Goal: Task Accomplishment & Management: Complete application form

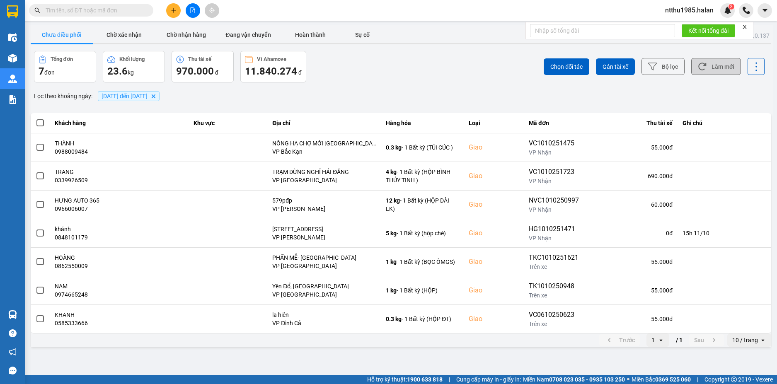
click at [725, 67] on button "Làm mới" at bounding box center [716, 66] width 50 height 17
click at [668, 70] on button "Bộ lọc" at bounding box center [662, 66] width 43 height 17
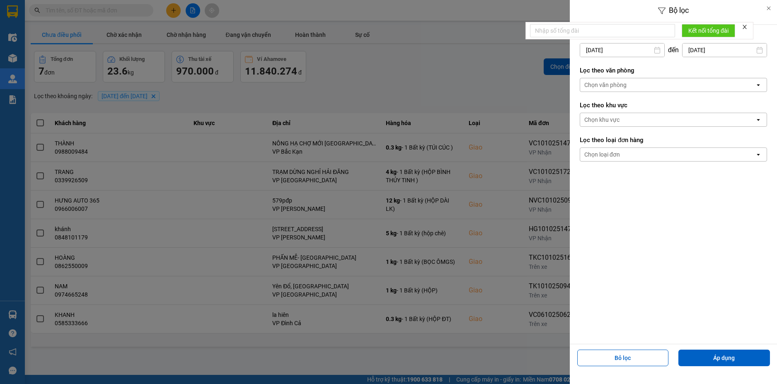
click at [457, 78] on div at bounding box center [388, 192] width 777 height 384
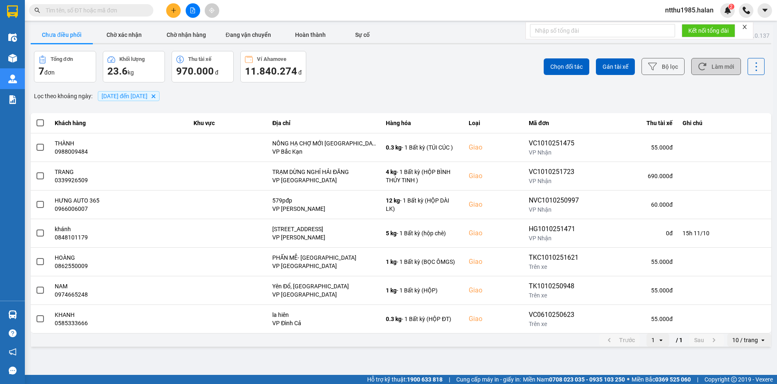
click at [711, 68] on button "Làm mới" at bounding box center [716, 66] width 50 height 17
click at [181, 39] on button "Chờ nhận hàng" at bounding box center [186, 35] width 62 height 17
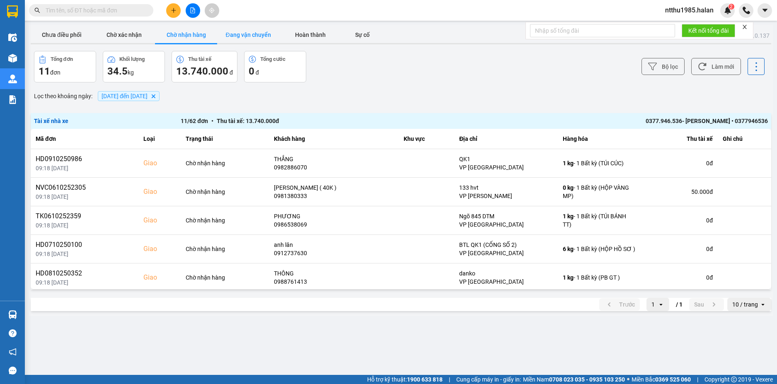
click at [261, 39] on button "Đang vận chuyển" at bounding box center [248, 35] width 62 height 17
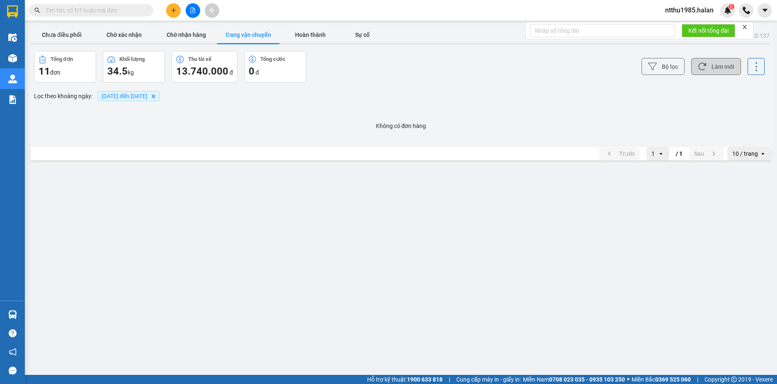
click at [725, 65] on button "Làm mới" at bounding box center [716, 66] width 50 height 17
drag, startPoint x: 733, startPoint y: 68, endPoint x: 721, endPoint y: 55, distance: 17.9
click at [731, 66] on button "Làm mới" at bounding box center [716, 66] width 50 height 17
click at [721, 66] on button "Làm mới" at bounding box center [716, 66] width 50 height 17
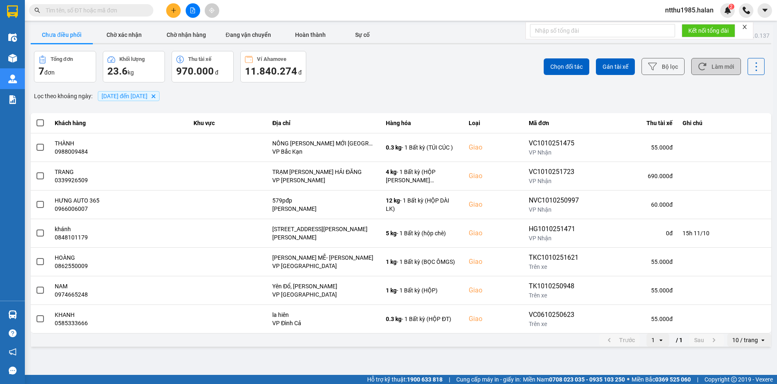
click at [724, 64] on button "Làm mới" at bounding box center [716, 66] width 50 height 17
click at [669, 68] on button "Bộ lọc" at bounding box center [662, 66] width 43 height 17
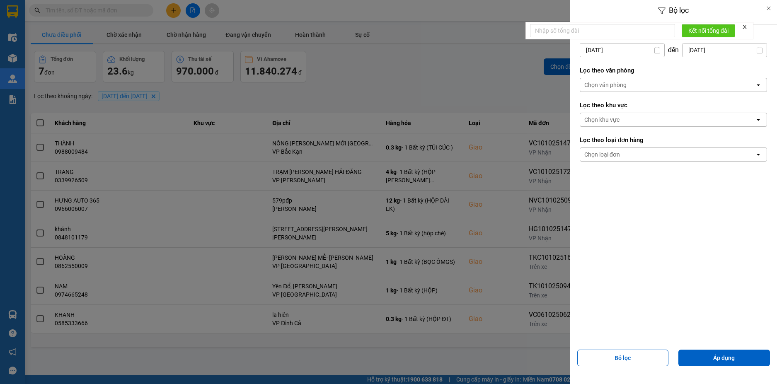
click at [485, 64] on div at bounding box center [388, 192] width 777 height 384
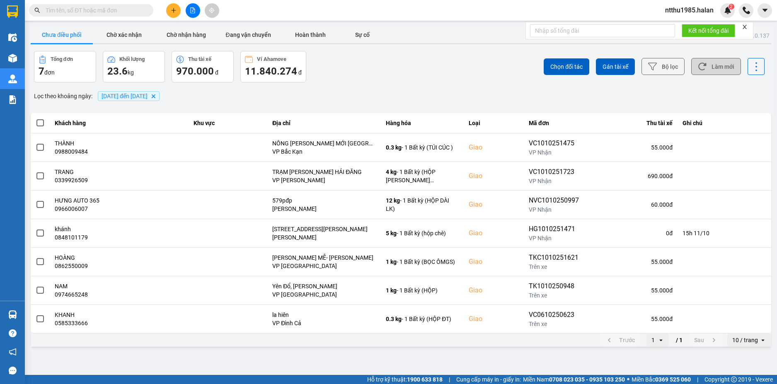
click at [708, 65] on button "Làm mới" at bounding box center [716, 66] width 50 height 17
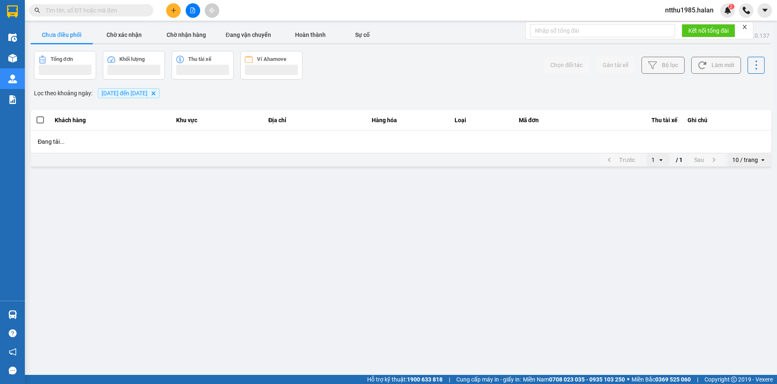
drag, startPoint x: 248, startPoint y: 37, endPoint x: 248, endPoint y: 46, distance: 9.1
click at [248, 40] on button "Đang vận chuyển" at bounding box center [248, 35] width 62 height 17
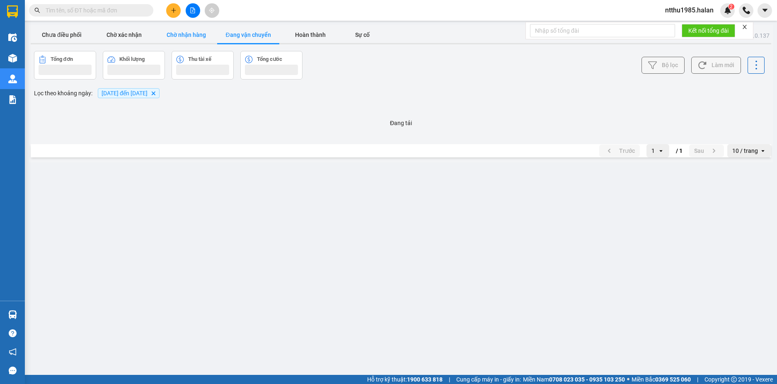
drag, startPoint x: 195, startPoint y: 36, endPoint x: 202, endPoint y: 38, distance: 6.8
click at [195, 36] on button "Chờ nhận hàng" at bounding box center [186, 35] width 62 height 17
click at [303, 31] on button "Hoàn thành" at bounding box center [310, 35] width 62 height 17
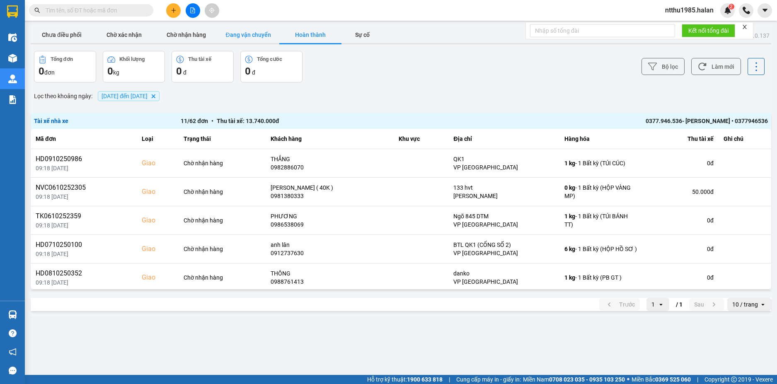
drag, startPoint x: 230, startPoint y: 34, endPoint x: 234, endPoint y: 33, distance: 4.2
click at [230, 33] on button "Đang vận chuyển" at bounding box center [248, 35] width 62 height 17
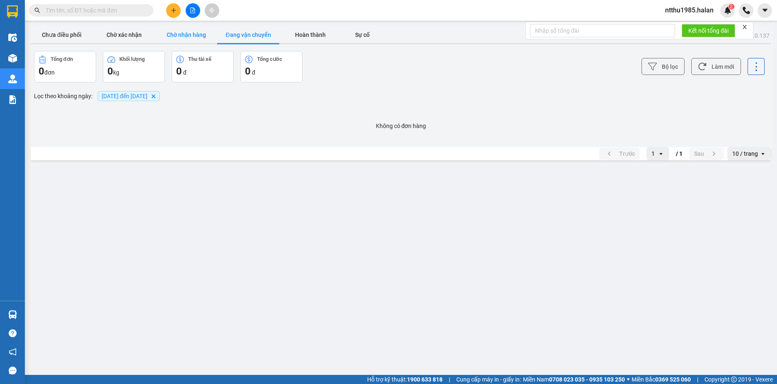
click at [190, 32] on button "Chờ nhận hàng" at bounding box center [186, 35] width 62 height 17
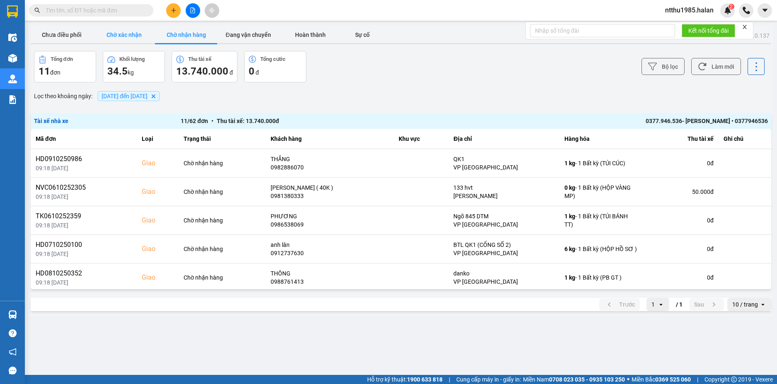
click at [123, 33] on button "Chờ xác nhận" at bounding box center [124, 35] width 62 height 17
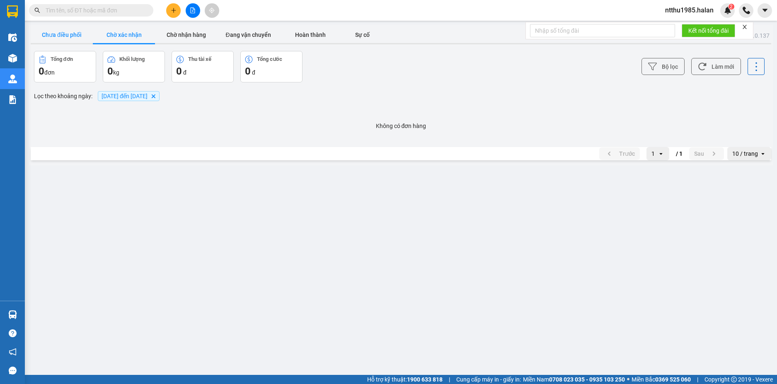
click at [75, 35] on button "Chưa điều phối" at bounding box center [62, 35] width 62 height 17
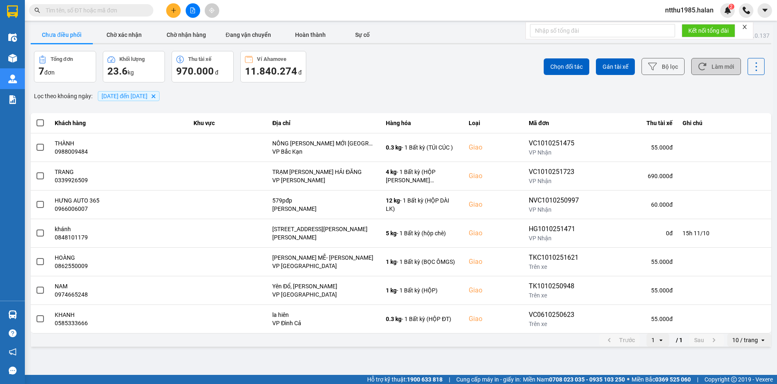
click at [722, 68] on button "Làm mới" at bounding box center [716, 66] width 50 height 17
drag, startPoint x: 241, startPoint y: 38, endPoint x: 423, endPoint y: 69, distance: 184.8
click at [241, 37] on button "Đang vận chuyển" at bounding box center [248, 35] width 62 height 17
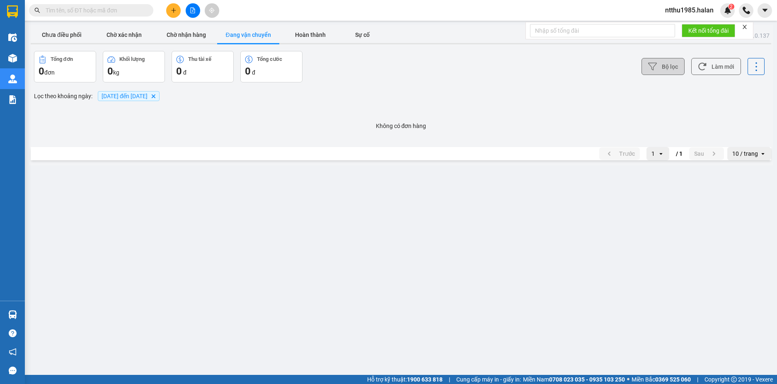
click at [663, 65] on button "Bộ lọc" at bounding box center [662, 66] width 43 height 17
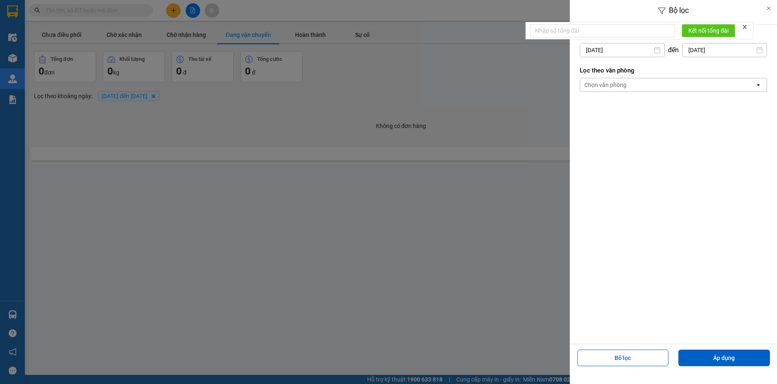
click at [503, 78] on div at bounding box center [388, 192] width 777 height 384
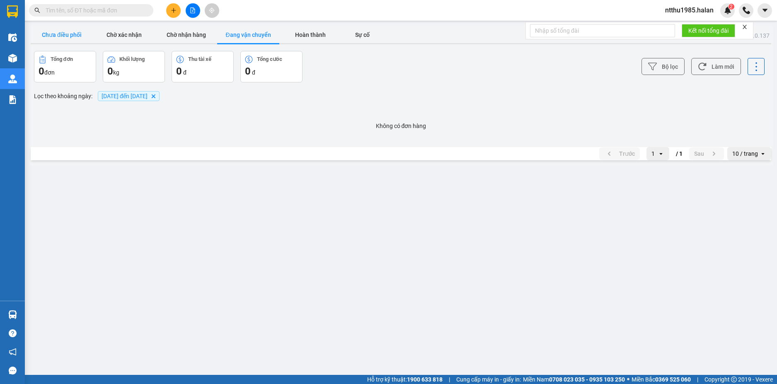
click at [61, 34] on button "Chưa điều phối" at bounding box center [62, 35] width 62 height 17
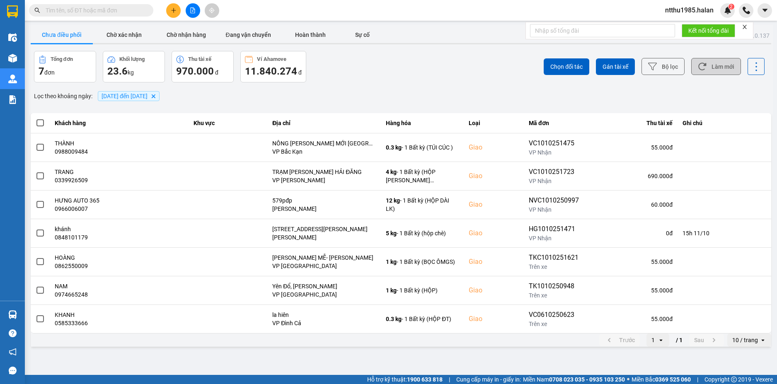
click at [716, 65] on button "Làm mới" at bounding box center [716, 66] width 50 height 17
click at [85, 8] on input "text" at bounding box center [95, 10] width 98 height 9
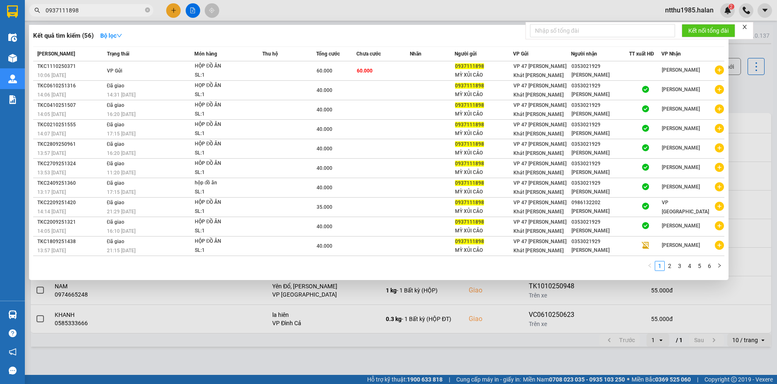
type input "0937111898"
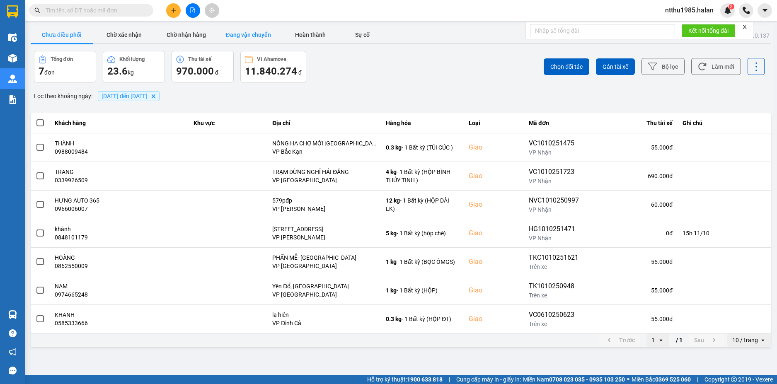
click at [242, 31] on button "Đang vận chuyển" at bounding box center [248, 35] width 62 height 17
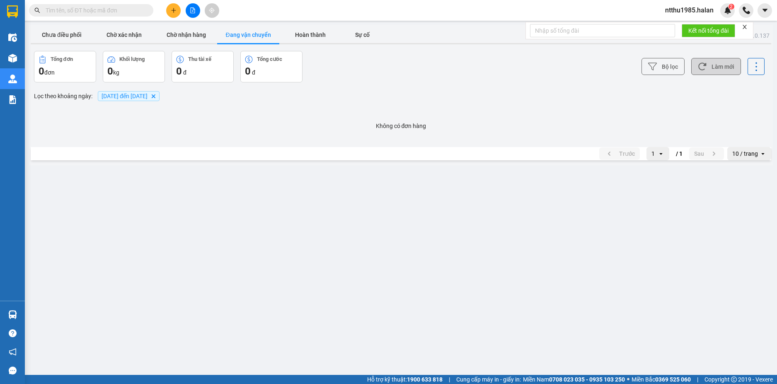
drag, startPoint x: 715, startPoint y: 65, endPoint x: 697, endPoint y: 67, distance: 18.3
click at [712, 65] on button "Làm mới" at bounding box center [716, 66] width 50 height 17
click at [673, 66] on button "Bộ lọc" at bounding box center [662, 66] width 43 height 17
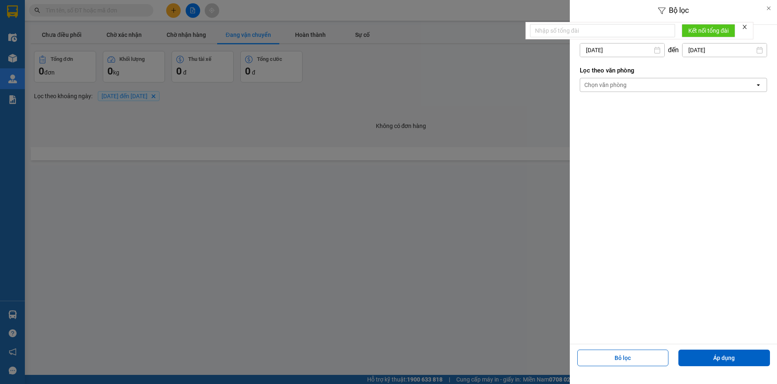
click at [517, 65] on div at bounding box center [388, 192] width 777 height 384
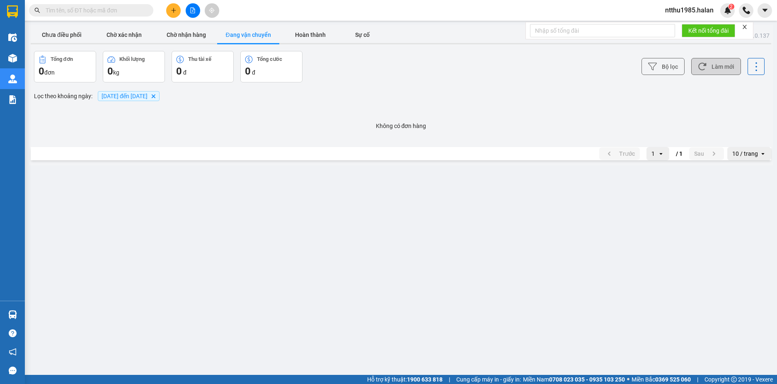
drag, startPoint x: 716, startPoint y: 65, endPoint x: 714, endPoint y: 60, distance: 6.2
click at [715, 65] on button "Làm mới" at bounding box center [716, 66] width 50 height 17
click at [708, 65] on button "Làm mới" at bounding box center [716, 66] width 50 height 17
click at [52, 36] on button "Chưa điều phối" at bounding box center [62, 35] width 62 height 17
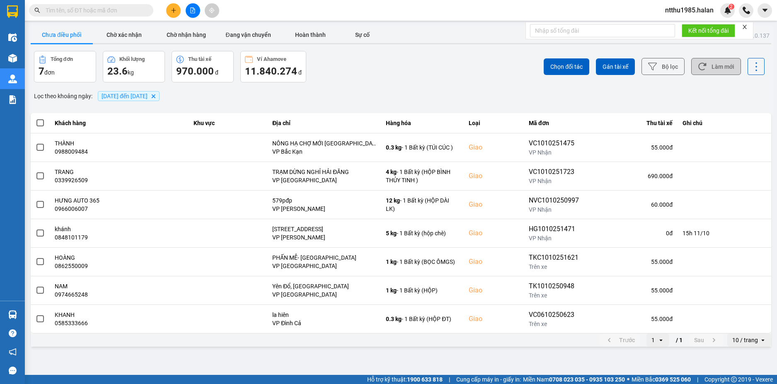
click at [716, 66] on button "Làm mới" at bounding box center [716, 66] width 50 height 17
click at [308, 115] on th "Địa chỉ" at bounding box center [323, 123] width 113 height 20
click at [712, 66] on button "Làm mới" at bounding box center [716, 66] width 50 height 17
click at [673, 68] on button "Bộ lọc" at bounding box center [662, 66] width 43 height 17
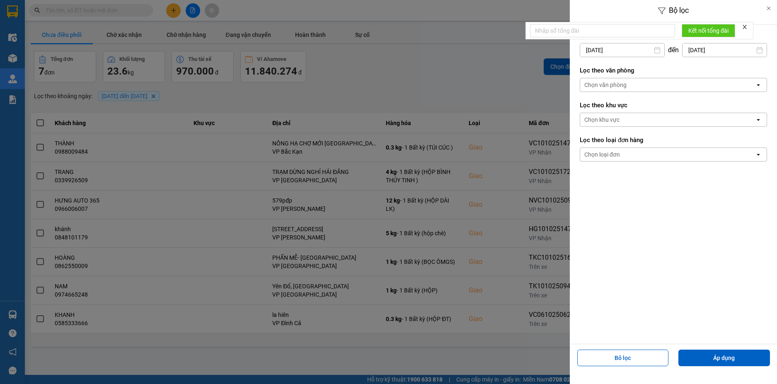
click at [628, 50] on input "06/10/2025" at bounding box center [622, 49] width 84 height 13
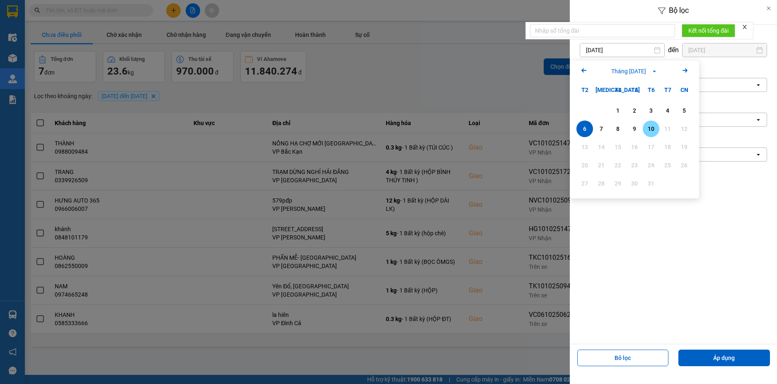
click at [652, 130] on div "10" at bounding box center [651, 129] width 12 height 10
type input "10/10/2025"
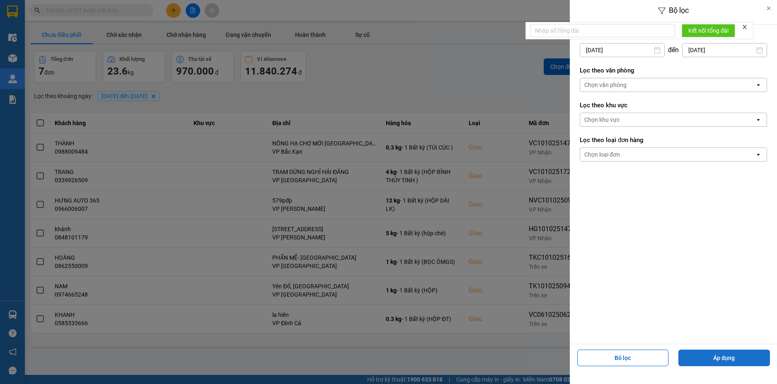
click at [709, 354] on button "Áp dụng" at bounding box center [724, 358] width 92 height 17
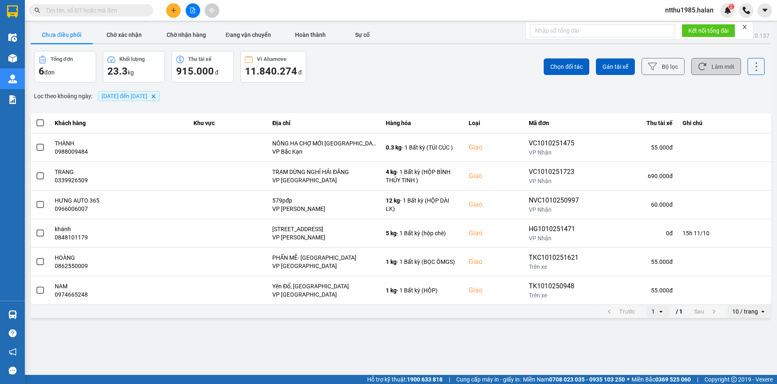
click at [714, 64] on button "Làm mới" at bounding box center [716, 66] width 50 height 17
click at [654, 71] on button "Bộ lọc" at bounding box center [662, 66] width 43 height 17
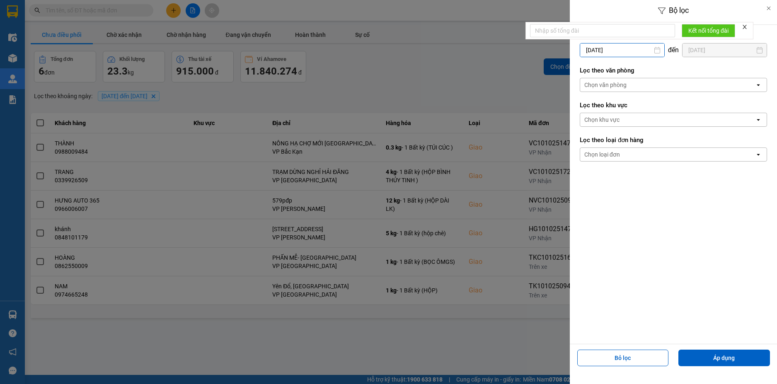
click at [621, 49] on input "10/10/2025" at bounding box center [622, 49] width 84 height 13
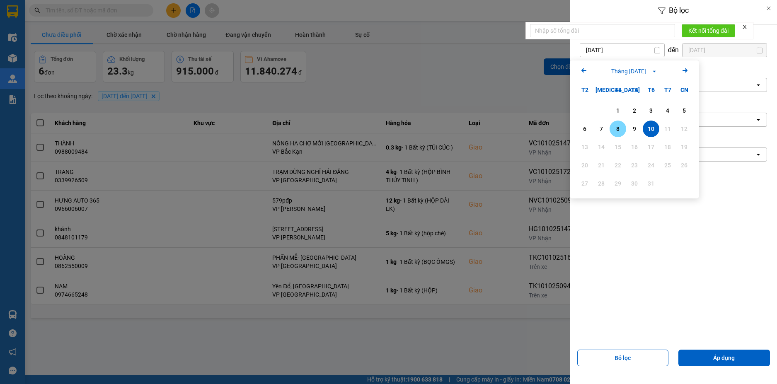
click at [622, 130] on div "8" at bounding box center [618, 129] width 12 height 10
type input "08/10/2025"
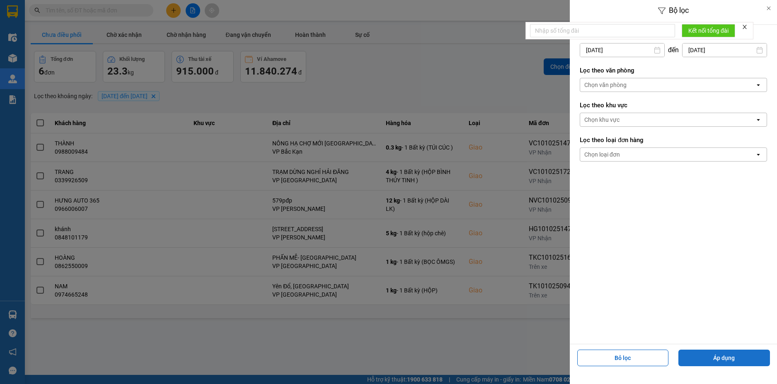
click at [710, 359] on button "Áp dụng" at bounding box center [724, 358] width 92 height 17
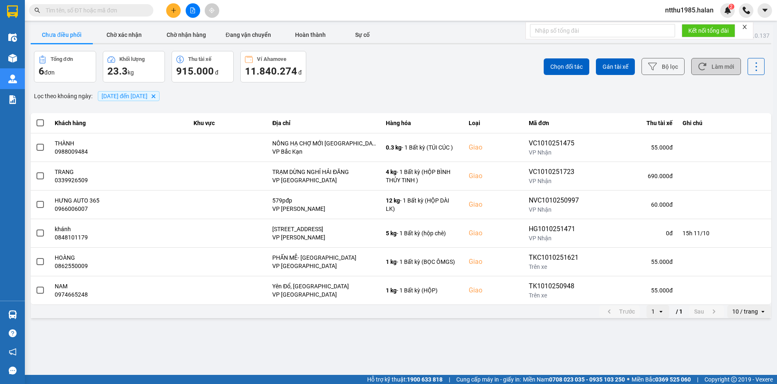
click at [718, 67] on button "Làm mới" at bounding box center [716, 66] width 50 height 17
drag, startPoint x: 709, startPoint y: 63, endPoint x: 665, endPoint y: 46, distance: 47.2
click at [705, 63] on button "Làm mới" at bounding box center [716, 66] width 50 height 17
click at [170, 36] on button "Chờ nhận hàng" at bounding box center [186, 35] width 62 height 17
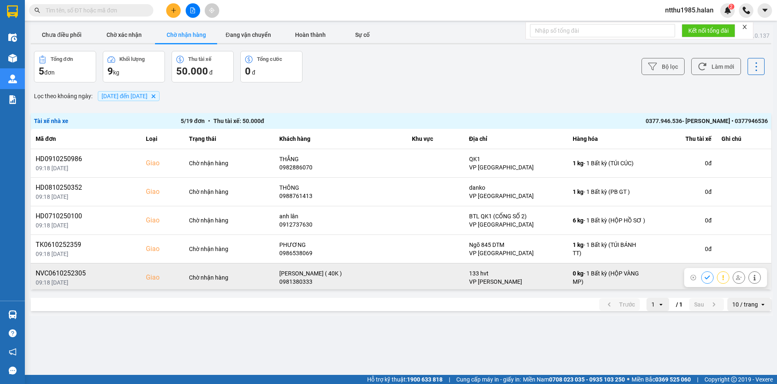
scroll to position [2, 0]
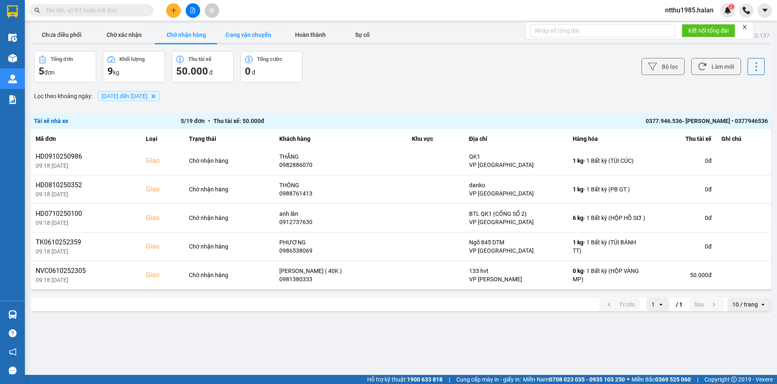
click at [256, 30] on button "Đang vận chuyển" at bounding box center [248, 35] width 62 height 17
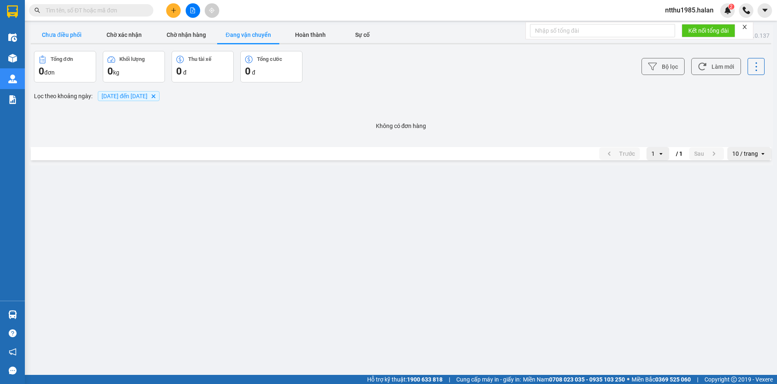
click at [47, 35] on button "Chưa điều phối" at bounding box center [62, 35] width 62 height 17
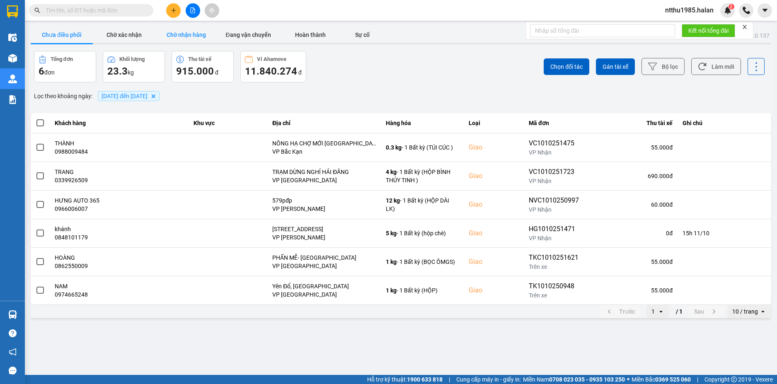
click at [177, 29] on button "Chờ nhận hàng" at bounding box center [186, 35] width 62 height 17
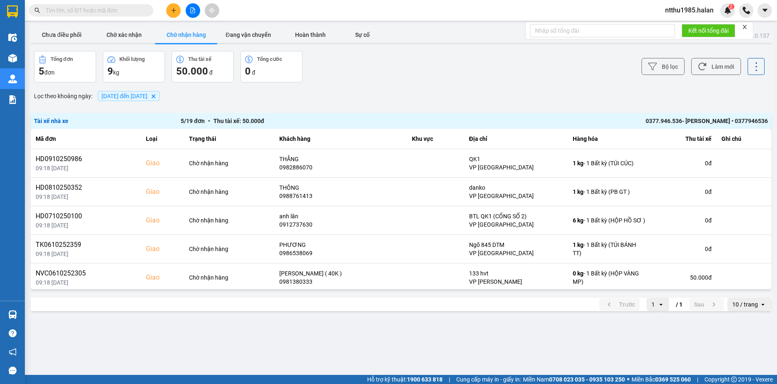
click at [308, 105] on div "ver: 0.0.137 Chưa điều phối Chờ xác nhận Chờ nhận hàng Đang vận chuyển Hoàn thà…" at bounding box center [400, 170] width 743 height 291
click at [722, 65] on button "Làm mới" at bounding box center [716, 66] width 50 height 17
click at [68, 9] on input "text" at bounding box center [95, 10] width 98 height 9
drag, startPoint x: 48, startPoint y: 35, endPoint x: 301, endPoint y: 22, distance: 253.4
click at [51, 35] on button "Chưa điều phối" at bounding box center [62, 35] width 62 height 17
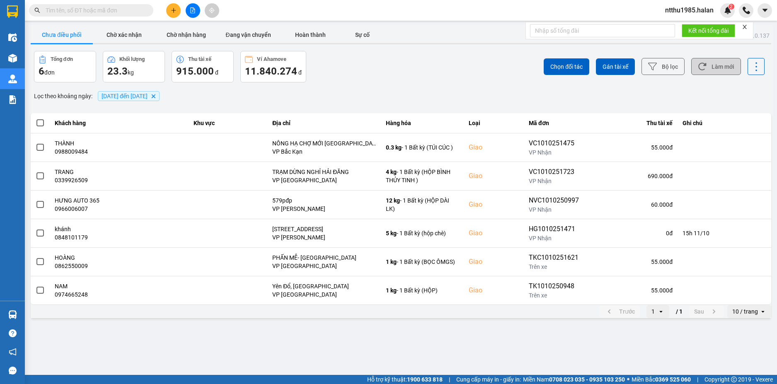
click at [713, 70] on button "Làm mới" at bounding box center [716, 66] width 50 height 17
click at [78, 9] on input "text" at bounding box center [95, 10] width 98 height 9
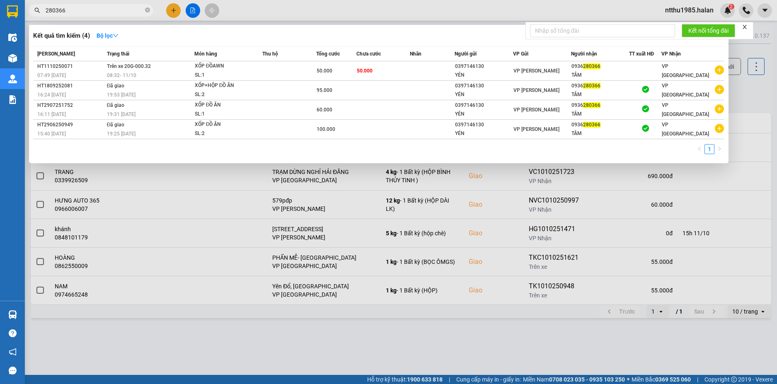
click at [745, 92] on div at bounding box center [388, 192] width 777 height 384
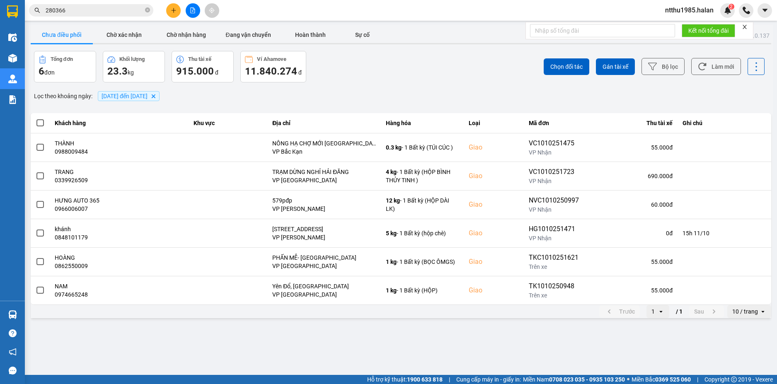
click at [94, 11] on input "280366" at bounding box center [95, 10] width 98 height 9
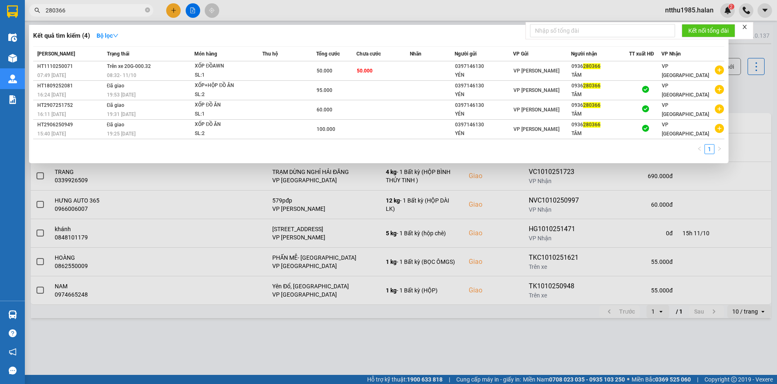
click at [94, 11] on input "280366" at bounding box center [95, 10] width 98 height 9
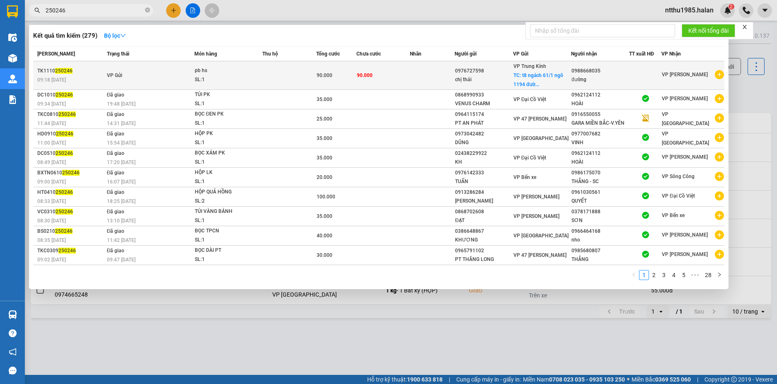
type input "250246"
click at [374, 75] on td "90.000" at bounding box center [383, 75] width 54 height 29
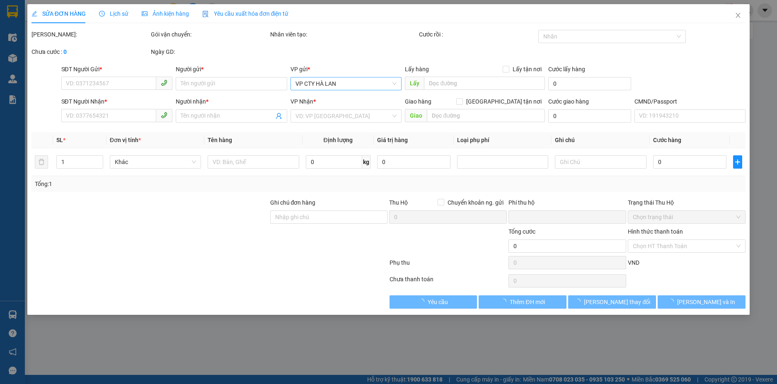
type input "0976727598"
type input "chị thái"
checkbox input "true"
type input "t8 ngách 61/1 ngõ 1194 đường láng phường láng thượng quận đống đa"
type input "0988668035"
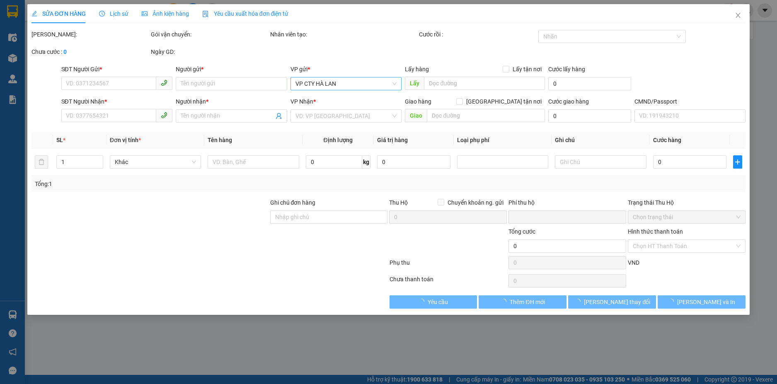
type input "đường"
type input "0"
type input "90.000"
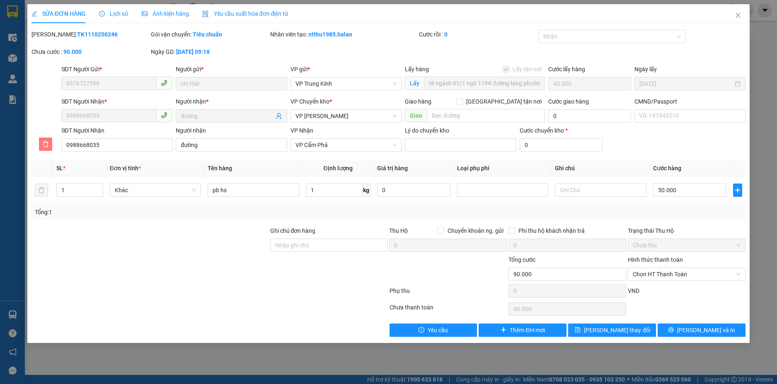
click at [46, 144] on icon "delete" at bounding box center [45, 144] width 7 height 7
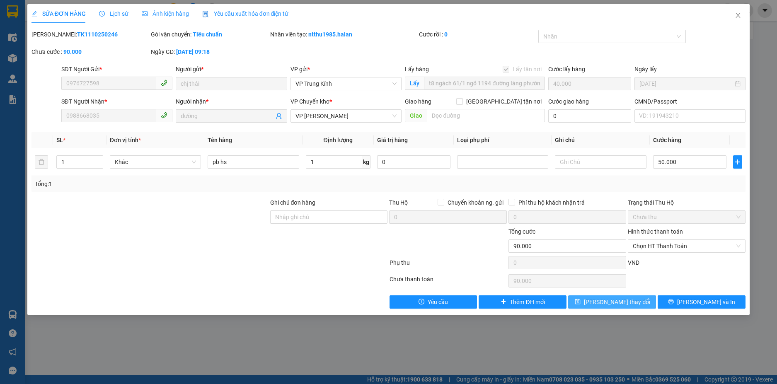
click at [607, 305] on span "[PERSON_NAME] thay đổi" at bounding box center [617, 301] width 66 height 9
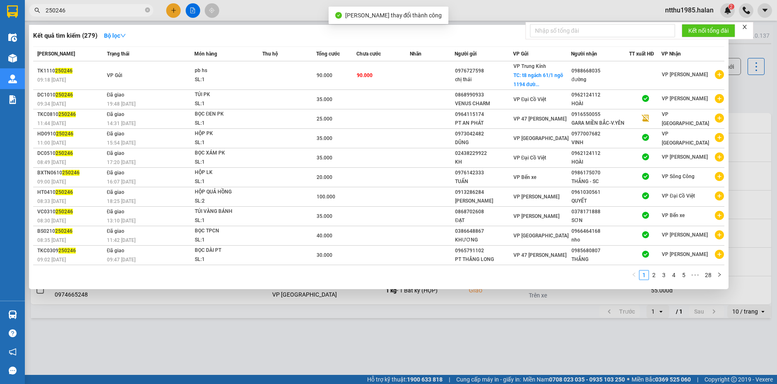
click at [80, 7] on input "250246" at bounding box center [95, 10] width 98 height 9
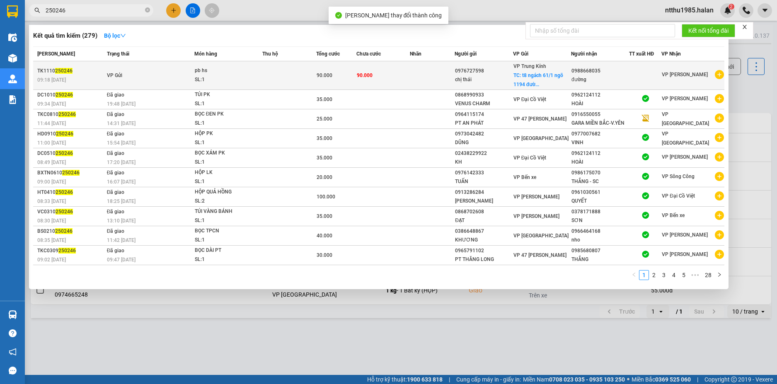
click at [380, 79] on td "90.000" at bounding box center [383, 75] width 54 height 29
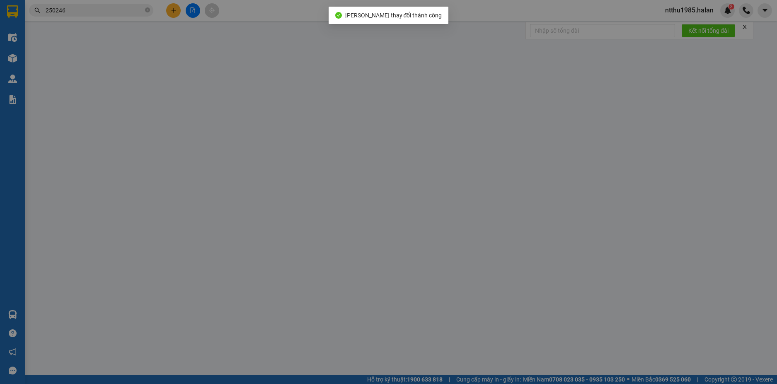
type input "0976727598"
type input "chị thái"
checkbox input "true"
type input "t8 ngách 61/1 ngõ 1194 đường láng phường láng thượng quận đống đa"
type input "0988668035"
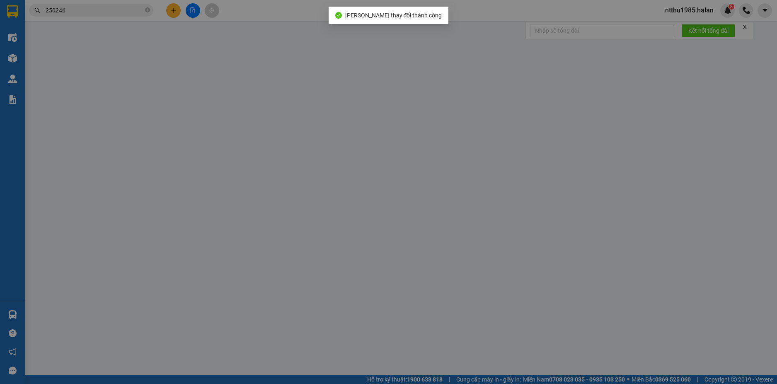
type input "đường"
type input "0"
type input "90.000"
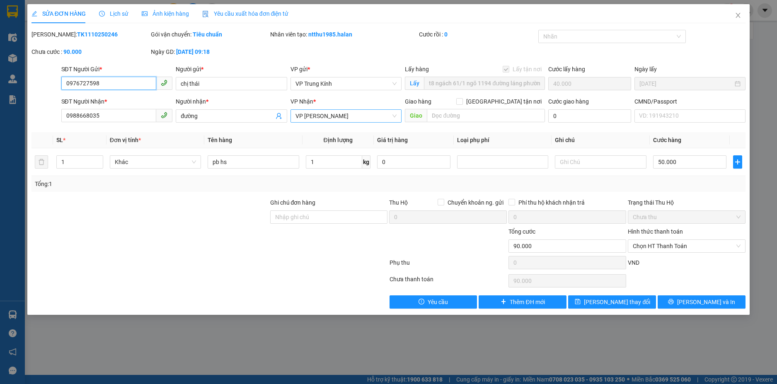
click at [337, 120] on span "VP [PERSON_NAME]" at bounding box center [345, 116] width 101 height 12
type input "cảm"
click at [312, 131] on div "VP Cẩm Phả" at bounding box center [345, 132] width 101 height 9
click at [626, 303] on span "[PERSON_NAME] thay đổi" at bounding box center [617, 301] width 66 height 9
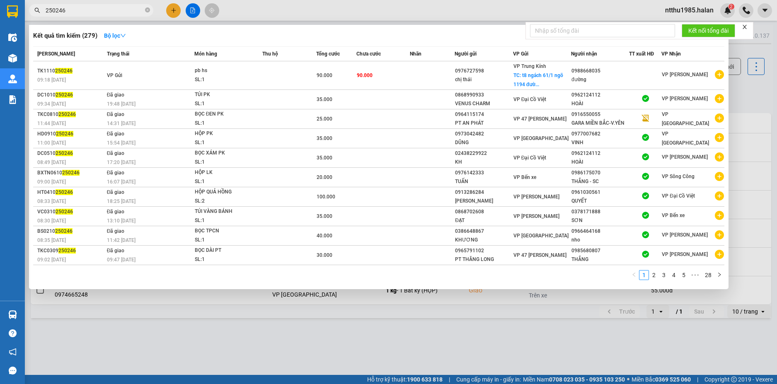
click at [104, 8] on input "250246" at bounding box center [95, 10] width 98 height 9
click at [71, 12] on input "250246" at bounding box center [95, 10] width 98 height 9
click at [748, 90] on div at bounding box center [388, 192] width 777 height 384
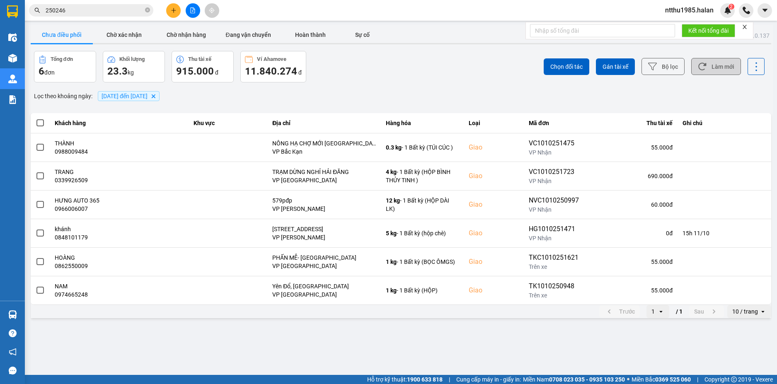
click at [728, 65] on button "Làm mới" at bounding box center [716, 66] width 50 height 17
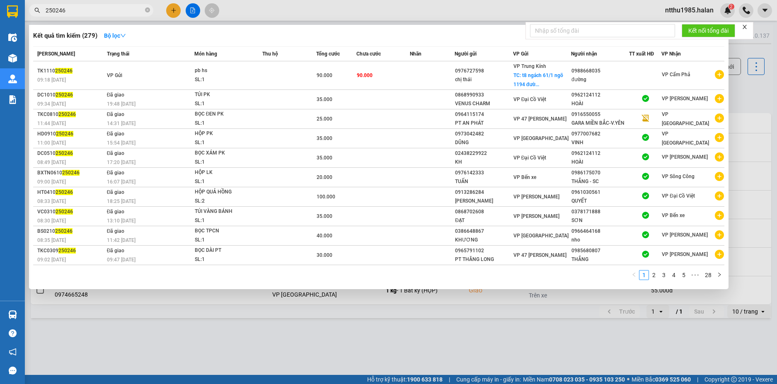
click at [95, 6] on input "250246" at bounding box center [95, 10] width 98 height 9
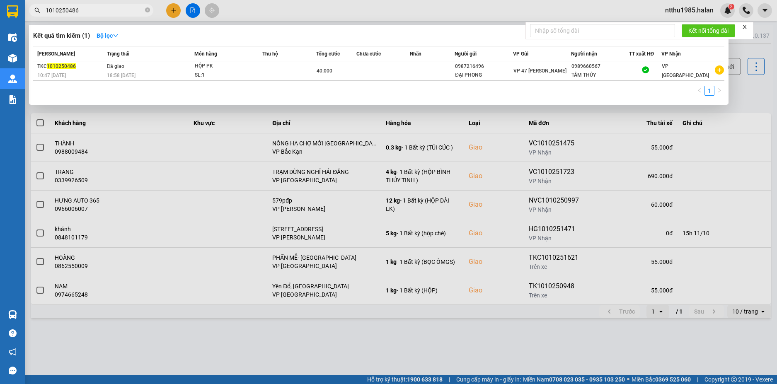
click at [88, 11] on input "1010250486" at bounding box center [95, 10] width 98 height 9
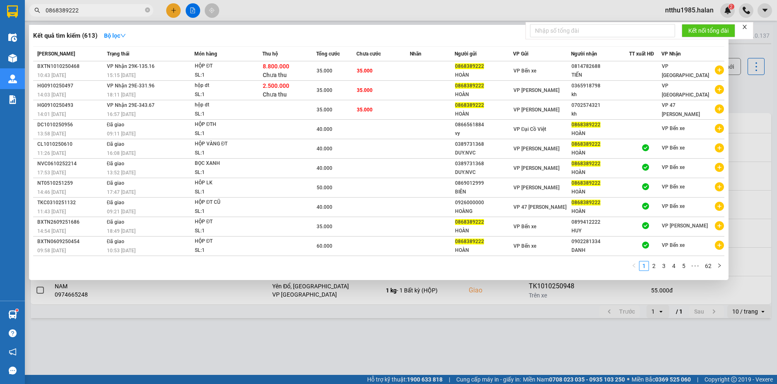
click at [749, 90] on div at bounding box center [388, 192] width 777 height 384
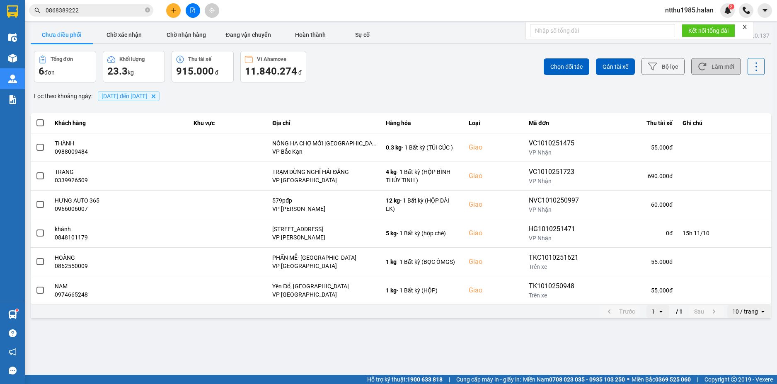
click at [724, 70] on button "Làm mới" at bounding box center [716, 66] width 50 height 17
click at [315, 99] on div "Lọc theo khoảng ngày : 08/10/2025 đến 10/10/2025 Delete" at bounding box center [401, 96] width 740 height 14
click at [716, 69] on button "Làm mới" at bounding box center [716, 66] width 50 height 17
click at [283, 91] on div "Lọc theo khoảng ngày : 08/10/2025 đến 10/10/2025 Delete" at bounding box center [401, 96] width 740 height 14
click at [723, 66] on button "Làm mới" at bounding box center [716, 66] width 50 height 17
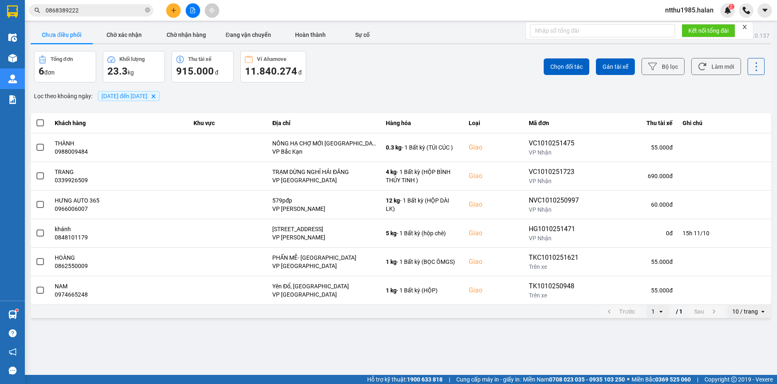
click at [237, 95] on div "Lọc theo khoảng ngày : 08/10/2025 đến 10/10/2025 Delete" at bounding box center [401, 96] width 740 height 14
drag, startPoint x: 732, startPoint y: 68, endPoint x: 725, endPoint y: 64, distance: 8.0
click at [731, 67] on button "Làm mới" at bounding box center [716, 66] width 50 height 17
click at [712, 68] on button "Làm mới" at bounding box center [716, 66] width 50 height 17
click at [258, 2] on div "Kết quả tìm kiếm ( 613 ) Bộ lọc Mã ĐH Trạng thái Món hàng Thu hộ Tổng cước Chưa…" at bounding box center [388, 10] width 777 height 21
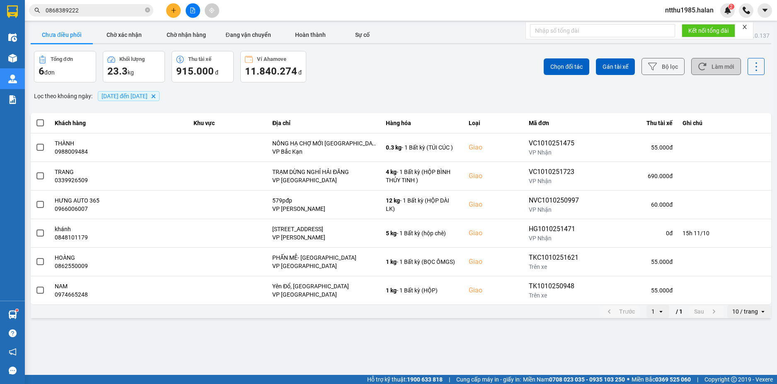
click at [716, 65] on button "Làm mới" at bounding box center [716, 66] width 50 height 17
click at [92, 12] on input "0868389222" at bounding box center [95, 10] width 98 height 9
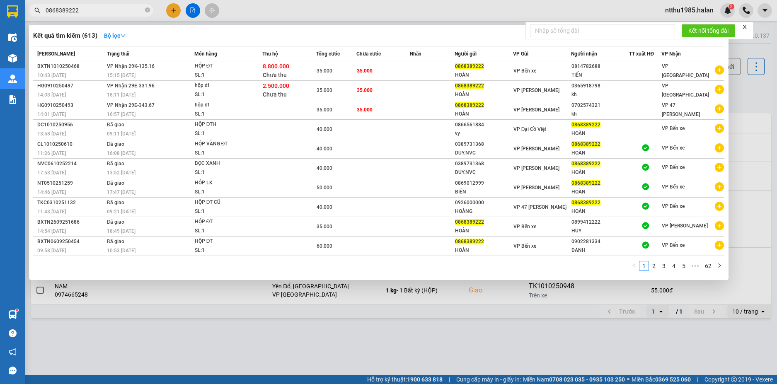
click at [92, 12] on input "0868389222" at bounding box center [95, 10] width 98 height 9
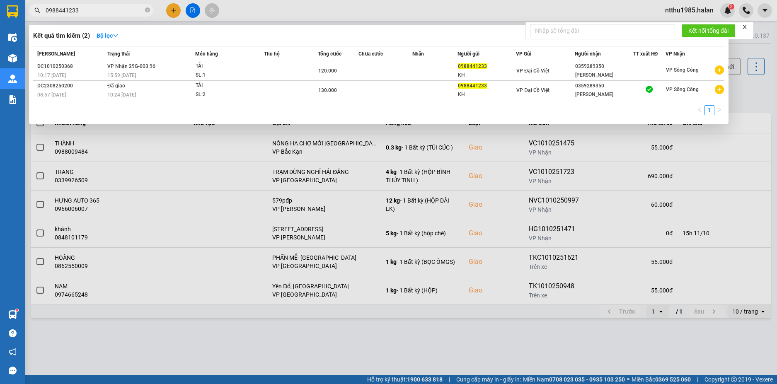
click at [750, 92] on div at bounding box center [388, 192] width 777 height 384
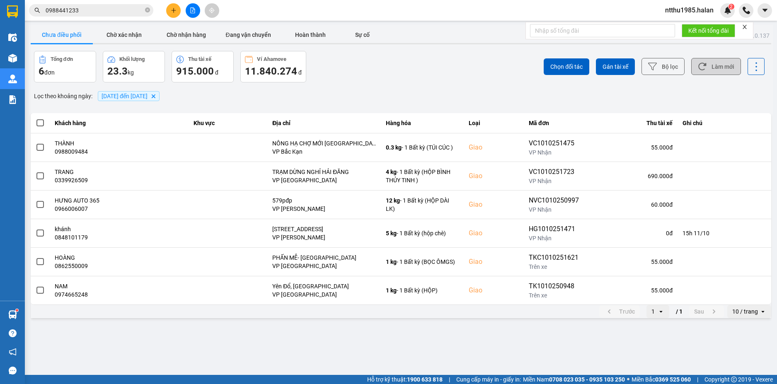
click at [720, 66] on button "Làm mới" at bounding box center [716, 66] width 50 height 17
click at [721, 66] on button "Làm mới" at bounding box center [716, 66] width 50 height 17
click at [247, 40] on button "Đang vận chuyển" at bounding box center [248, 35] width 62 height 17
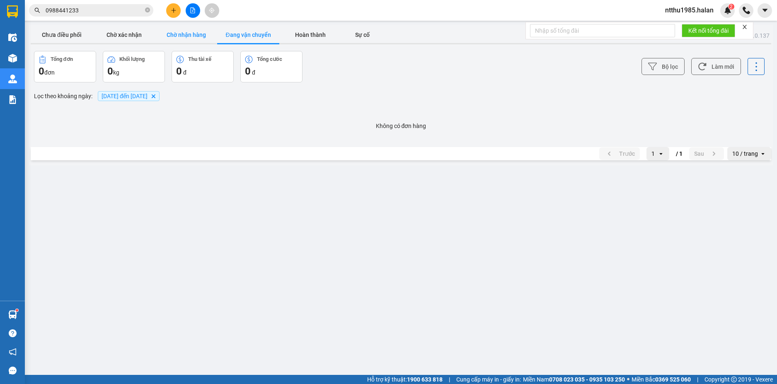
click at [184, 35] on button "Chờ nhận hàng" at bounding box center [186, 35] width 62 height 17
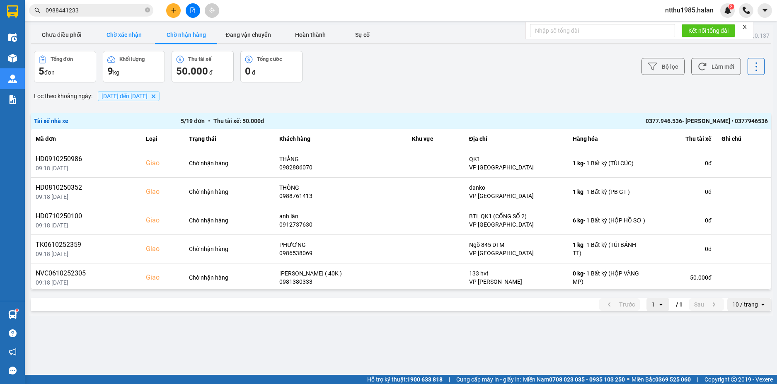
click at [146, 41] on button "Chờ xác nhận" at bounding box center [124, 35] width 62 height 17
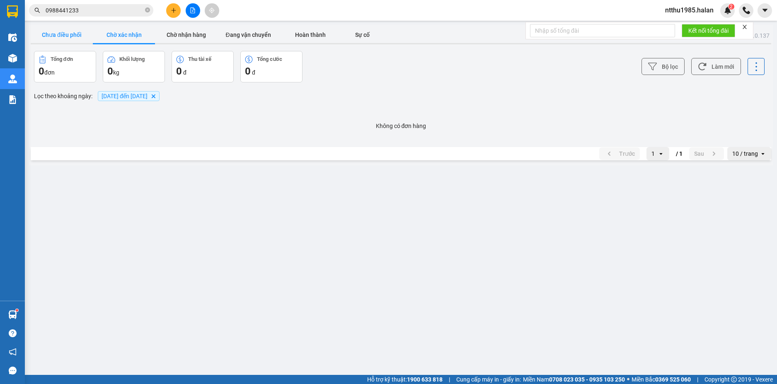
click at [60, 37] on button "Chưa điều phối" at bounding box center [62, 35] width 62 height 17
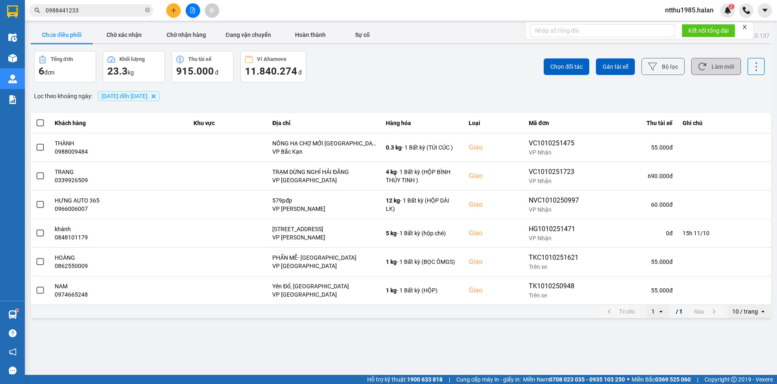
click at [708, 70] on button "Làm mới" at bounding box center [716, 66] width 50 height 17
click at [713, 68] on button "Làm mới" at bounding box center [716, 66] width 50 height 17
click at [94, 10] on input "0988441233" at bounding box center [95, 10] width 98 height 9
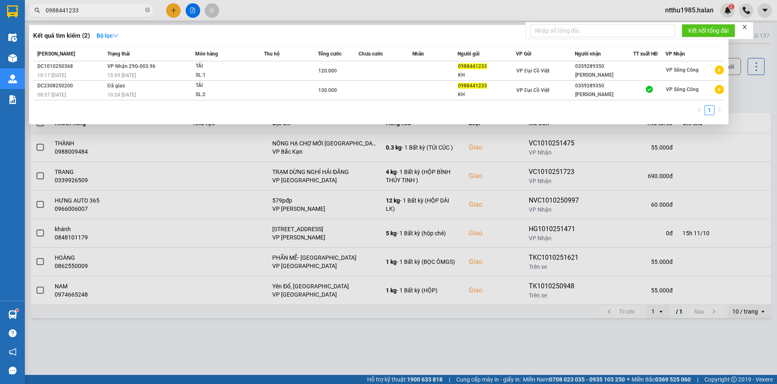
click at [94, 10] on input "0988441233" at bounding box center [95, 10] width 98 height 9
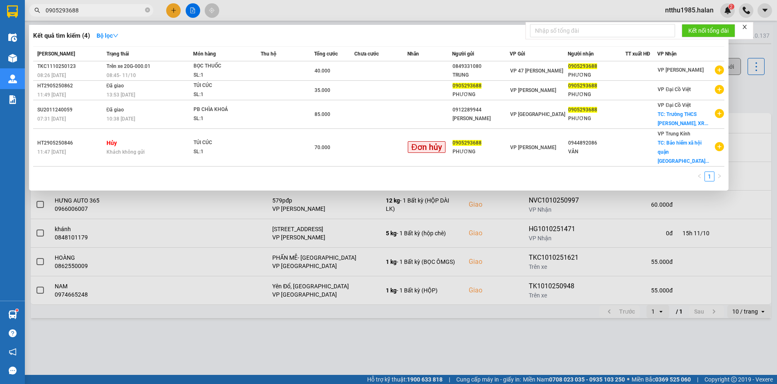
drag, startPoint x: 754, startPoint y: 101, endPoint x: 734, endPoint y: 70, distance: 37.6
click at [754, 99] on div at bounding box center [388, 192] width 777 height 384
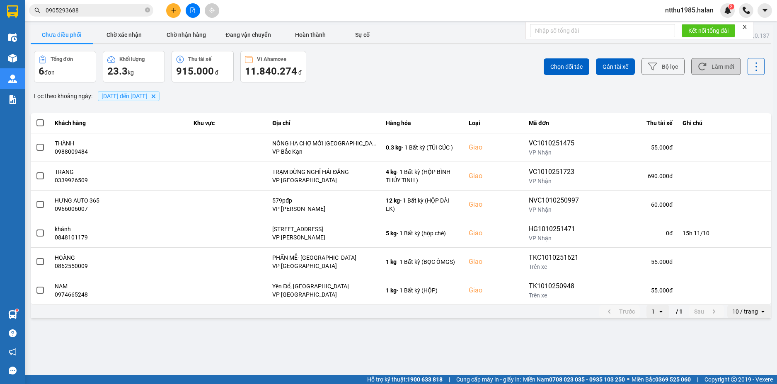
click at [733, 70] on button "Làm mới" at bounding box center [716, 66] width 50 height 17
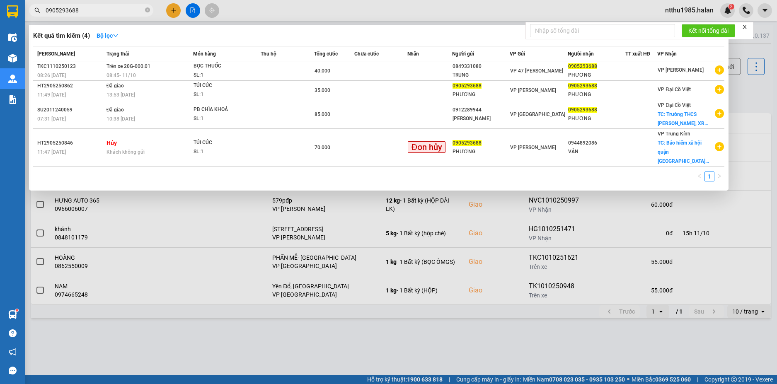
click at [86, 11] on input "0905293688" at bounding box center [95, 10] width 98 height 9
click at [751, 88] on div at bounding box center [388, 192] width 777 height 384
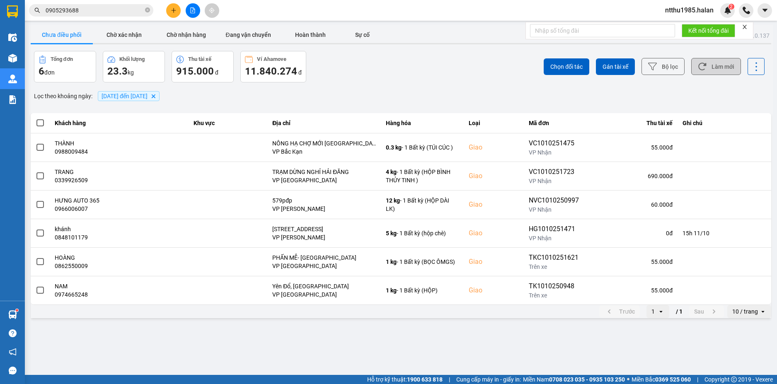
click at [716, 68] on button "Làm mới" at bounding box center [716, 66] width 50 height 17
click at [298, 101] on div "Lọc theo khoảng ngày : 08/10/2025 đến 10/10/2025 Delete" at bounding box center [401, 96] width 740 height 14
click at [705, 65] on icon at bounding box center [702, 66] width 8 height 7
click at [721, 65] on button "Làm mới" at bounding box center [716, 66] width 50 height 17
click at [723, 68] on button "Làm mới" at bounding box center [716, 66] width 50 height 17
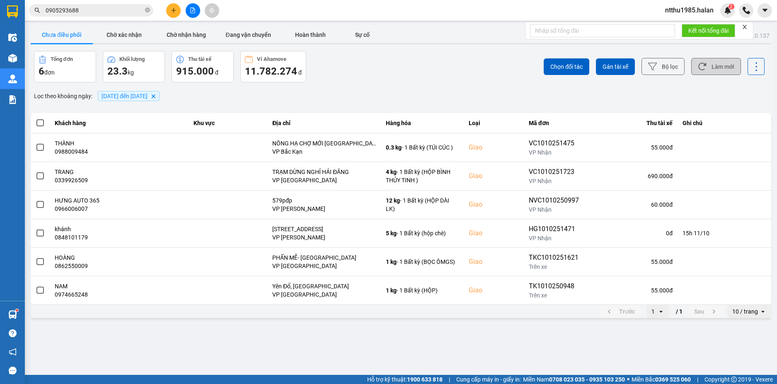
click at [716, 65] on button "Làm mới" at bounding box center [716, 66] width 50 height 17
click at [94, 11] on input "0905293688" at bounding box center [95, 10] width 98 height 9
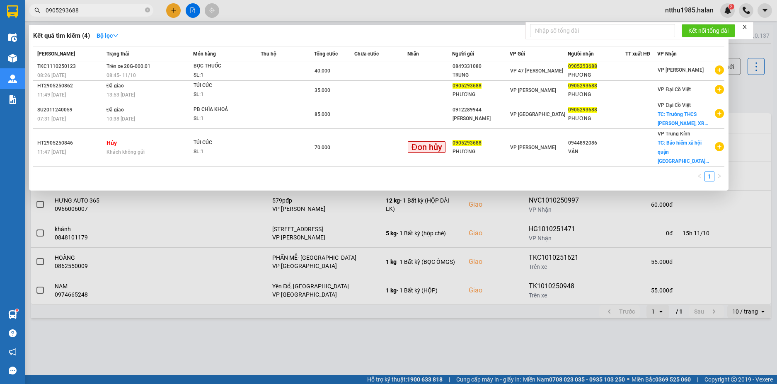
click at [94, 11] on input "0905293688" at bounding box center [95, 10] width 98 height 9
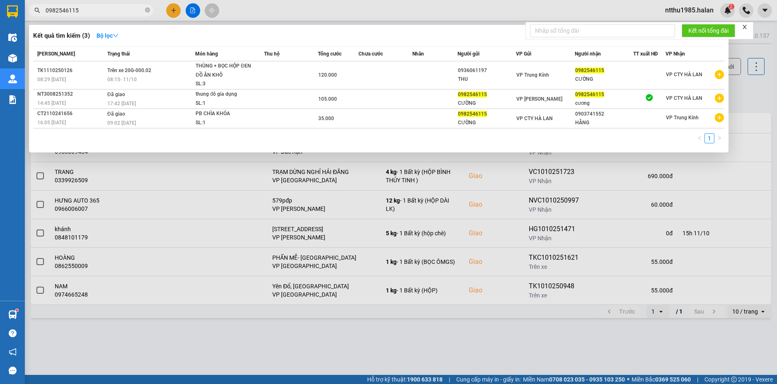
click at [89, 12] on input "0982546115" at bounding box center [95, 10] width 98 height 9
click at [736, 89] on div at bounding box center [388, 192] width 777 height 384
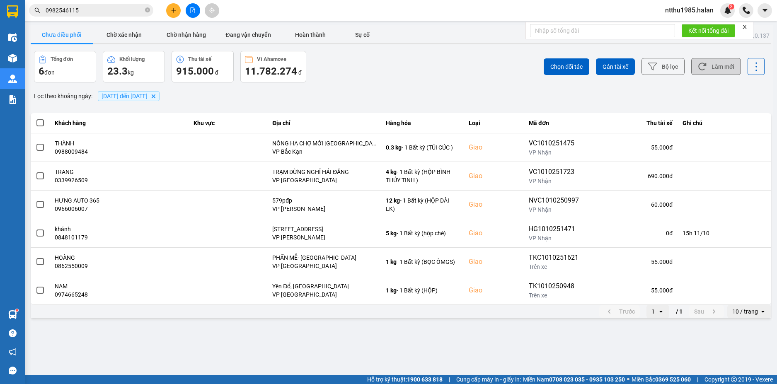
click at [724, 61] on button "Làm mới" at bounding box center [716, 66] width 50 height 17
click at [708, 72] on button "Làm mới" at bounding box center [716, 66] width 50 height 17
click at [134, 38] on button "Chờ xác nhận" at bounding box center [124, 35] width 62 height 17
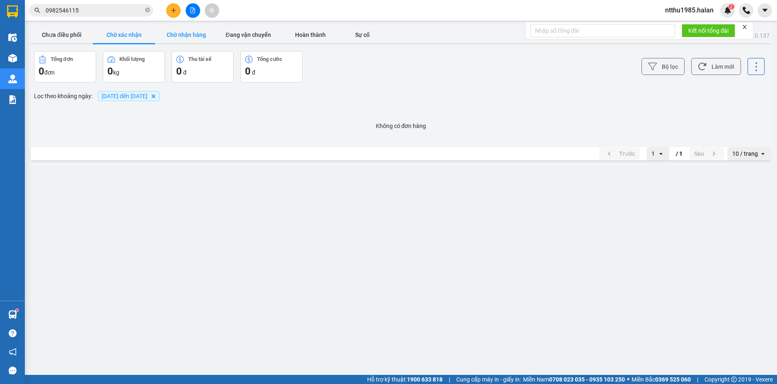
click at [193, 38] on button "Chờ nhận hàng" at bounding box center [186, 35] width 62 height 17
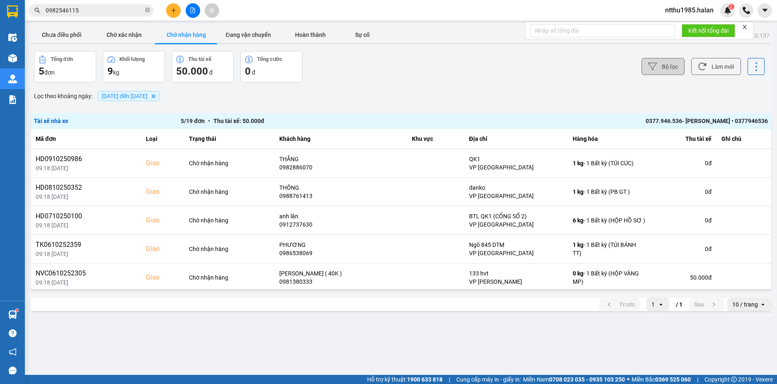
click at [676, 66] on button "Bộ lọc" at bounding box center [662, 66] width 43 height 17
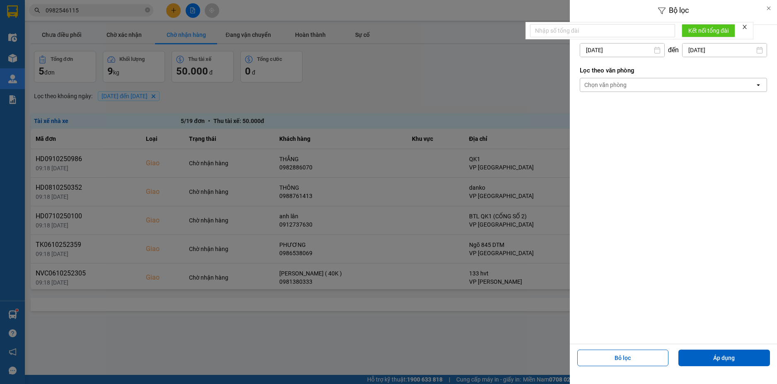
click at [505, 90] on div at bounding box center [388, 192] width 777 height 384
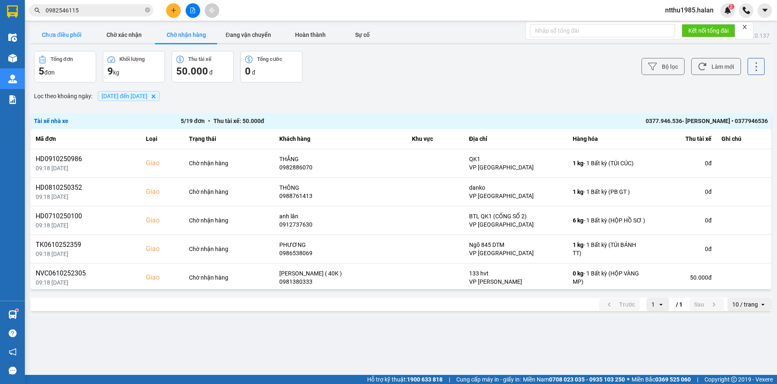
click at [51, 34] on button "Chưa điều phối" at bounding box center [62, 35] width 62 height 17
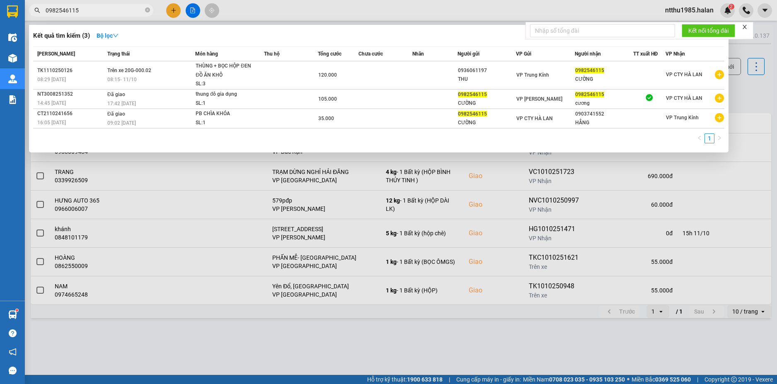
click at [85, 13] on input "0982546115" at bounding box center [95, 10] width 98 height 9
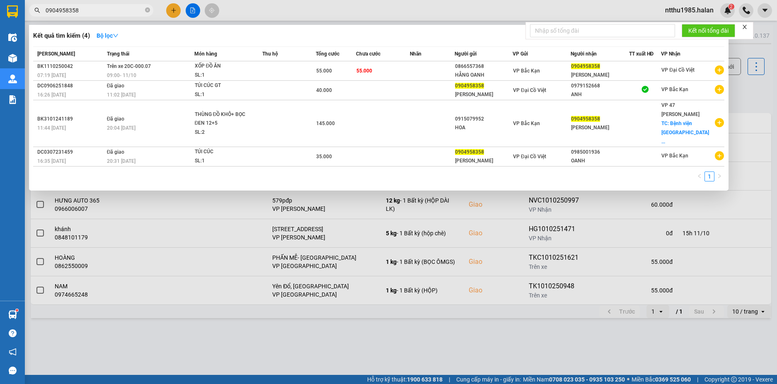
click at [92, 10] on input "0904958358" at bounding box center [95, 10] width 98 height 9
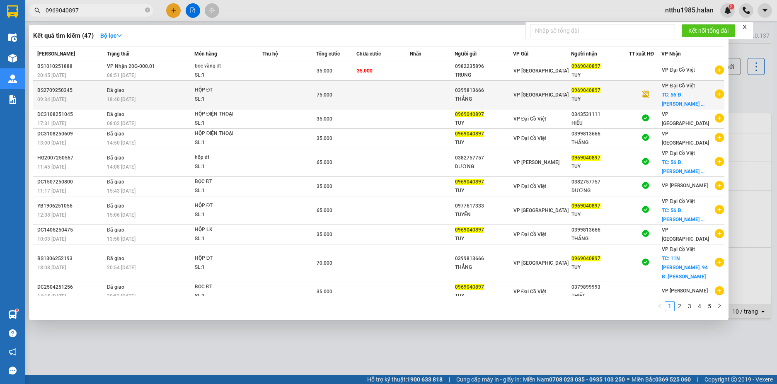
type input "0969040897"
click at [642, 95] on div at bounding box center [644, 94] width 31 height 11
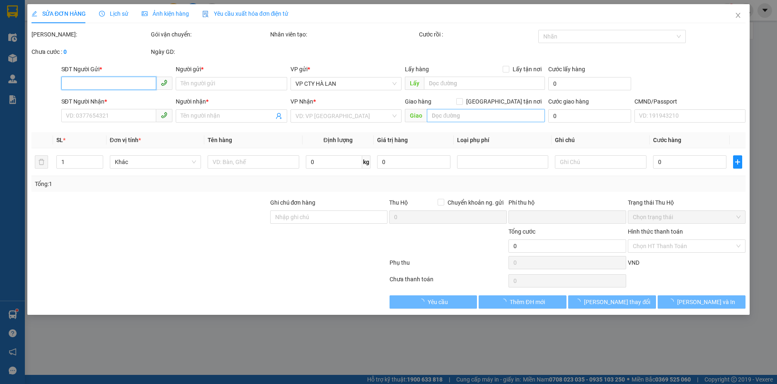
type input "0399813666"
type input "THẮNG"
type input "0969040897"
type input "TUY"
checkbox input "true"
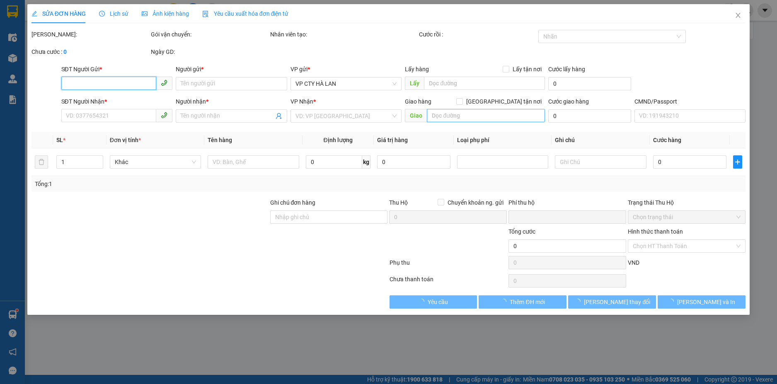
type input "56 Đ. Trương Định, Trương Định, Hai Bà Trưng, Hà Nội, Việt Nam"
type input "40.000"
type input "0"
type input "75.000"
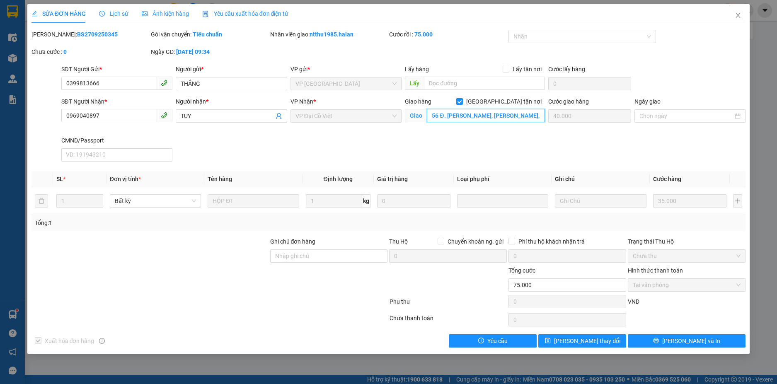
click at [480, 117] on input "56 Đ. Trương Định, Trương Định, Hai Bà Trưng, Hà Nội, Việt Nam" at bounding box center [486, 115] width 118 height 13
drag, startPoint x: 739, startPoint y: 14, endPoint x: 431, endPoint y: 16, distance: 307.7
click at [737, 14] on icon "close" at bounding box center [737, 15] width 7 height 7
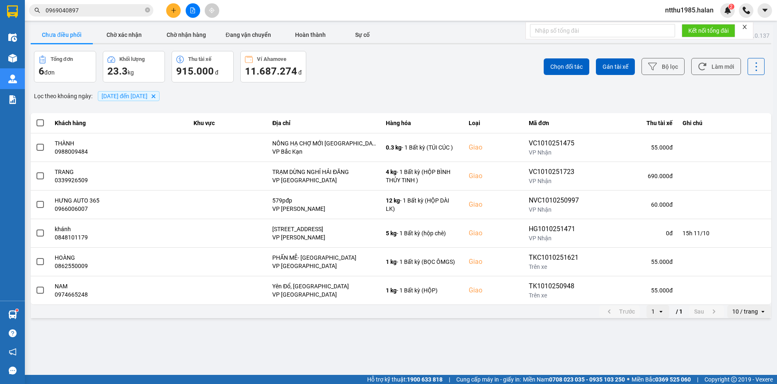
click at [106, 11] on input "0969040897" at bounding box center [95, 10] width 98 height 9
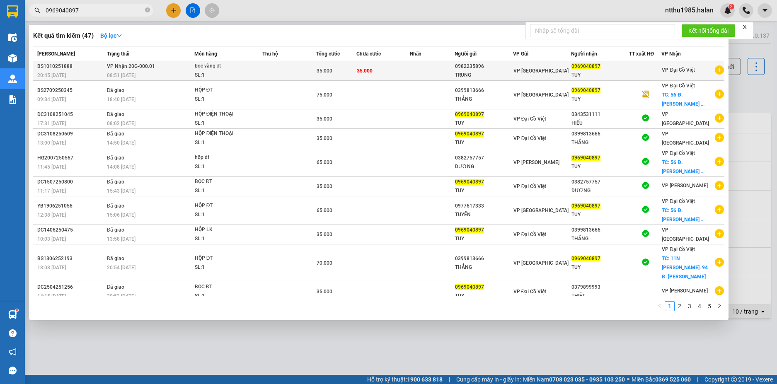
click at [265, 65] on td at bounding box center [289, 70] width 54 height 19
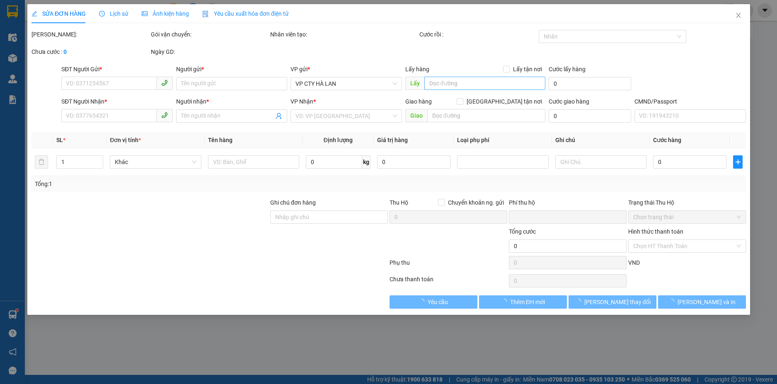
type input "0982235896"
type input "TRUNG"
type input "0969040897"
type input "TUY"
type input "0"
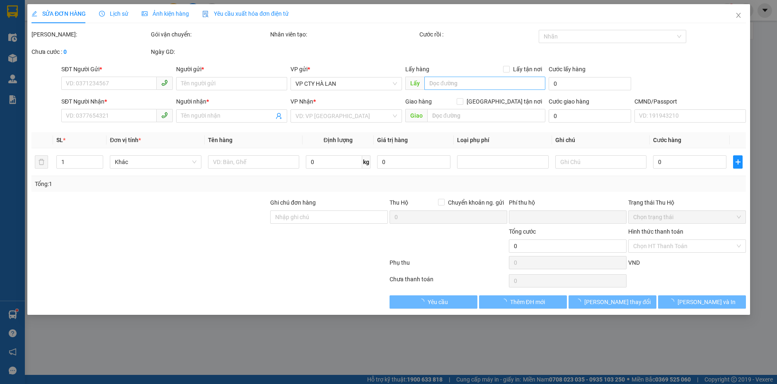
type input "35.000"
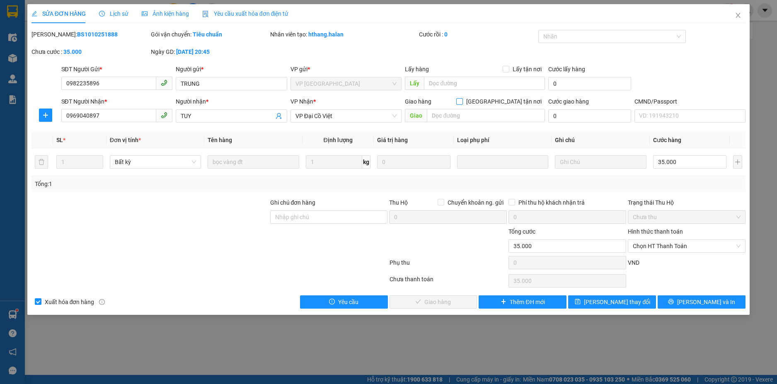
click at [462, 101] on input "[GEOGRAPHIC_DATA] tận nơi" at bounding box center [459, 101] width 6 height 6
checkbox input "true"
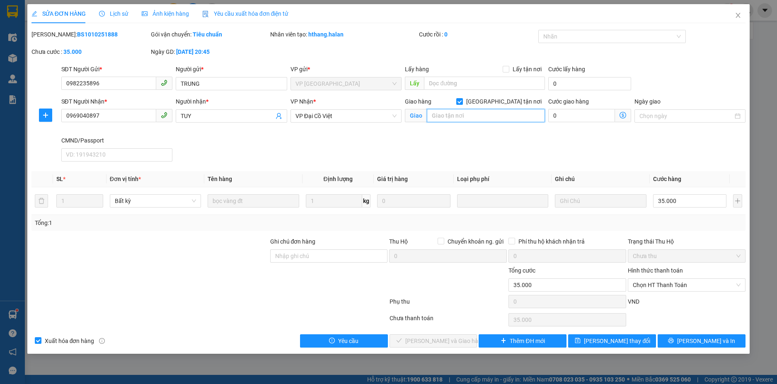
click at [476, 114] on input "text" at bounding box center [486, 115] width 118 height 13
paste input "56 Đ. Trương Định, Trương Định, Hai Bà Trưng, Hà Nội, Việt Nam"
type input "56 Đ. Trương Định, Trương Định, Hai Bà Trưng, Hà Nội, Việt Nam"
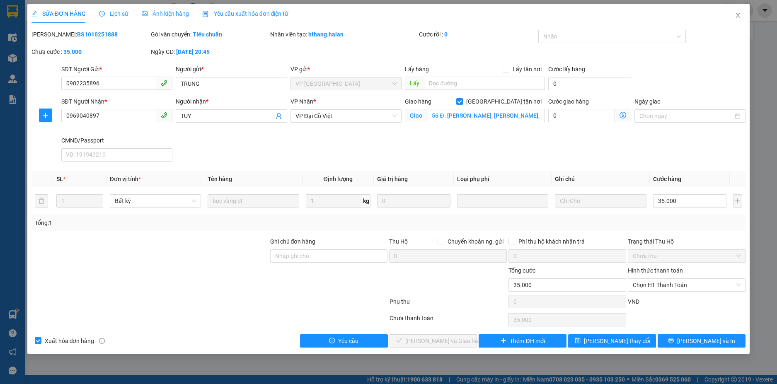
click at [621, 113] on icon "dollar-circle" at bounding box center [622, 115] width 7 height 7
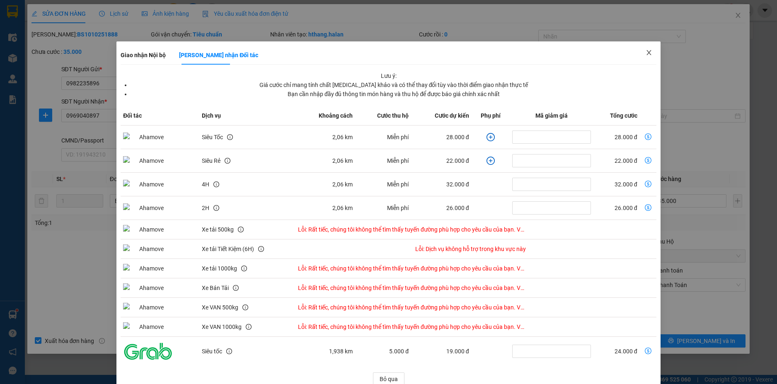
click at [645, 51] on icon "close" at bounding box center [648, 52] width 7 height 7
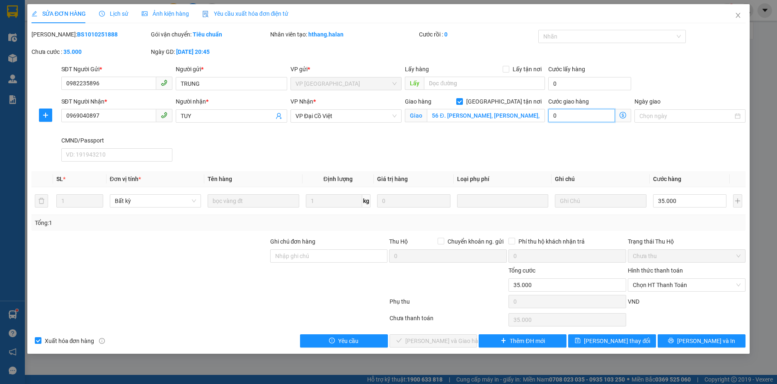
click at [577, 114] on input "0" at bounding box center [581, 115] width 66 height 13
type input "35.004"
type input "410"
type input "35.410"
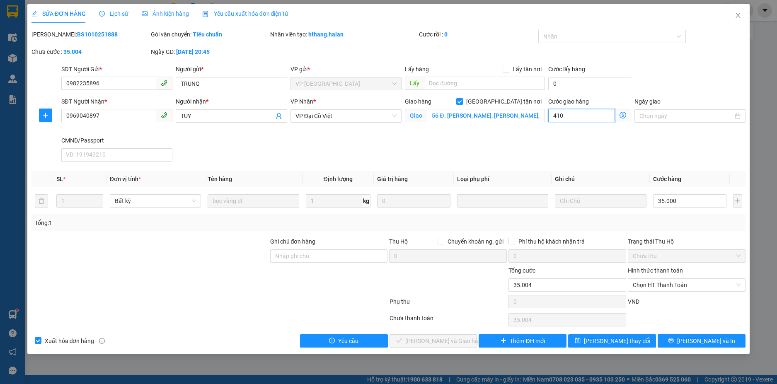
type input "35.410"
type input "41"
type input "35.041"
type input "4"
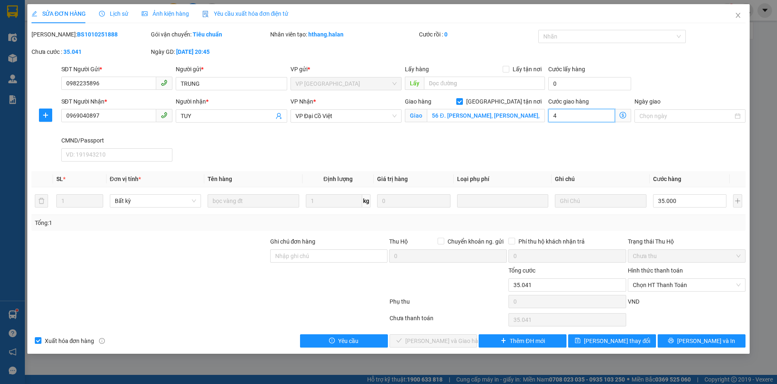
type input "35.004"
type input "35.040"
type input "40"
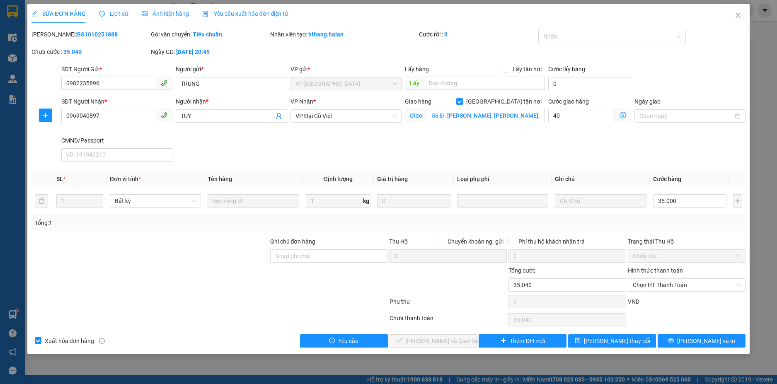
click at [579, 136] on div "SĐT Người Nhận * 0969040897 Người nhận * TUY VP Nhận * VP Đại Cồ Việt Giao hàng…" at bounding box center [404, 131] width 688 height 68
type input "75.000"
type input "40.000"
click at [605, 342] on span "[PERSON_NAME] thay đổi" at bounding box center [617, 340] width 66 height 9
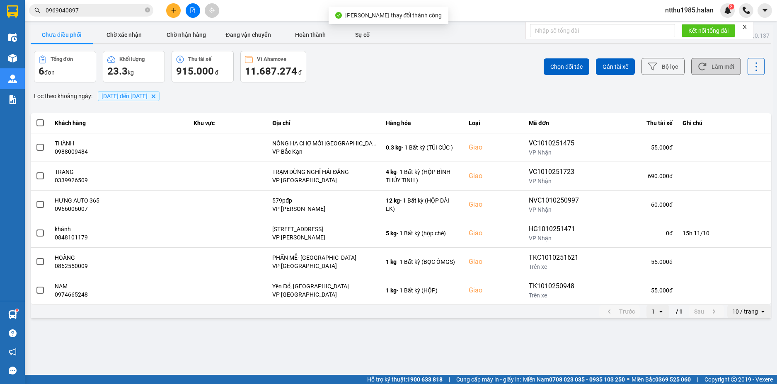
click at [721, 69] on button "Làm mới" at bounding box center [716, 66] width 50 height 17
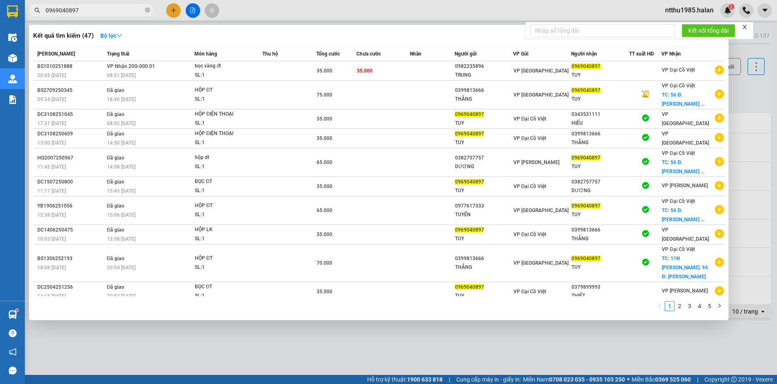
click at [92, 12] on input "0969040897" at bounding box center [95, 10] width 98 height 9
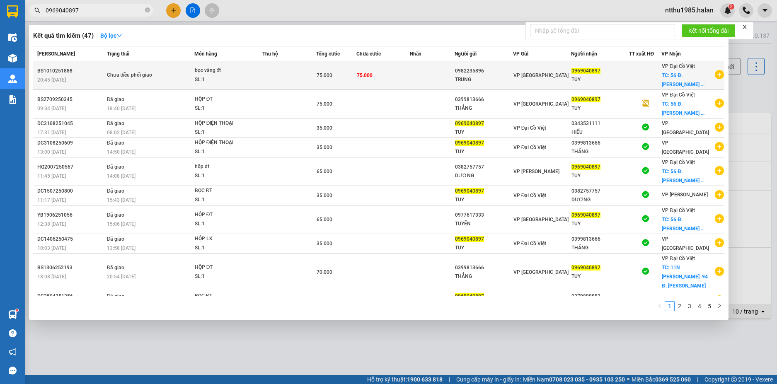
click at [399, 77] on td "75.000" at bounding box center [383, 75] width 54 height 29
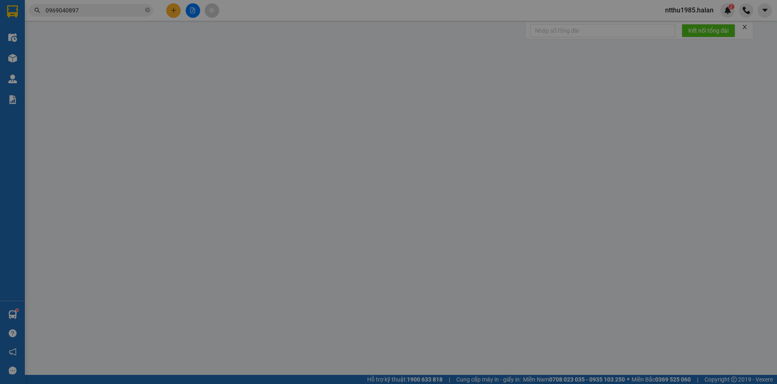
type input "0982235896"
type input "TRUNG"
type input "0969040897"
type input "TUY"
checkbox input "true"
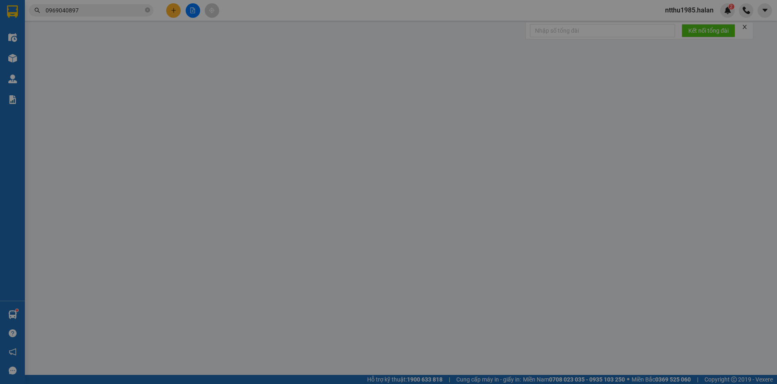
type input "56 Đ. Trương Định, Trương Định, Hai Bà Trưng, Hà Nội, Việt Nam"
type input "0"
type input "75.000"
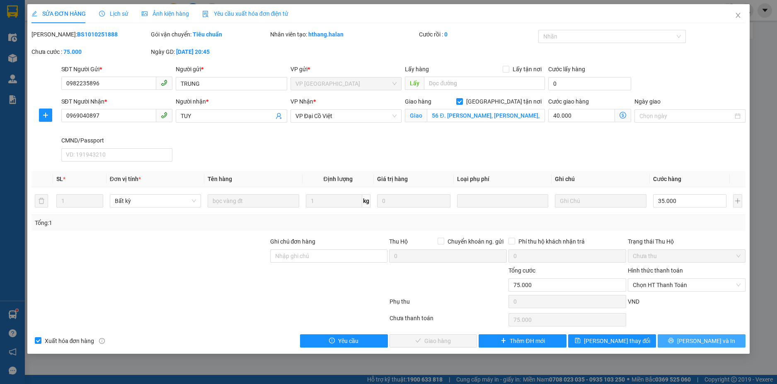
click at [693, 340] on button "[PERSON_NAME] và In" at bounding box center [701, 340] width 88 height 13
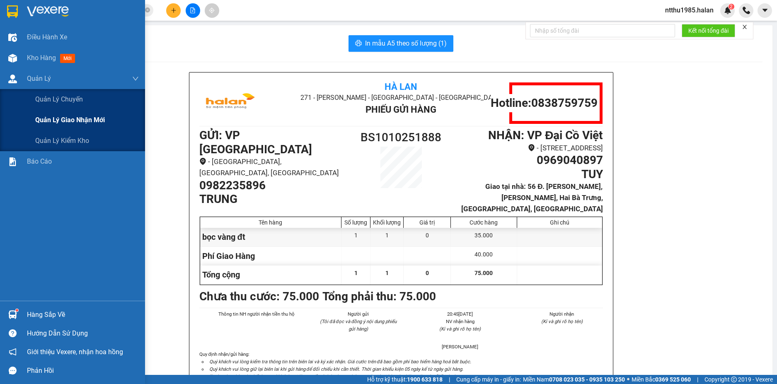
click at [52, 118] on span "Quản lý giao nhận mới" at bounding box center [70, 120] width 70 height 10
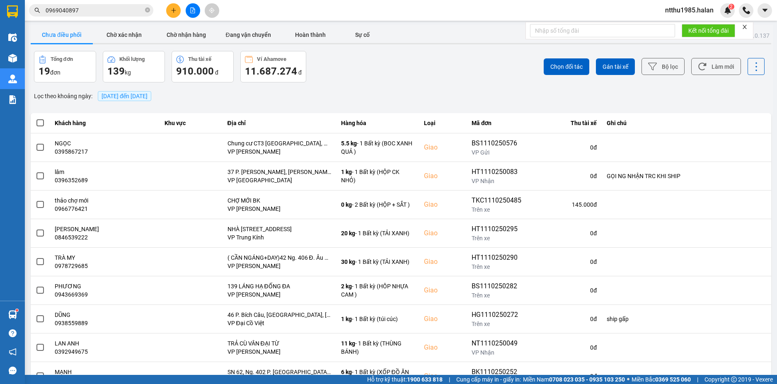
click at [96, 12] on input "0969040897" at bounding box center [95, 10] width 98 height 9
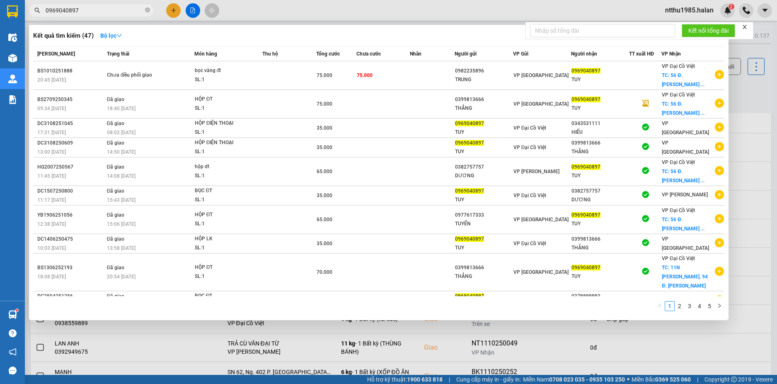
click at [96, 12] on input "0969040897" at bounding box center [95, 10] width 98 height 9
click at [746, 87] on div at bounding box center [388, 192] width 777 height 384
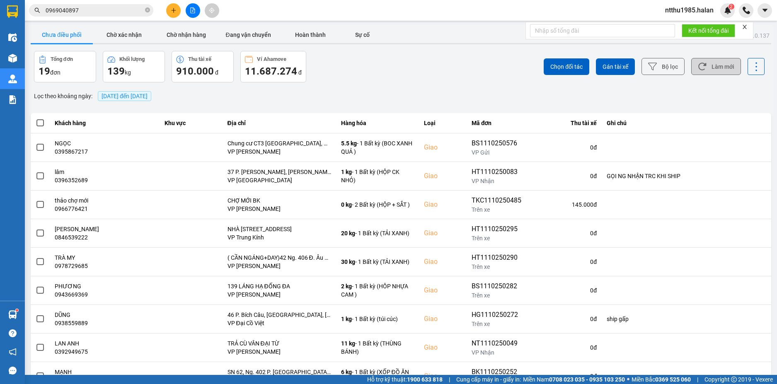
click at [718, 66] on button "Làm mới" at bounding box center [716, 66] width 50 height 17
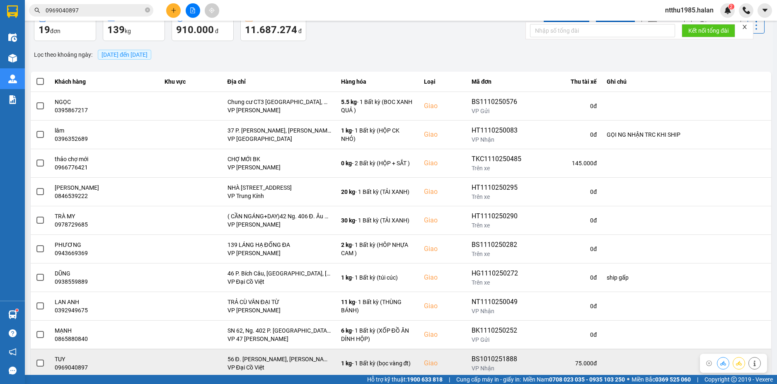
scroll to position [63, 0]
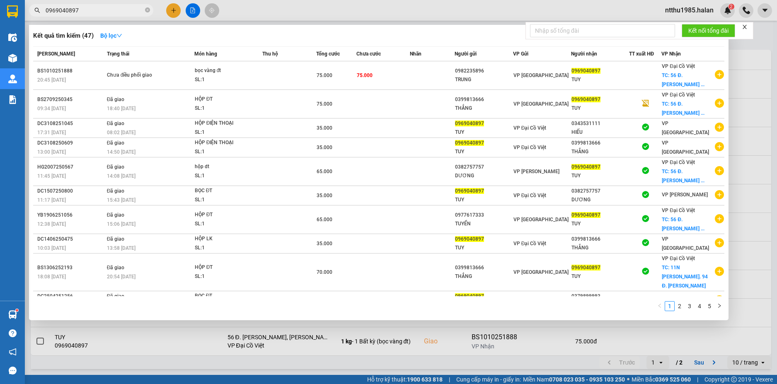
click at [97, 12] on input "0969040897" at bounding box center [95, 10] width 98 height 9
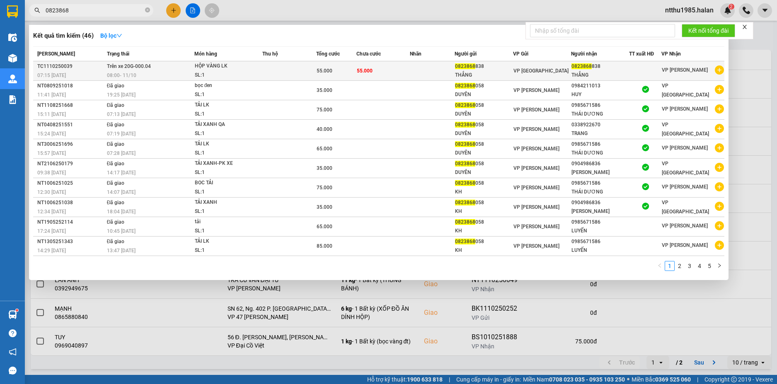
type input "0823868"
click at [421, 69] on td at bounding box center [432, 70] width 45 height 19
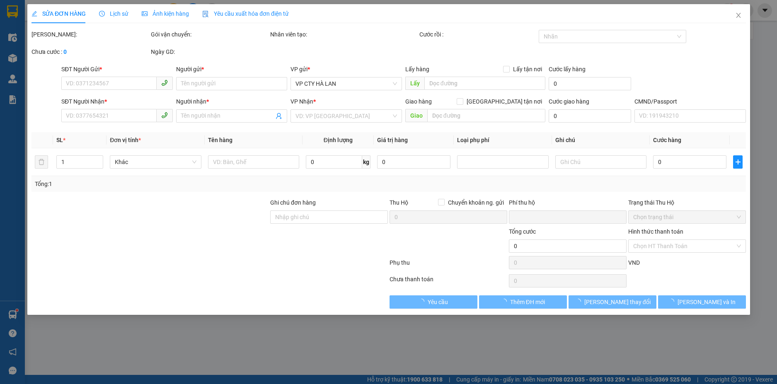
type input "0823868838"
type input "THẮNG"
type input "0823868838"
type input "THẮNG"
type input "0"
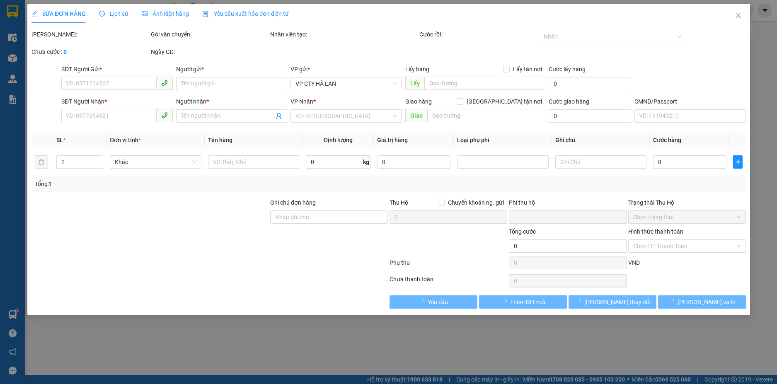
type input "55.000"
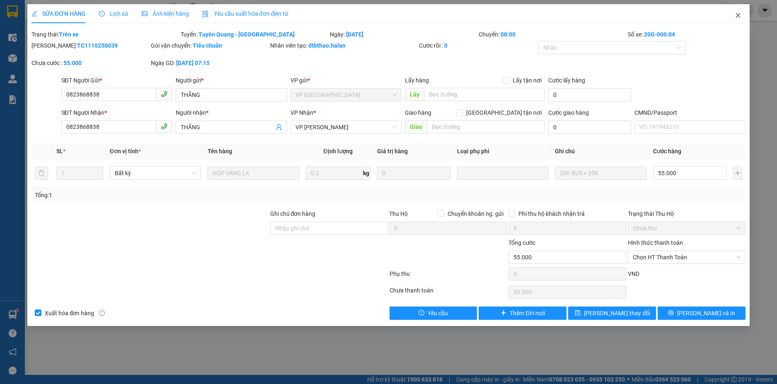
click at [738, 15] on icon "close" at bounding box center [738, 15] width 5 height 5
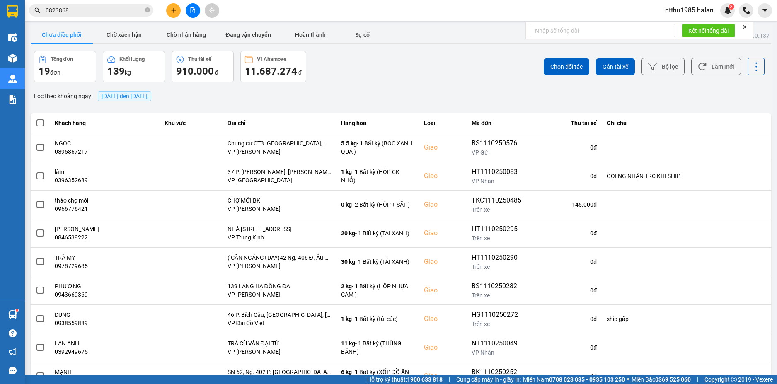
drag, startPoint x: 95, startPoint y: 10, endPoint x: 92, endPoint y: 1, distance: 9.3
click at [93, 7] on input "0823868" at bounding box center [95, 10] width 98 height 9
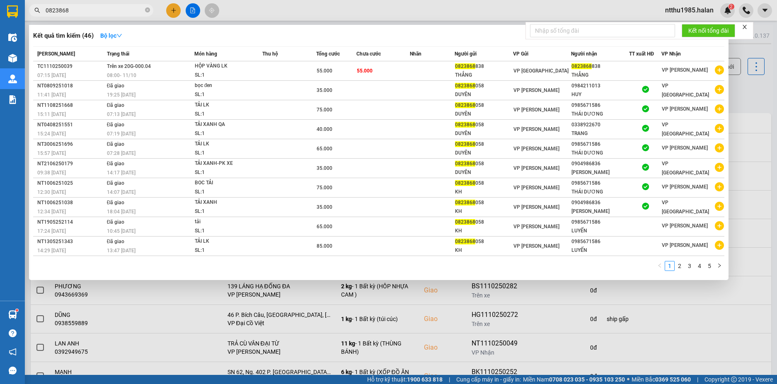
drag, startPoint x: 743, startPoint y: 94, endPoint x: 734, endPoint y: 76, distance: 20.0
click at [743, 92] on div at bounding box center [388, 192] width 777 height 384
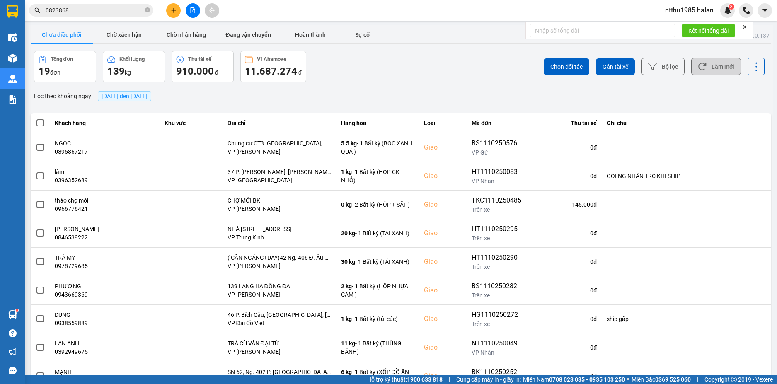
click at [720, 69] on button "Làm mới" at bounding box center [716, 66] width 50 height 17
click at [709, 66] on button "Làm mới" at bounding box center [716, 66] width 50 height 17
click at [715, 68] on button "Làm mới" at bounding box center [716, 66] width 50 height 17
click at [719, 64] on button "Làm mới" at bounding box center [716, 66] width 50 height 17
click at [711, 69] on button "Làm mới" at bounding box center [716, 66] width 50 height 17
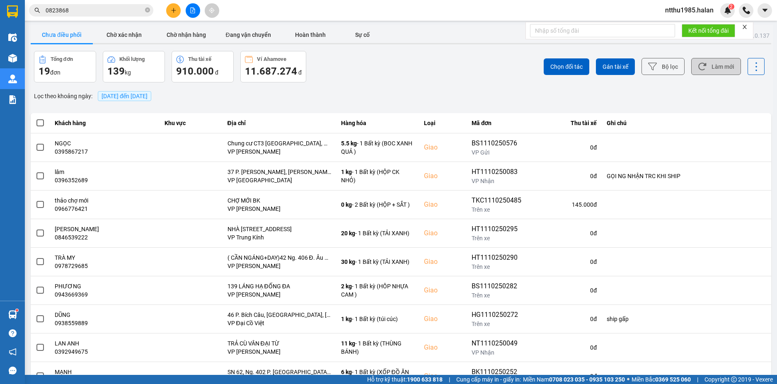
click at [704, 65] on button "Làm mới" at bounding box center [716, 66] width 50 height 17
click at [88, 8] on input "0823868" at bounding box center [95, 10] width 98 height 9
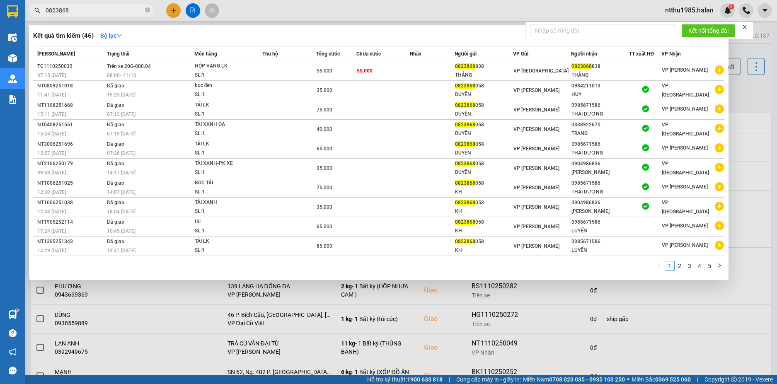
click at [88, 8] on input "0823868" at bounding box center [95, 10] width 98 height 9
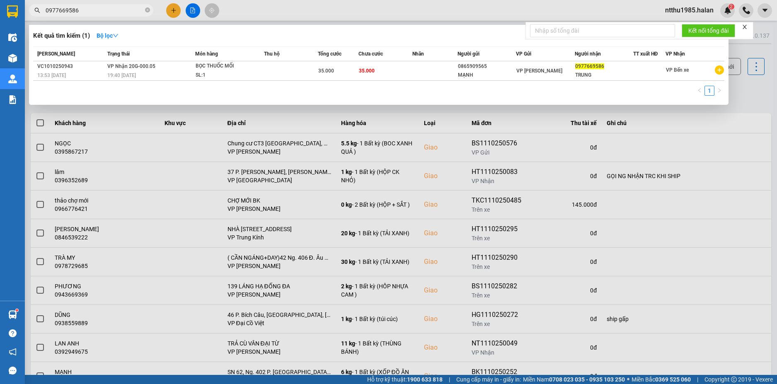
click at [86, 12] on input "0977669586" at bounding box center [95, 10] width 98 height 9
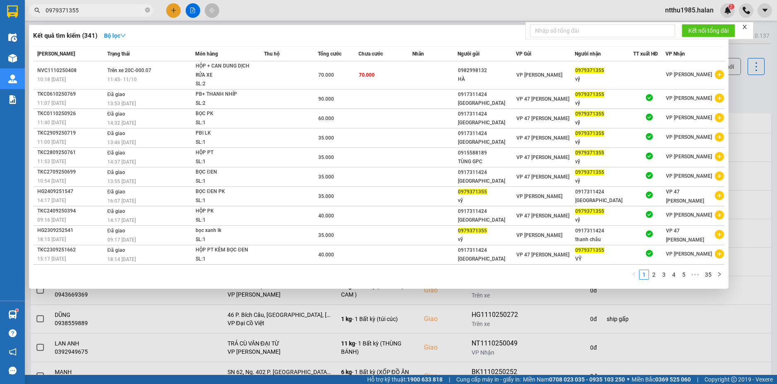
click at [93, 8] on input "0979371355" at bounding box center [95, 10] width 98 height 9
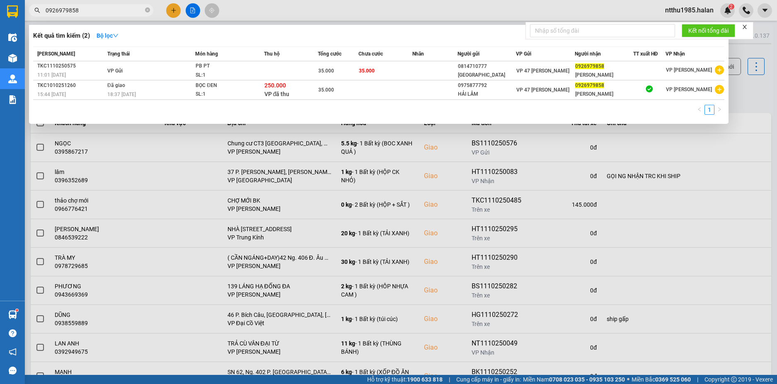
click at [741, 88] on div at bounding box center [388, 192] width 777 height 384
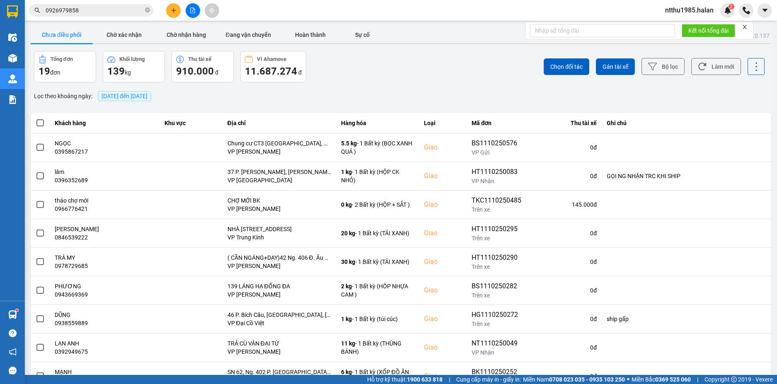
click at [88, 11] on input "0926979858" at bounding box center [95, 10] width 98 height 9
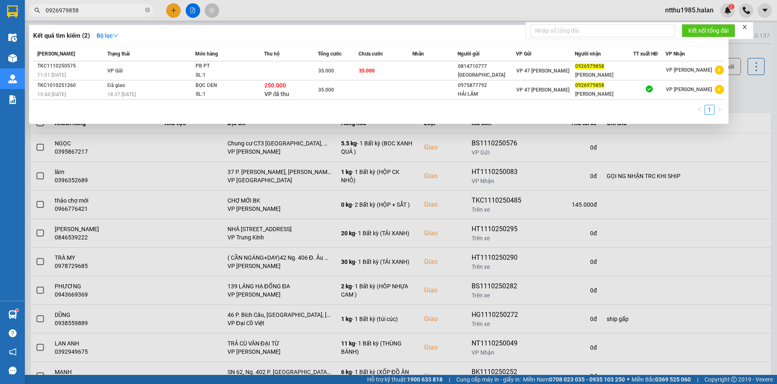
click at [88, 11] on input "0926979858" at bounding box center [95, 10] width 98 height 9
paste input "251897"
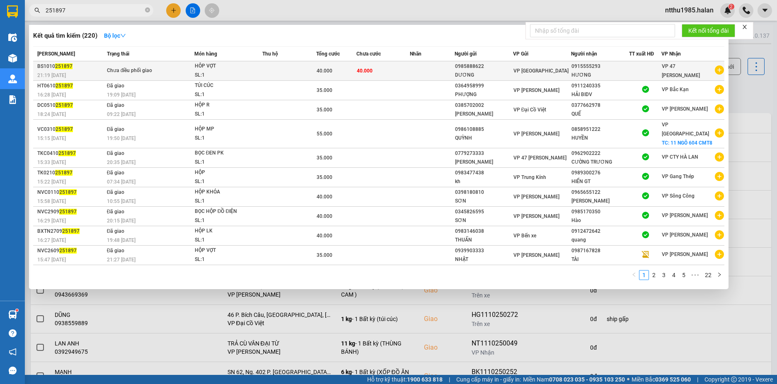
type input "251897"
click at [491, 71] on div "DƯƠNG" at bounding box center [483, 75] width 57 height 9
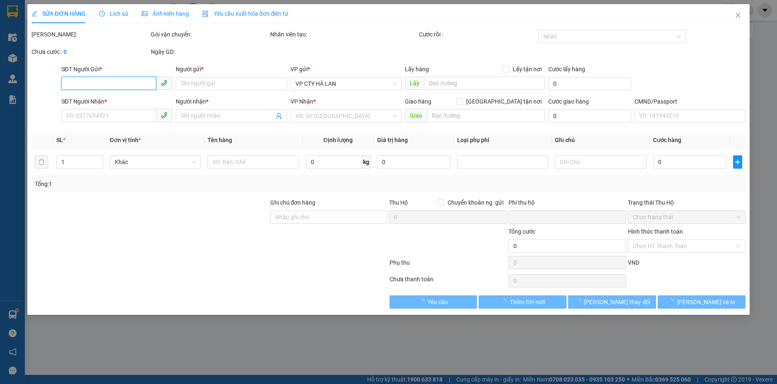
type input "0985888622"
type input "DƯƠNG"
type input "0915555293"
type input "HƯƠNG"
type input "0"
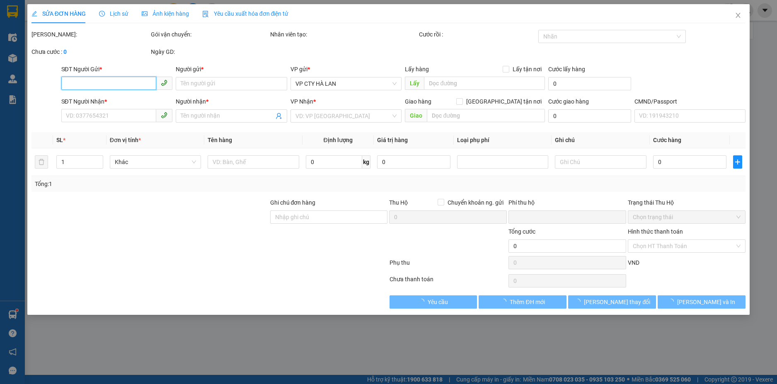
type input "40.000"
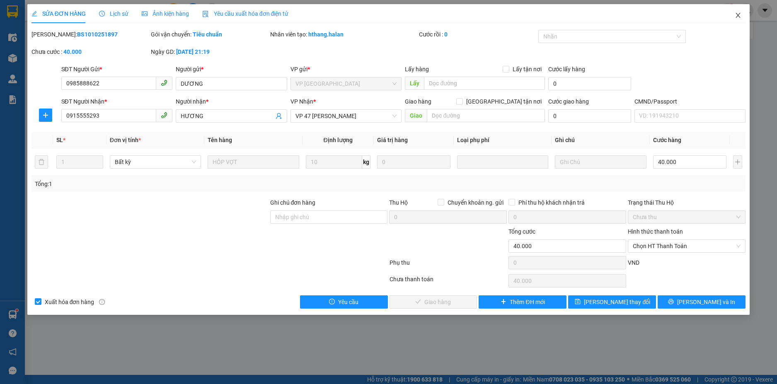
click at [740, 17] on icon "close" at bounding box center [737, 15] width 7 height 7
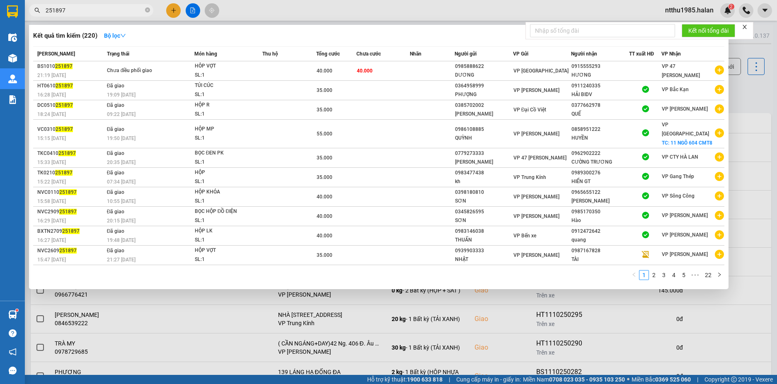
click at [72, 10] on input "251897" at bounding box center [95, 10] width 98 height 9
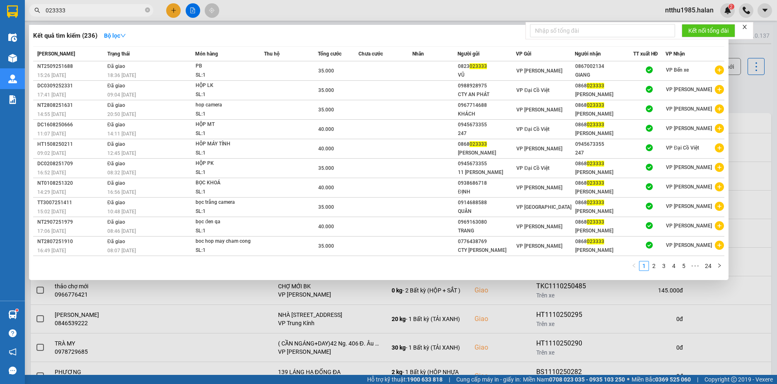
click at [72, 10] on input "023333" at bounding box center [95, 10] width 98 height 9
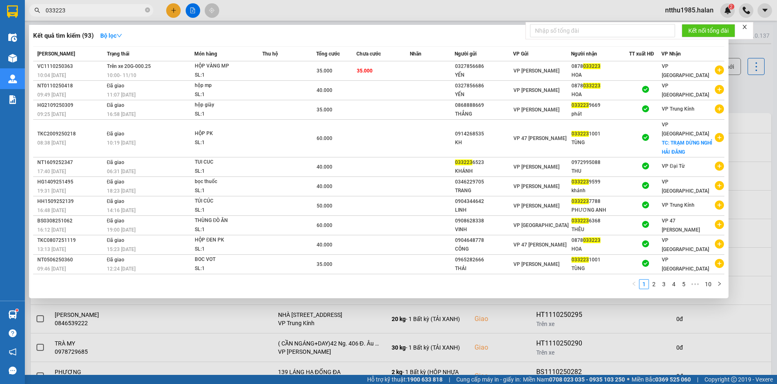
click at [89, 14] on input "033223" at bounding box center [95, 10] width 98 height 9
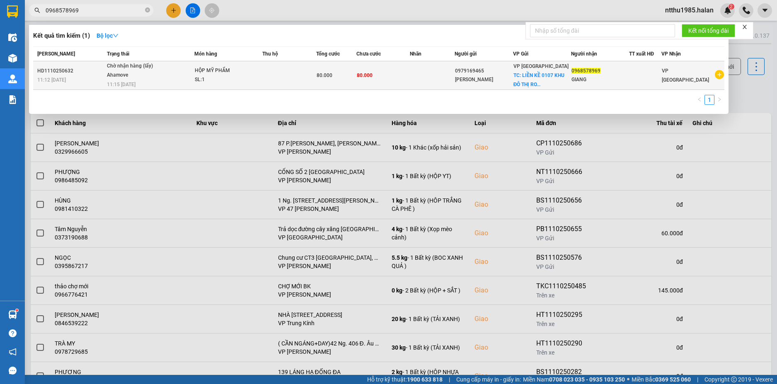
type input "0968578969"
click at [432, 77] on td at bounding box center [432, 75] width 45 height 29
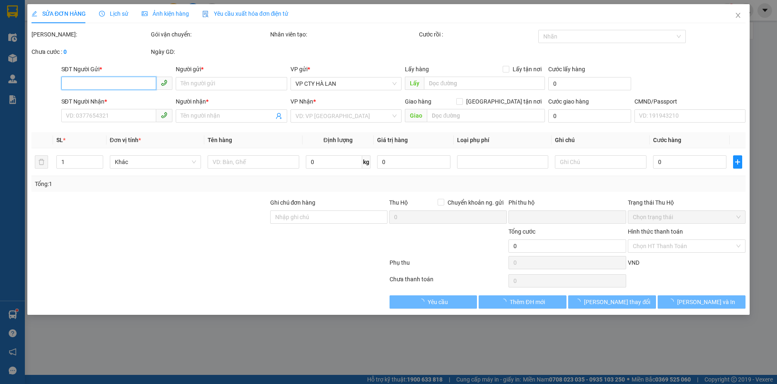
type input "0979169465"
type input "KIỀU CHINH"
checkbox input "true"
type input "LIỀN KỀ 0107 KHU ĐÔ THỊ ROMAN TỐ HỮU, ĐẠI MỖ, NAM TỪ LIÊM, HÀ NỘI"
type input "0968578969"
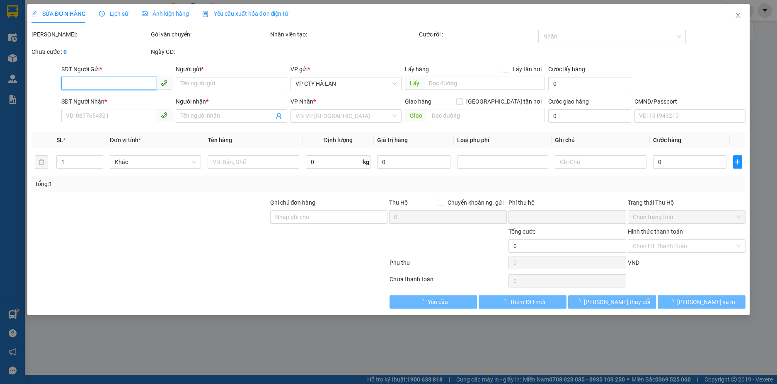
type input "GIANG"
type input "0768374951, LẤY HÀNG CHO BẠN GIANG VÀ NHỜ SHIP THU HỘ 80K VỀ VP HÀ LAN"
type input "0"
type input "80.000"
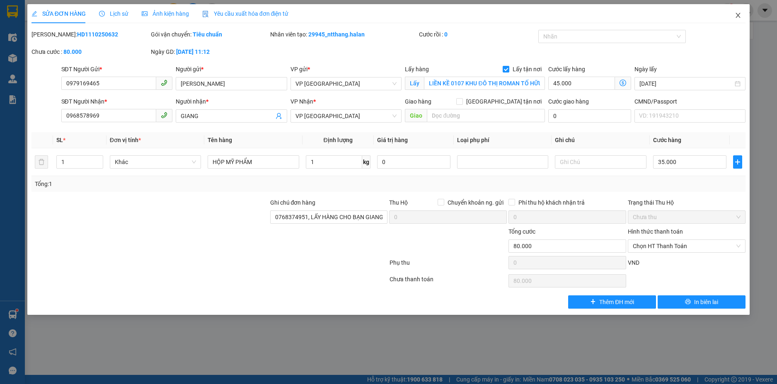
click at [737, 15] on icon "close" at bounding box center [737, 15] width 7 height 7
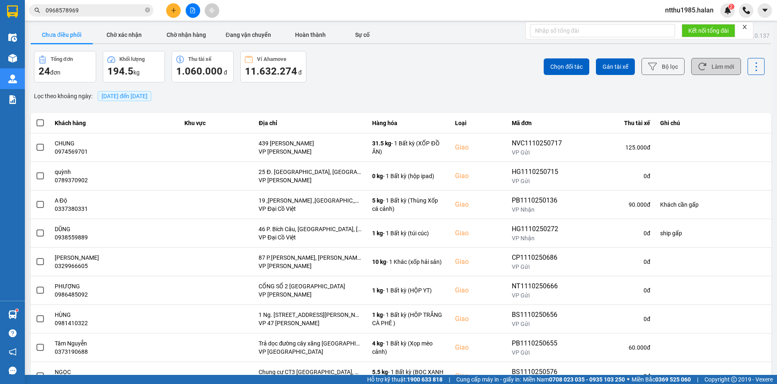
click at [716, 67] on button "Làm mới" at bounding box center [716, 66] width 50 height 17
click at [709, 67] on button "Làm mới" at bounding box center [716, 66] width 50 height 17
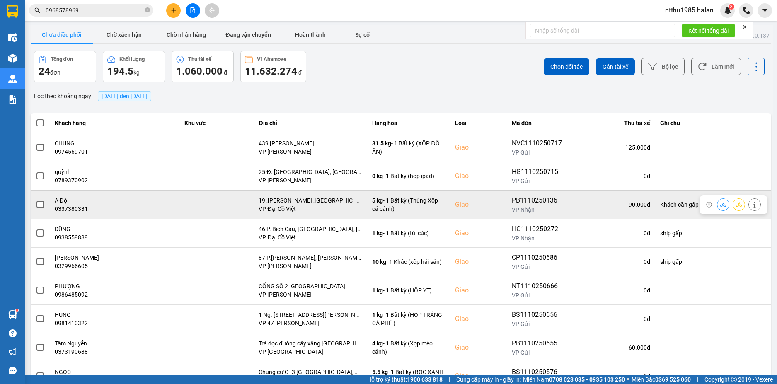
click at [41, 205] on span at bounding box center [39, 204] width 7 height 7
click at [36, 200] on input "checkbox" at bounding box center [36, 200] width 0 height 0
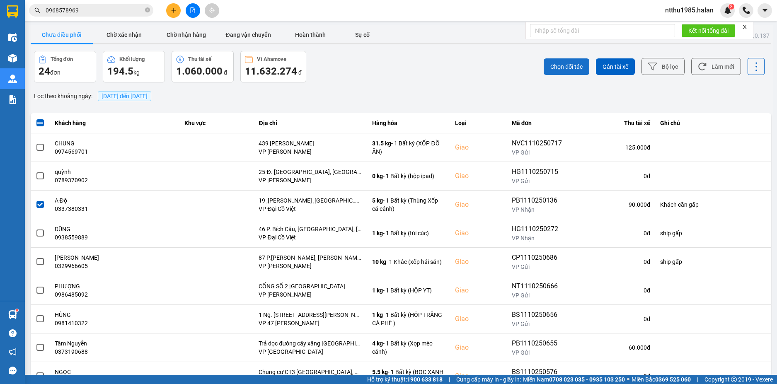
click at [554, 72] on button "Chọn đối tác" at bounding box center [566, 66] width 46 height 17
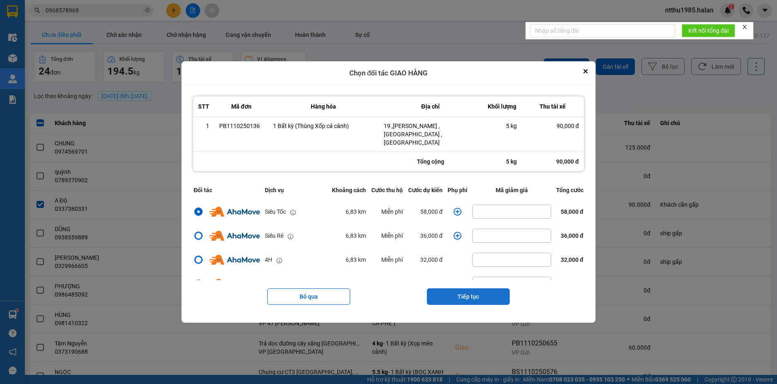
click at [450, 288] on button "Tiếp tục" at bounding box center [468, 296] width 83 height 17
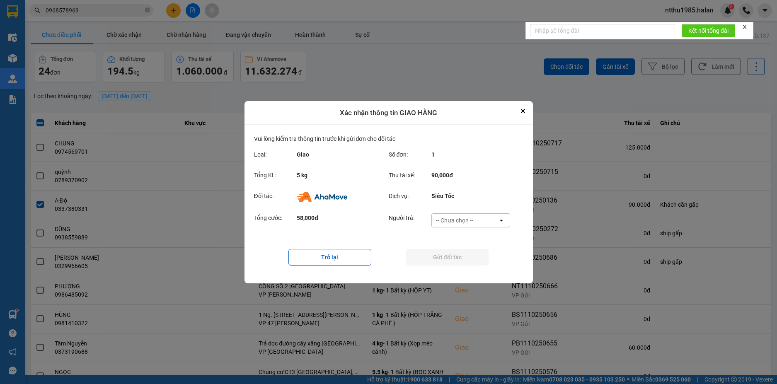
click at [461, 218] on div "-- Chưa chọn --" at bounding box center [454, 220] width 37 height 8
click at [449, 267] on span "Ví Ahamove" at bounding box center [455, 267] width 34 height 8
click at [449, 254] on button "Gửi đối tác" at bounding box center [446, 257] width 83 height 17
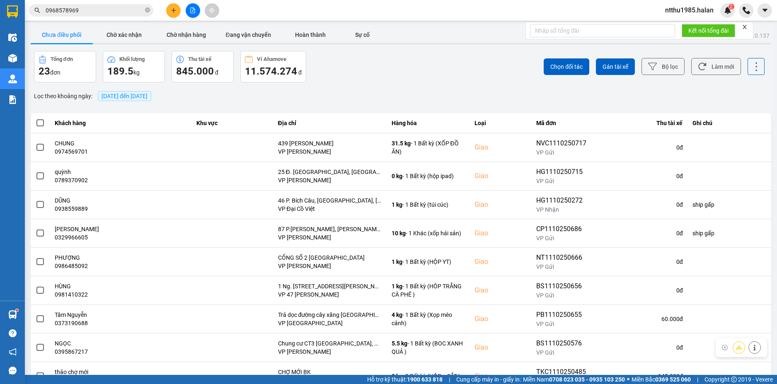
scroll to position [63, 0]
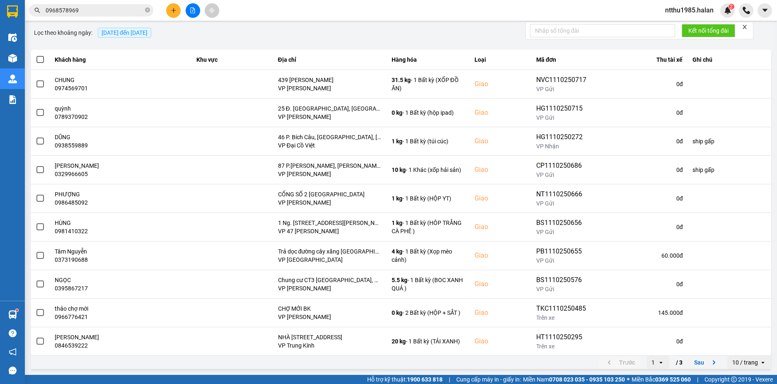
click at [229, 31] on div "Lọc theo khoảng ngày : 11/10/2025 đến 11/10/2025" at bounding box center [401, 33] width 740 height 14
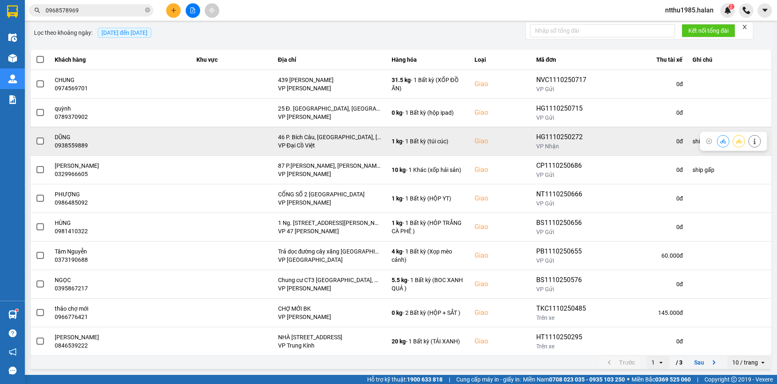
click at [41, 141] on span at bounding box center [39, 141] width 7 height 7
click at [36, 137] on input "checkbox" at bounding box center [36, 137] width 0 height 0
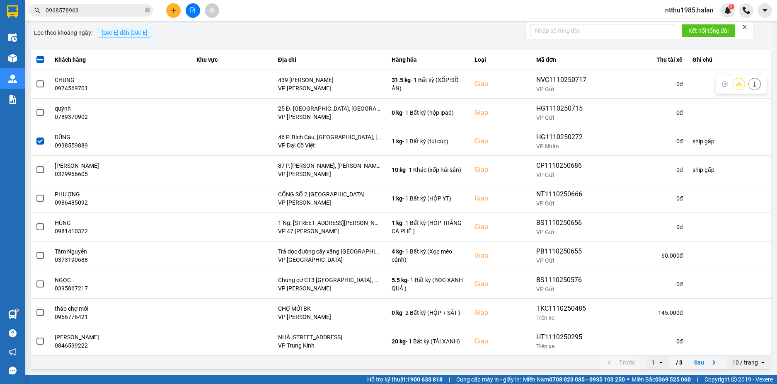
scroll to position [0, 0]
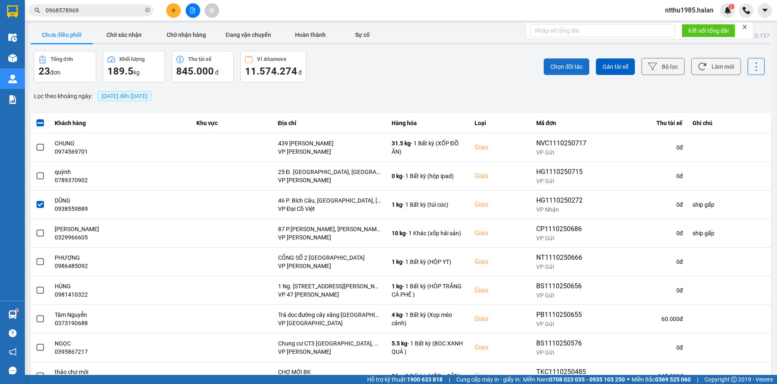
click at [552, 65] on span "Chọn đối tác" at bounding box center [566, 67] width 32 height 8
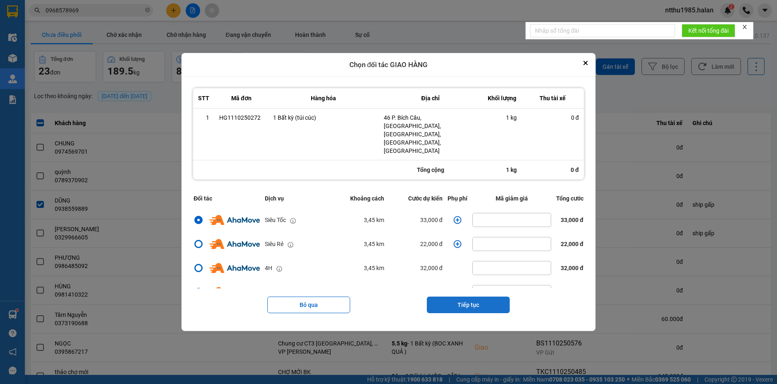
click at [467, 297] on button "Tiếp tục" at bounding box center [468, 305] width 83 height 17
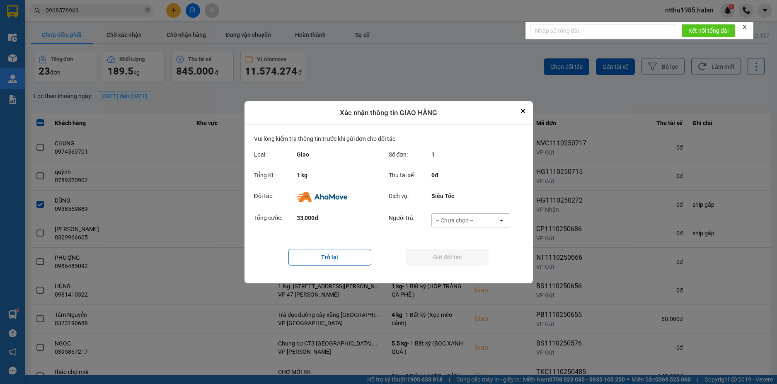
click at [464, 220] on div "-- Chưa chọn --" at bounding box center [454, 220] width 37 height 8
click at [447, 270] on span "Ví Ahamove" at bounding box center [455, 267] width 34 height 8
click at [450, 256] on button "Gửi đối tác" at bounding box center [446, 257] width 83 height 17
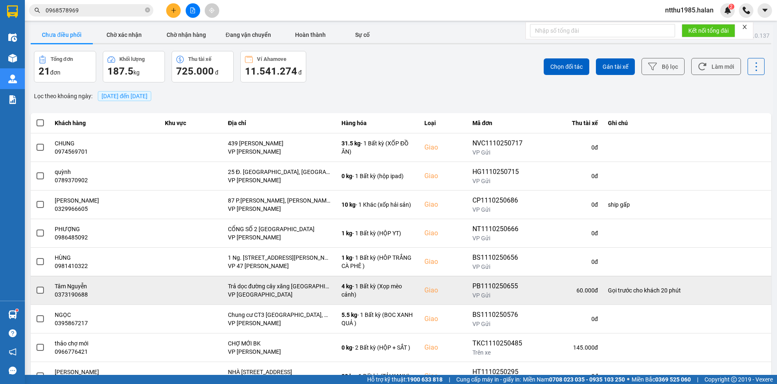
scroll to position [63, 0]
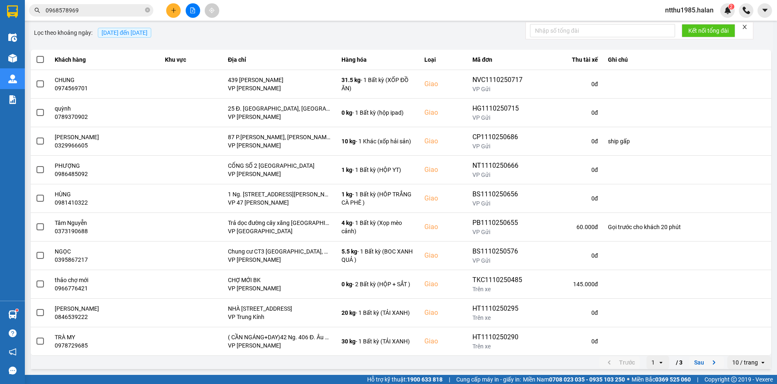
click at [695, 367] on button "Sau" at bounding box center [706, 362] width 35 height 12
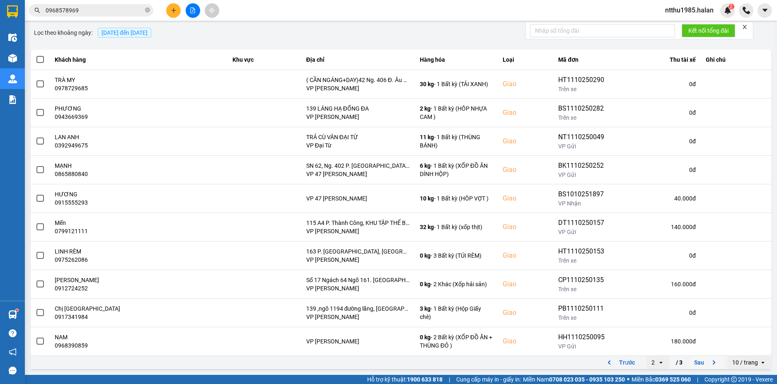
click at [696, 365] on button "Sau" at bounding box center [706, 362] width 35 height 12
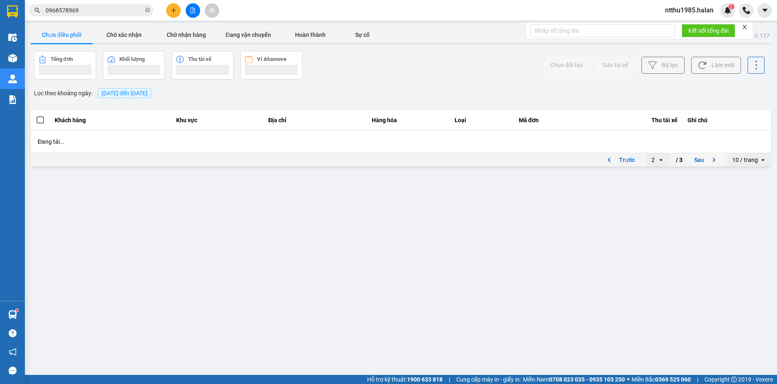
scroll to position [0, 0]
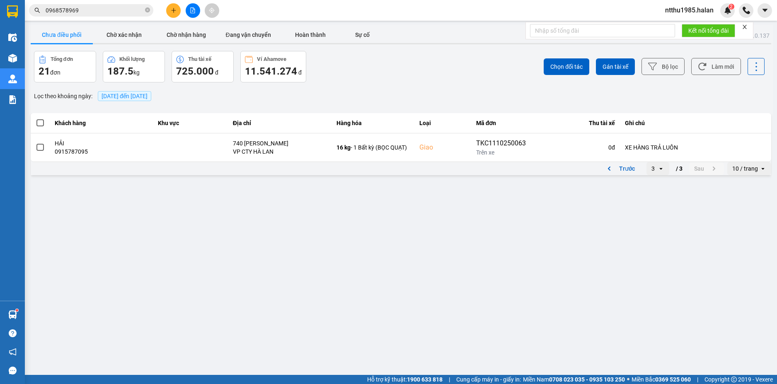
click at [84, 9] on input "0968578969" at bounding box center [95, 10] width 98 height 9
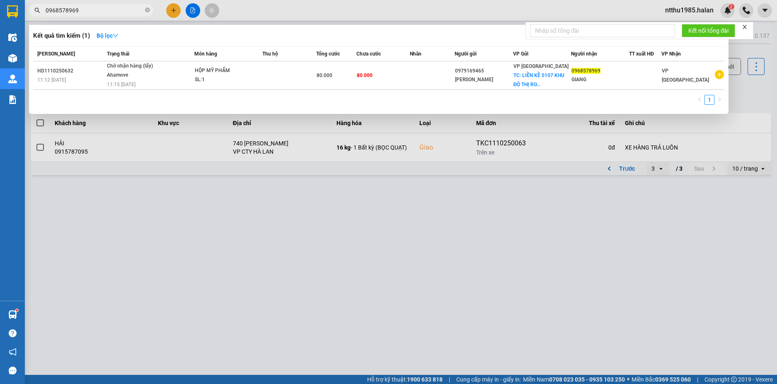
click at [84, 9] on input "0968578969" at bounding box center [95, 10] width 98 height 9
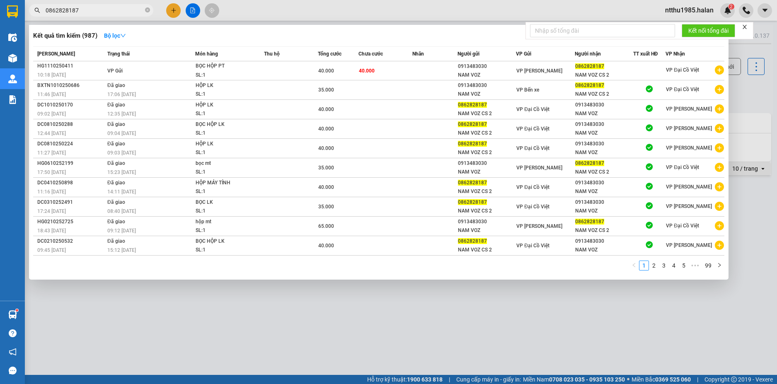
click at [108, 10] on input "0862828187" at bounding box center [95, 10] width 98 height 9
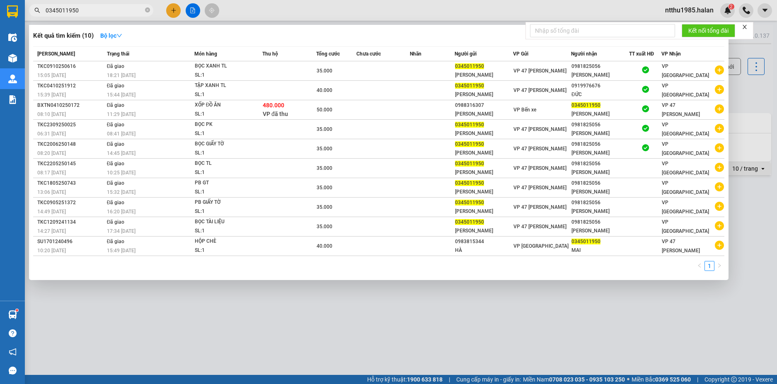
click at [97, 11] on input "0345011950" at bounding box center [95, 10] width 98 height 9
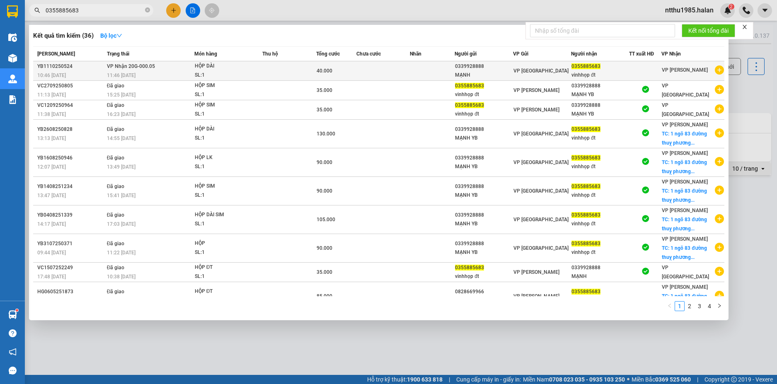
type input "0355885683"
click at [449, 68] on td at bounding box center [432, 70] width 45 height 19
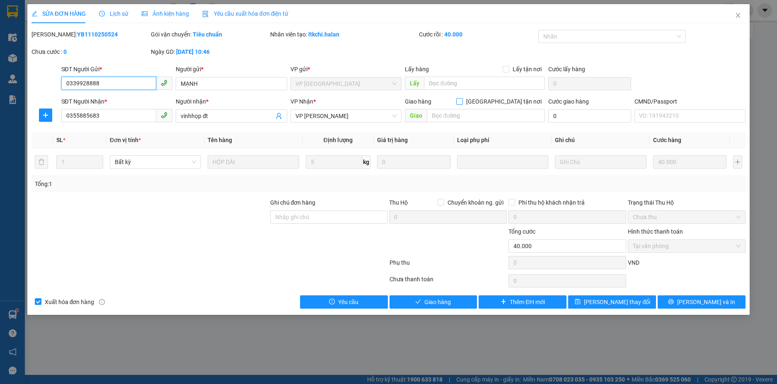
type input "0339928888"
type input "MẠNH"
type input "0355885683"
type input "vinhhọp đt"
type input "0"
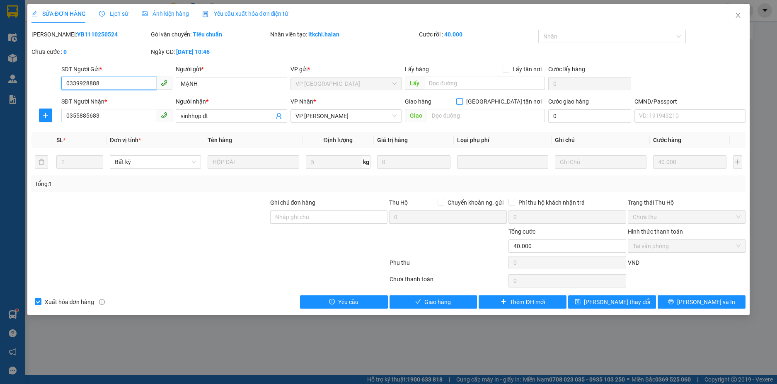
type input "40.000"
drag, startPoint x: 502, startPoint y: 101, endPoint x: 468, endPoint y: 109, distance: 35.0
click at [462, 101] on input "[GEOGRAPHIC_DATA] tận nơi" at bounding box center [459, 101] width 6 height 6
checkbox input "true"
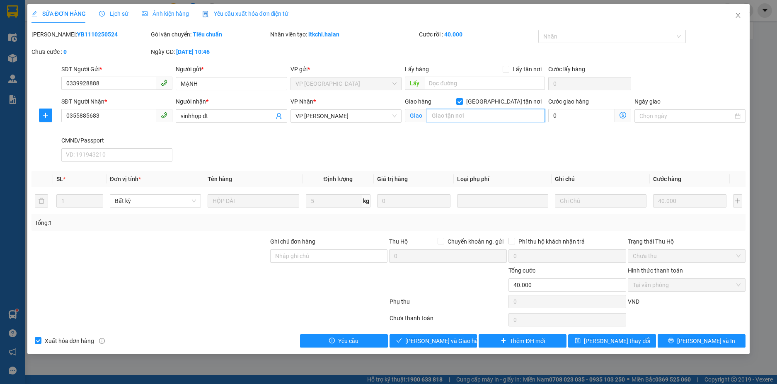
click at [451, 116] on input "text" at bounding box center [486, 115] width 118 height 13
click at [451, 116] on input "sảnh e3 chung cư" at bounding box center [486, 115] width 118 height 13
click at [498, 116] on input "sảnh e3a chung cư" at bounding box center [486, 115] width 118 height 13
drag, startPoint x: 457, startPoint y: 114, endPoint x: 548, endPoint y: 120, distance: 90.9
click at [548, 120] on div "SĐT Người Nhận * 0355885683 Người nhận * vinhhọp đt VP Nhận * VP Võ Chí Công Gi…" at bounding box center [404, 131] width 688 height 68
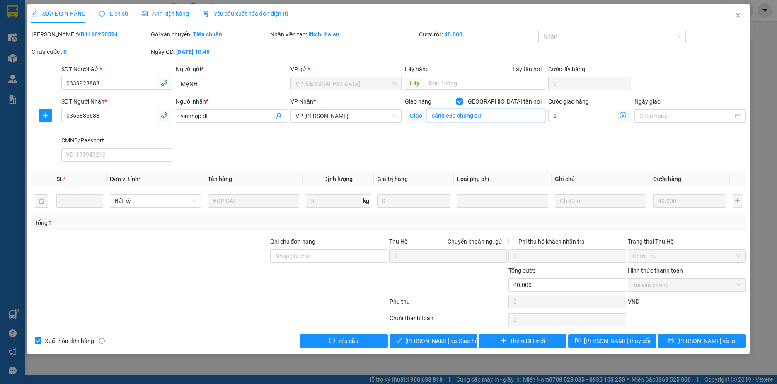
paste input "Ecohome 1, Đ. Đông Thắng, Đông Ngạc, Bắc Từ Liêm, Hà Nội, Việt Nam"
type input "sảnh e3a Ecohome 1, Đ. [GEOGRAPHIC_DATA], [GEOGRAPHIC_DATA], [GEOGRAPHIC_DATA],…"
click at [503, 136] on div "SĐT Người Nhận * 0355885683 Người nhận * vinhhọp đt VP Nhận * VP Võ Chí Công Gi…" at bounding box center [404, 131] width 688 height 68
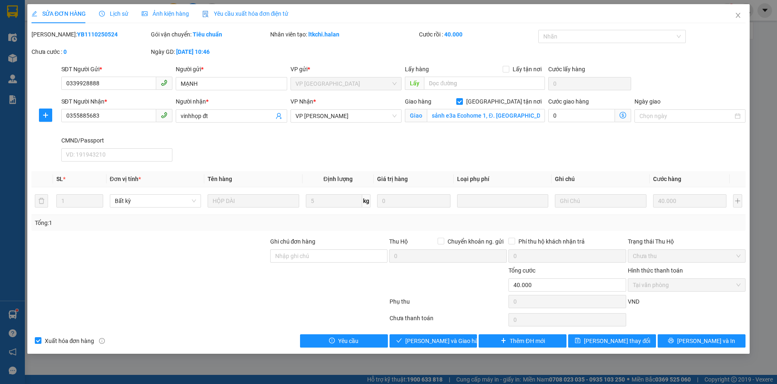
click at [625, 114] on icon "dollar-circle" at bounding box center [622, 115] width 7 height 7
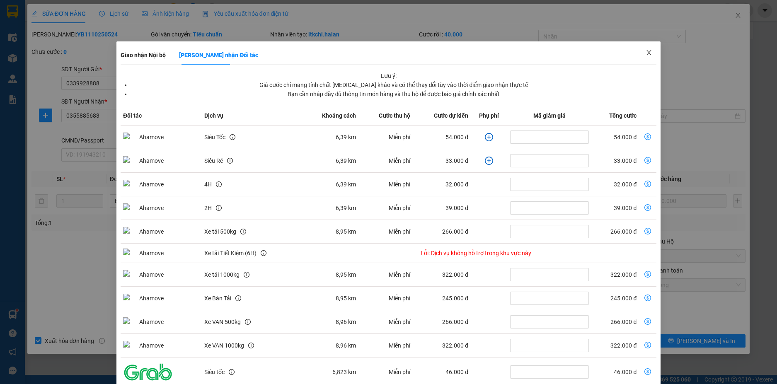
click at [646, 51] on icon "close" at bounding box center [648, 52] width 5 height 5
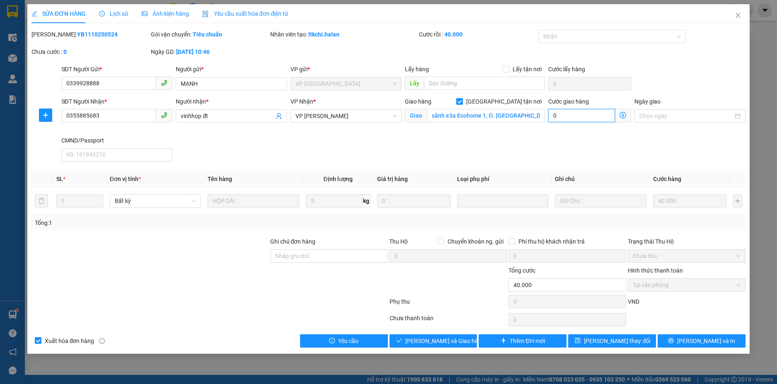
click at [565, 114] on input "0" at bounding box center [581, 115] width 66 height 13
type input "40.007"
type input "7"
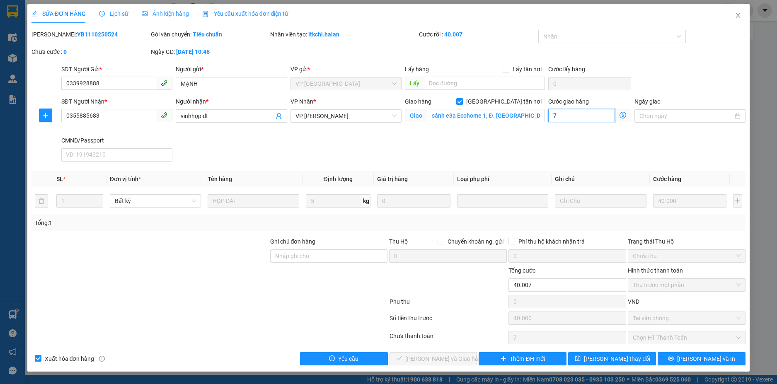
type input "40.070"
type input "70"
type input "110.000"
type input "70.000"
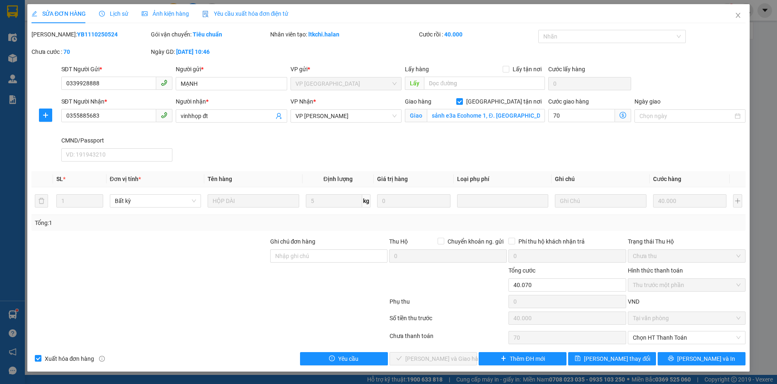
type input "70.000"
click at [599, 142] on div "SĐT Người Nhận * 0355885683 Người nhận * vinhhọp đt VP Nhận * VP Võ Chí Công Gi…" at bounding box center [404, 131] width 688 height 68
click at [603, 360] on span "[PERSON_NAME] thay đổi" at bounding box center [617, 358] width 66 height 9
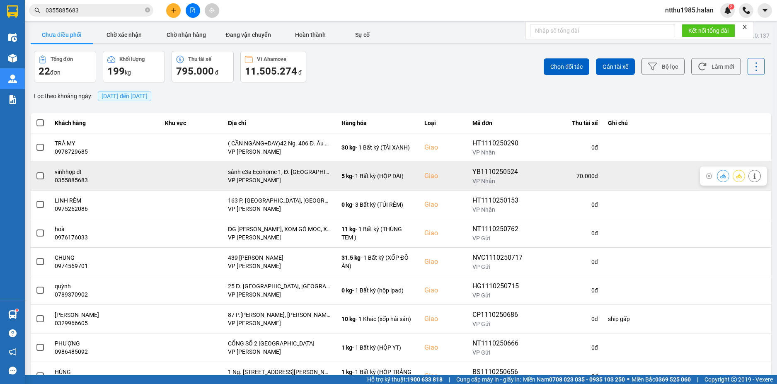
click at [39, 175] on span at bounding box center [39, 175] width 7 height 7
click at [36, 171] on input "checkbox" at bounding box center [36, 171] width 0 height 0
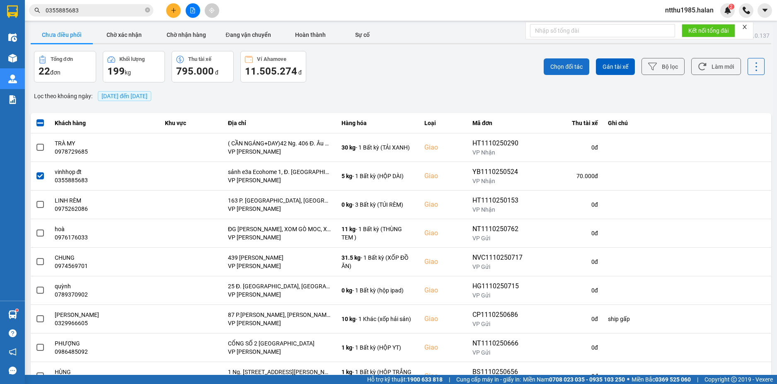
click at [557, 64] on span "Chọn đối tác" at bounding box center [566, 67] width 32 height 8
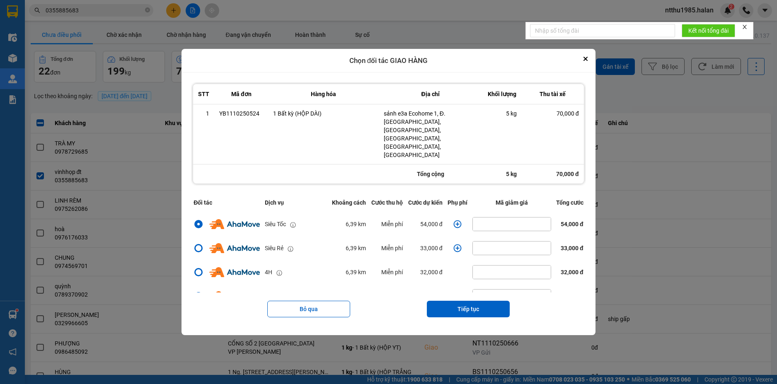
click at [456, 220] on icon "dialog" at bounding box center [457, 224] width 8 height 8
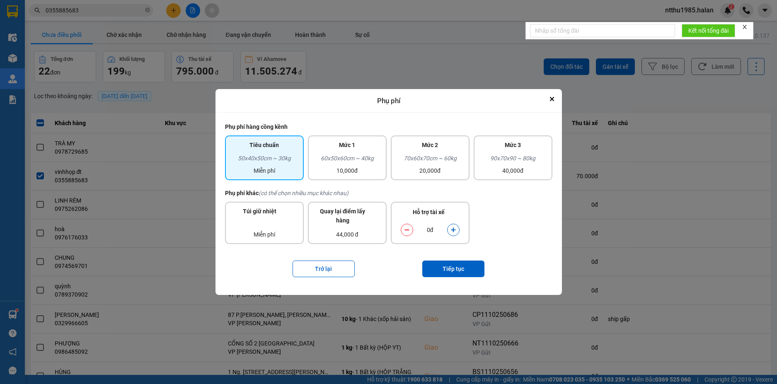
click at [453, 225] on button "dialog" at bounding box center [453, 230] width 12 height 14
drag, startPoint x: 446, startPoint y: 274, endPoint x: 450, endPoint y: 264, distance: 10.6
click at [450, 264] on button "Tiếp tục" at bounding box center [453, 269] width 62 height 17
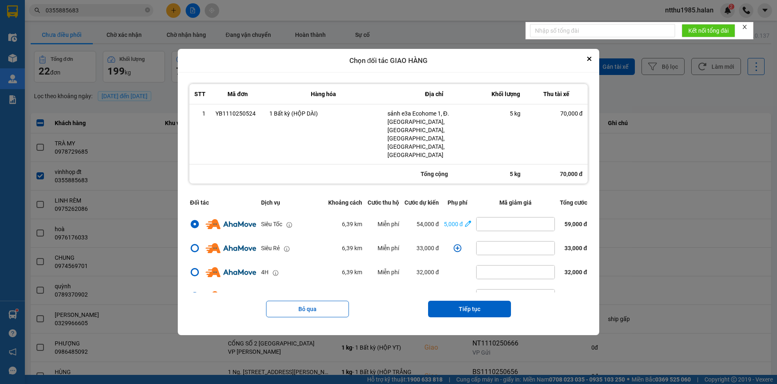
drag, startPoint x: 464, startPoint y: 302, endPoint x: 466, endPoint y: 296, distance: 6.4
click at [464, 301] on button "Tiếp tục" at bounding box center [469, 309] width 83 height 17
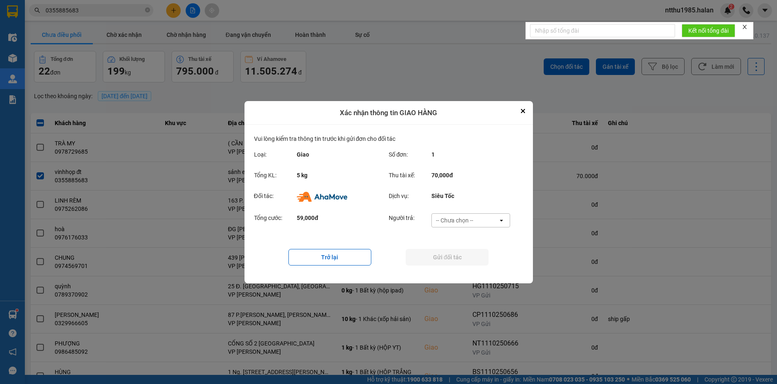
click at [473, 215] on div "-- Chưa chọn --" at bounding box center [465, 220] width 66 height 13
click at [457, 265] on span "Ví Ahamove" at bounding box center [455, 267] width 34 height 8
click at [457, 259] on button "Gửi đối tác" at bounding box center [446, 257] width 83 height 17
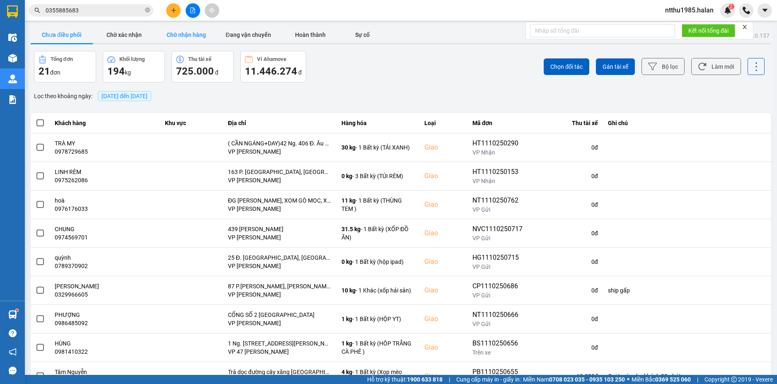
click at [185, 31] on button "Chờ nhận hàng" at bounding box center [186, 35] width 62 height 17
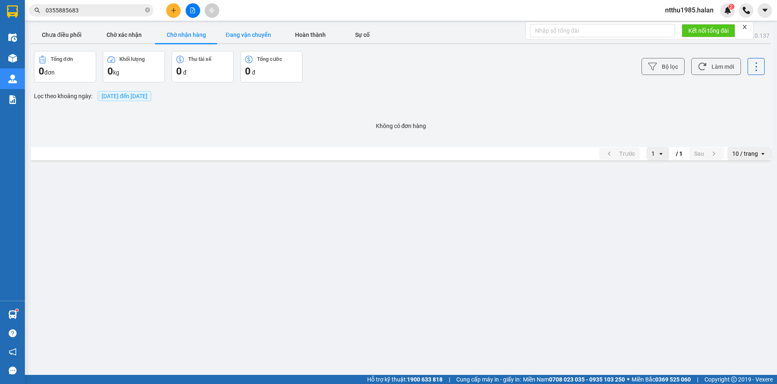
click at [247, 40] on button "Đang vận chuyển" at bounding box center [248, 35] width 62 height 17
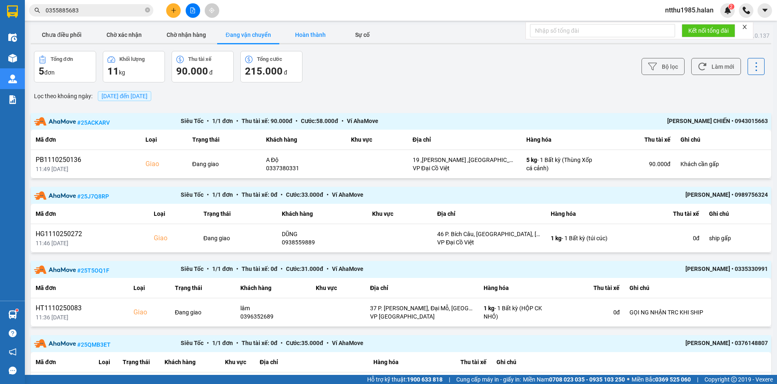
click at [311, 31] on button "Hoàn thành" at bounding box center [310, 35] width 62 height 17
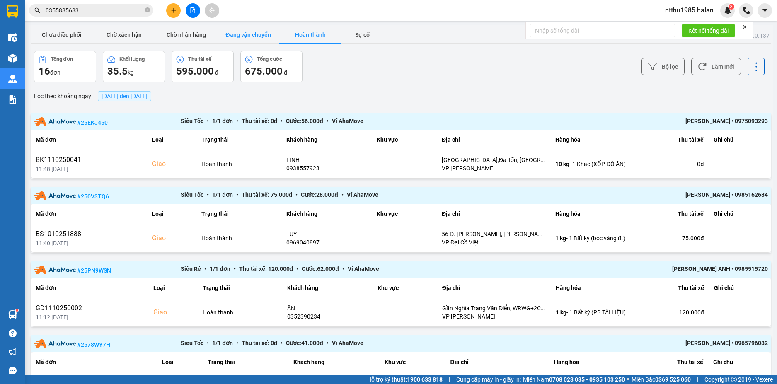
click at [248, 35] on button "Đang vận chuyển" at bounding box center [248, 35] width 62 height 17
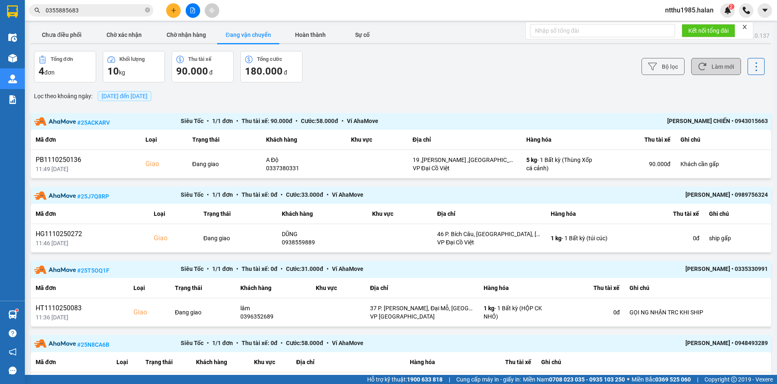
click at [709, 70] on button "Làm mới" at bounding box center [716, 66] width 50 height 17
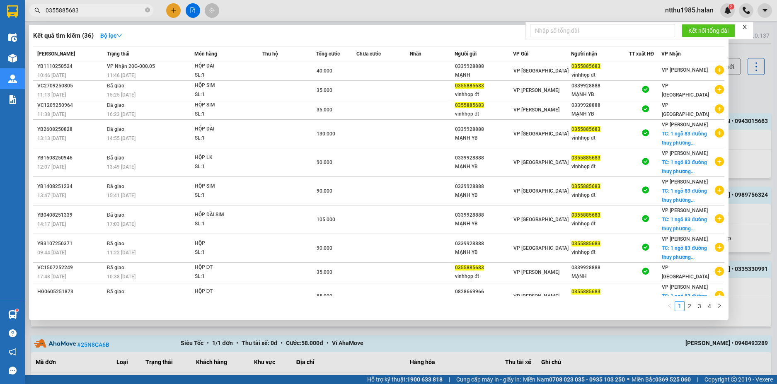
click at [91, 12] on input "0355885683" at bounding box center [95, 10] width 98 height 9
click at [90, 12] on input "0355885683" at bounding box center [95, 10] width 98 height 9
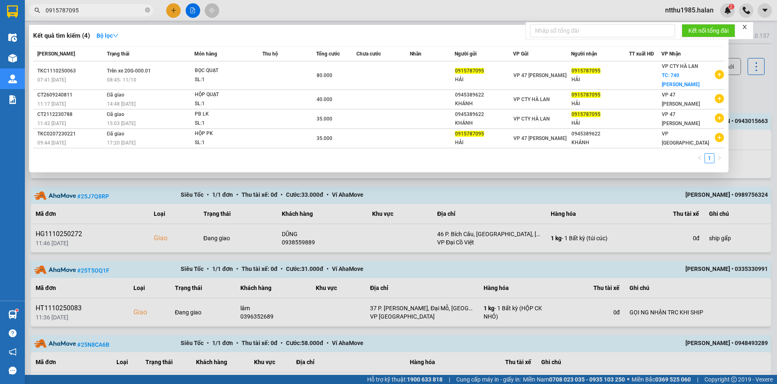
type input "0915787095"
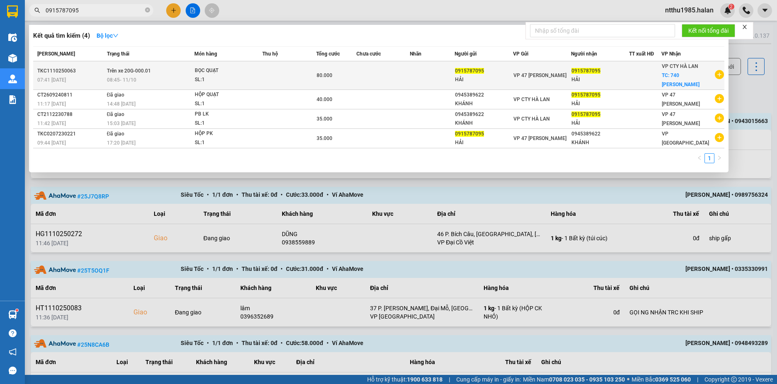
click at [356, 81] on td "80.000" at bounding box center [336, 75] width 40 height 29
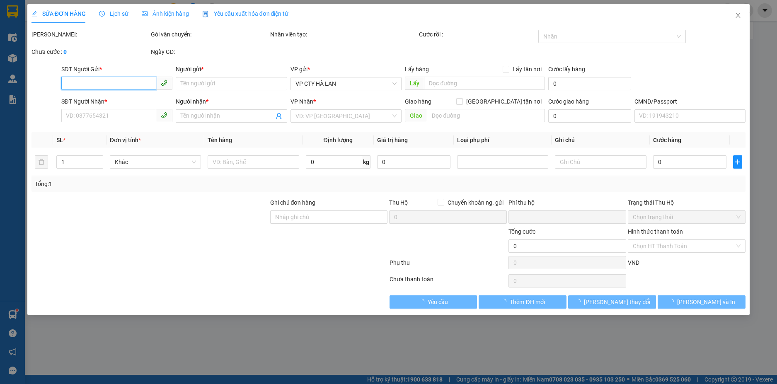
type input "0915787095"
type input "HẢI"
type input "0915787095"
type input "HẢI"
checkbox input "true"
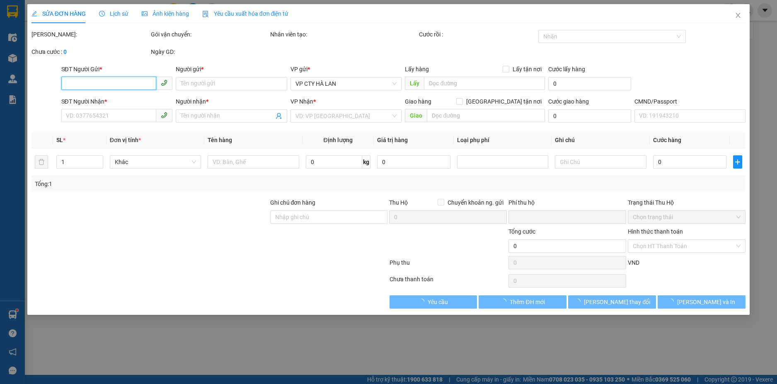
type input "740 [PERSON_NAME]"
type input "XE HÀNG TRẢ LUÔN"
type input "0"
type input "80.000"
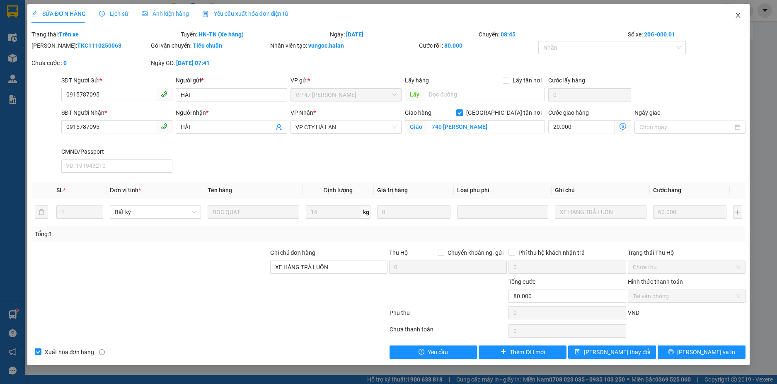
click at [739, 15] on icon "close" at bounding box center [737, 15] width 7 height 7
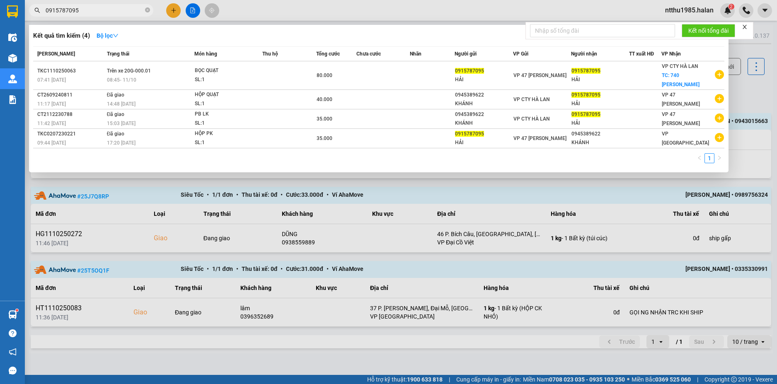
click at [97, 14] on input "0915787095" at bounding box center [95, 10] width 98 height 9
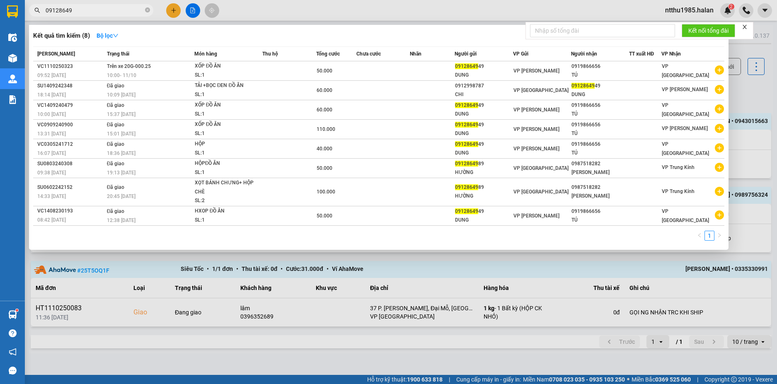
type input "09128649"
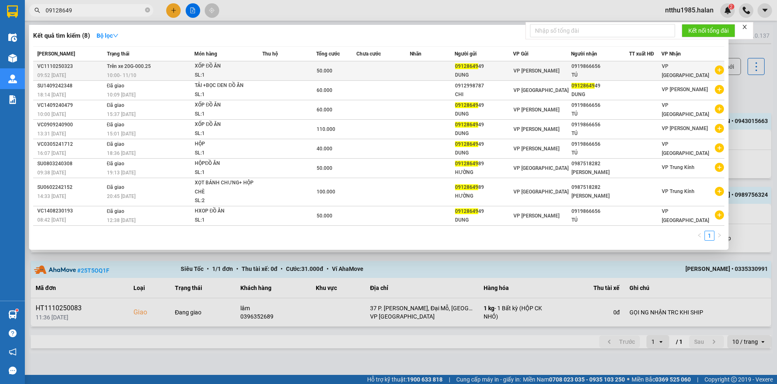
click at [314, 75] on td at bounding box center [289, 70] width 54 height 19
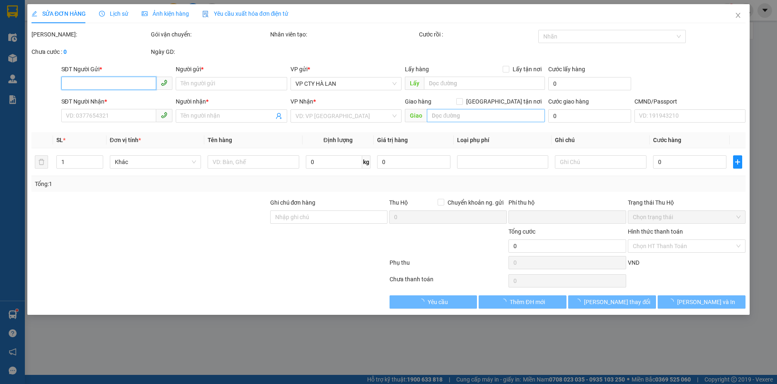
type input "0912864949"
type input "DUNG"
type input "0919866656"
type input "TÚ"
type input "0"
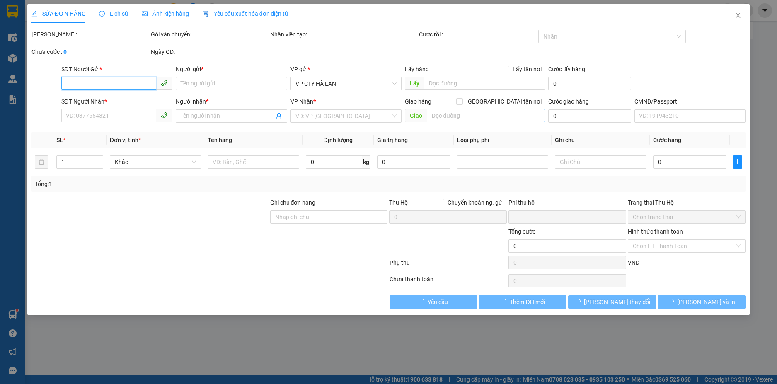
type input "50.000"
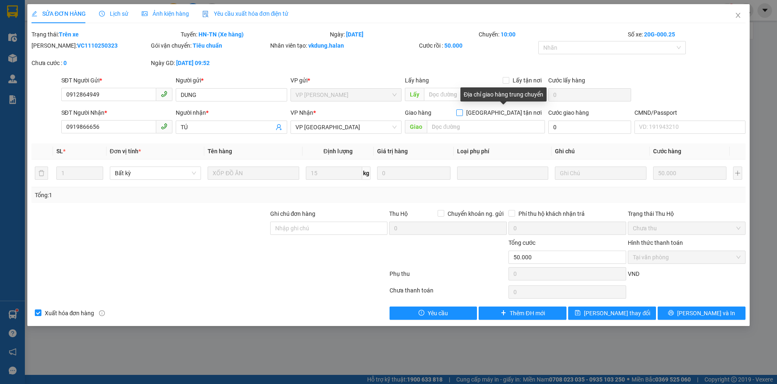
click at [462, 113] on input "[GEOGRAPHIC_DATA] tận nơi" at bounding box center [459, 112] width 6 height 6
checkbox input "true"
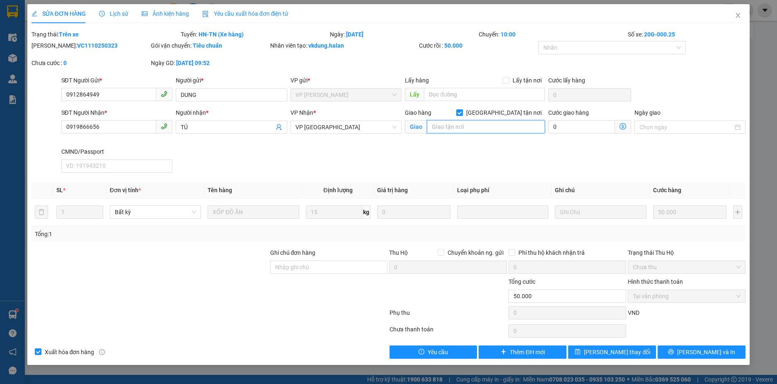
click at [460, 132] on input "text" at bounding box center [486, 126] width 118 height 13
type input "t"
click at [463, 116] on span at bounding box center [459, 112] width 7 height 7
click at [462, 115] on input "[GEOGRAPHIC_DATA] tận nơi" at bounding box center [459, 112] width 6 height 6
checkbox input "false"
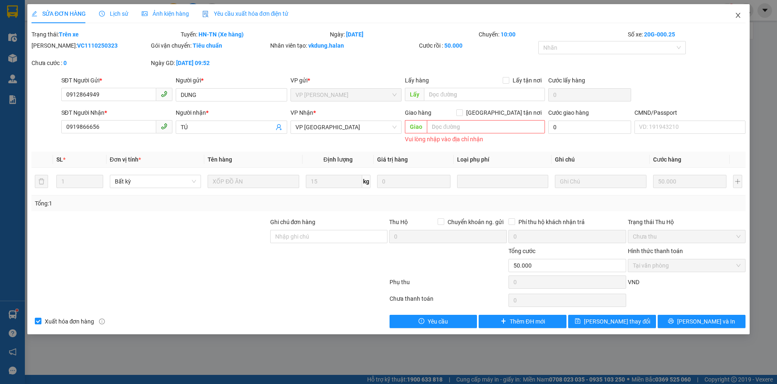
click at [740, 15] on icon "close" at bounding box center [737, 15] width 7 height 7
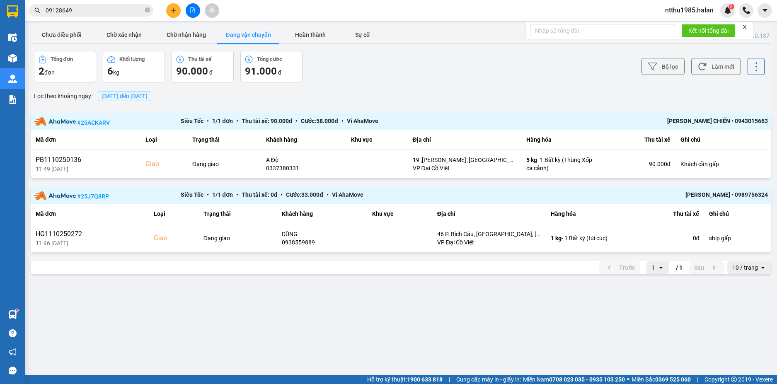
click at [91, 7] on input "09128649" at bounding box center [95, 10] width 98 height 9
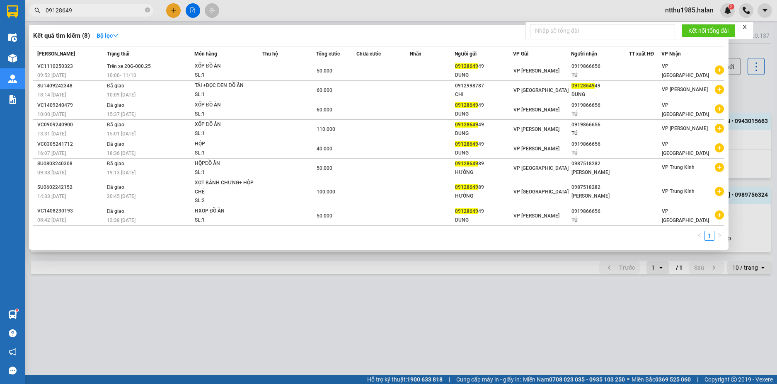
click at [750, 87] on div at bounding box center [388, 192] width 777 height 384
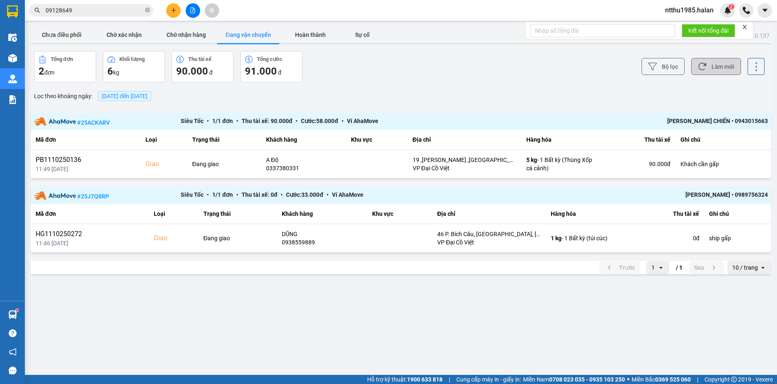
click at [713, 66] on button "Làm mới" at bounding box center [716, 66] width 50 height 17
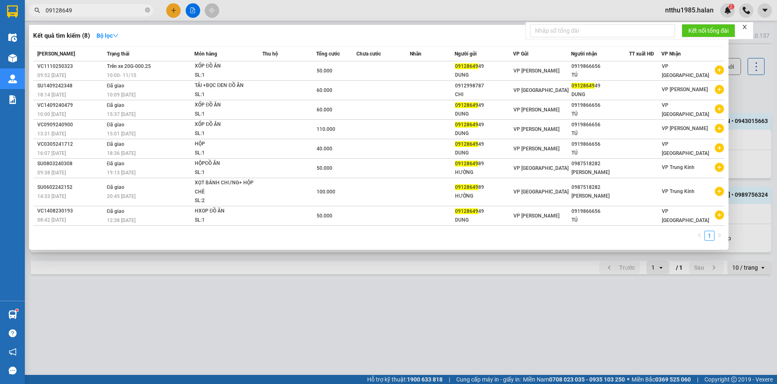
click at [91, 8] on input "09128649" at bounding box center [95, 10] width 98 height 9
click at [738, 88] on div at bounding box center [388, 192] width 777 height 384
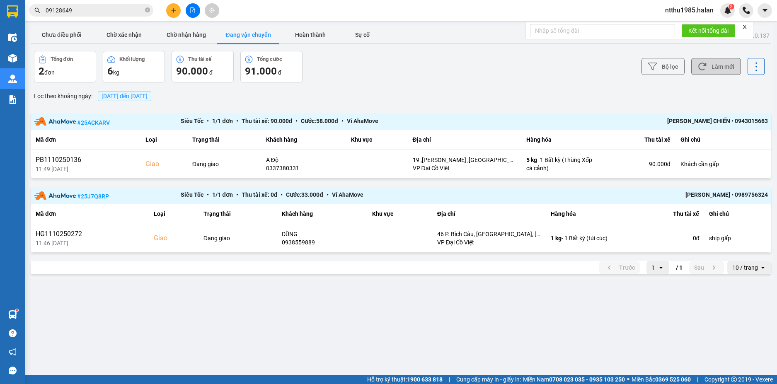
click at [728, 67] on button "Làm mới" at bounding box center [716, 66] width 50 height 17
click at [75, 33] on button "Chưa điều phối" at bounding box center [62, 35] width 62 height 17
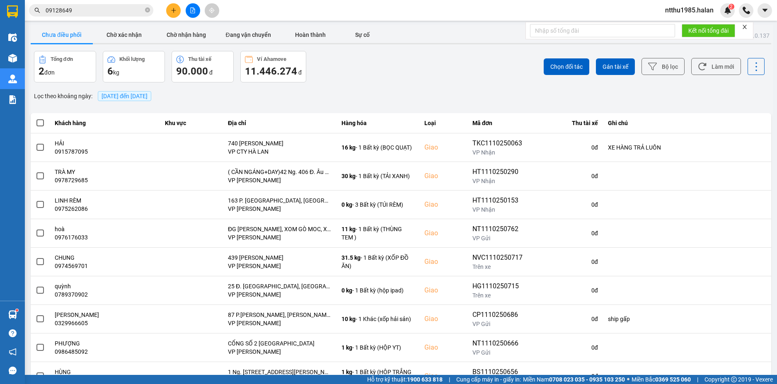
click at [95, 9] on input "09128649" at bounding box center [95, 10] width 98 height 9
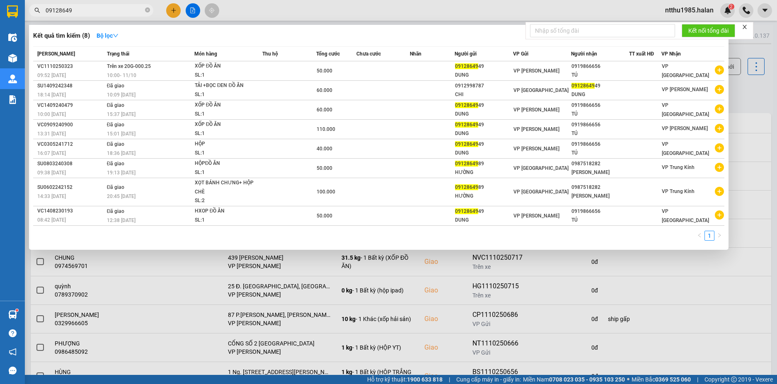
click at [85, 11] on input "09128649" at bounding box center [95, 10] width 98 height 9
click at [85, 10] on input "09128649" at bounding box center [95, 10] width 98 height 9
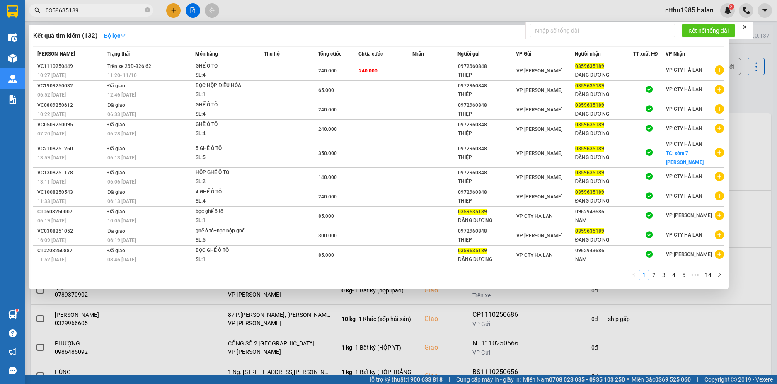
type input "0359635189"
click at [743, 96] on div at bounding box center [388, 192] width 777 height 384
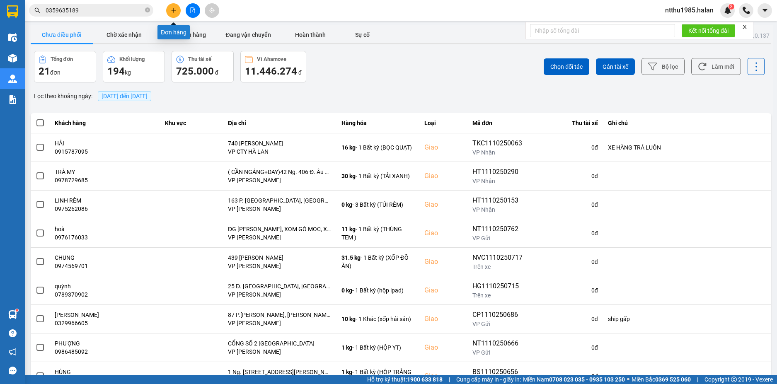
click at [173, 10] on icon "plus" at bounding box center [174, 10] width 6 height 6
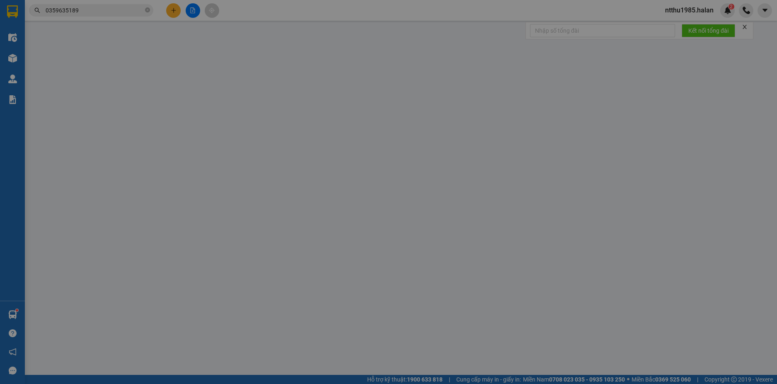
click at [173, 10] on span "Yêu cầu xuất hóa đơn điện tử" at bounding box center [142, 13] width 87 height 7
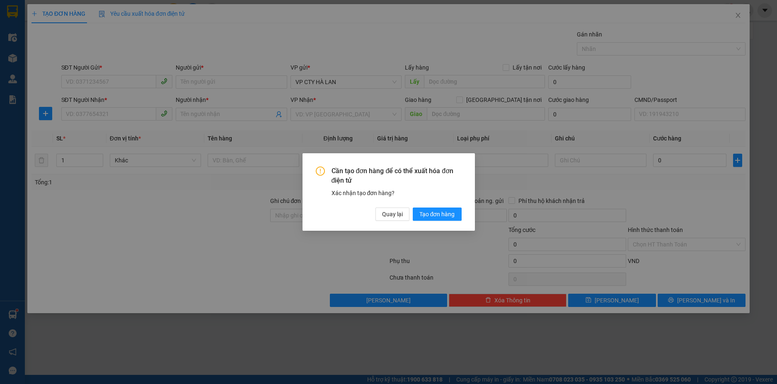
click at [381, 24] on div "Cần tạo đơn hàng để có thể xuất hóa đơn điện tử Xác nhận tạo đơn hàng? Quay lại…" at bounding box center [388, 192] width 777 height 384
click at [391, 215] on span "Quay lại" at bounding box center [392, 214] width 21 height 9
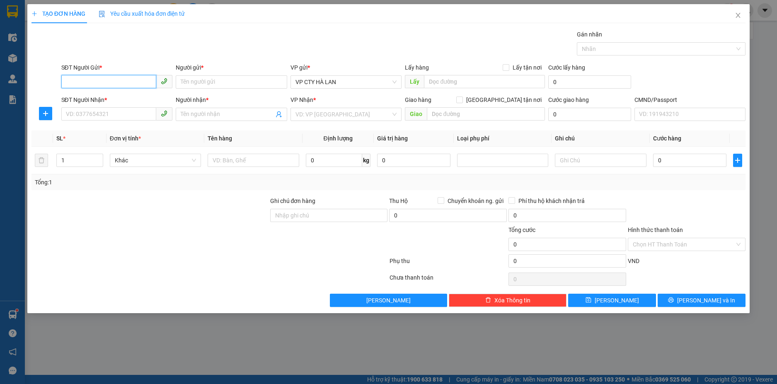
click at [111, 84] on input "SĐT Người Gửi *" at bounding box center [108, 81] width 95 height 13
paste input "0972487525"
type input "0972487525"
click at [111, 98] on div "0972487525 - HẰNG" at bounding box center [116, 98] width 101 height 9
type input "HẰNG"
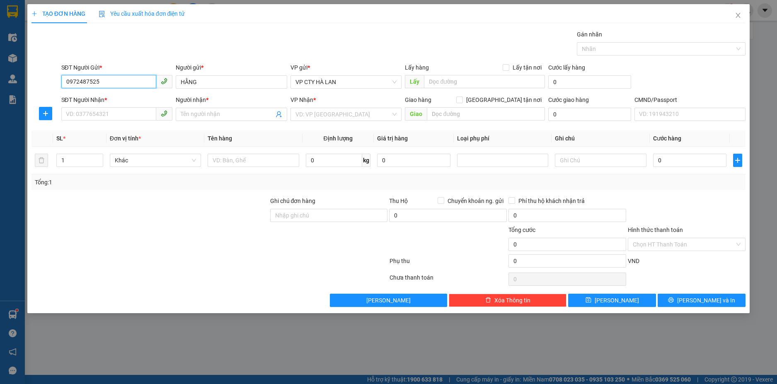
type input "0972487525"
drag, startPoint x: 254, startPoint y: 37, endPoint x: 294, endPoint y: 43, distance: 40.7
click at [254, 36] on div "Gói vận chuyển * Tiêu chuẩn Gán nhãn Nhãn" at bounding box center [404, 44] width 688 height 29
click at [490, 82] on input "text" at bounding box center [484, 81] width 121 height 13
paste input "lấy 162 pđp"
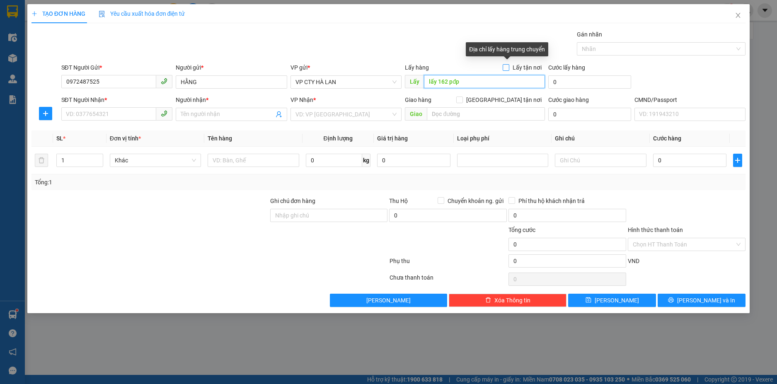
type input "lấy 162 pđp"
click at [507, 70] on input "Lấy tận nơi" at bounding box center [505, 67] width 6 height 6
checkbox input "true"
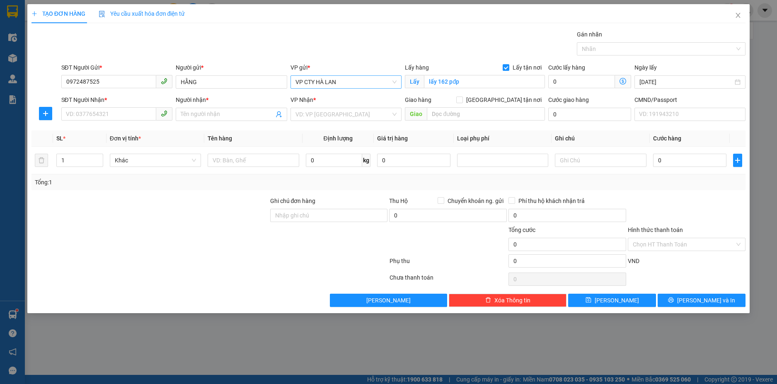
click at [345, 83] on span "VP CTY HÀ LAN" at bounding box center [345, 82] width 101 height 12
click at [235, 97] on div "Người nhận *" at bounding box center [231, 99] width 111 height 9
click at [235, 110] on input "Người nhận *" at bounding box center [227, 114] width 93 height 9
click at [102, 117] on input "SĐT Người Nhận *" at bounding box center [108, 113] width 95 height 13
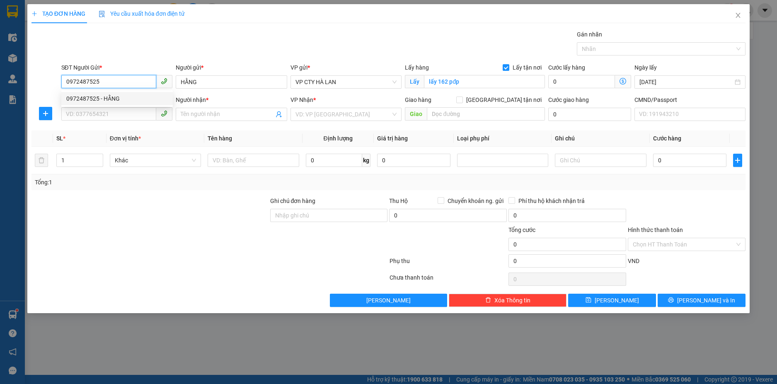
drag, startPoint x: 109, startPoint y: 83, endPoint x: 63, endPoint y: 83, distance: 46.8
click at [63, 83] on input "0972487525" at bounding box center [108, 81] width 95 height 13
click at [93, 113] on input "SĐT Người Nhận *" at bounding box center [108, 113] width 95 height 13
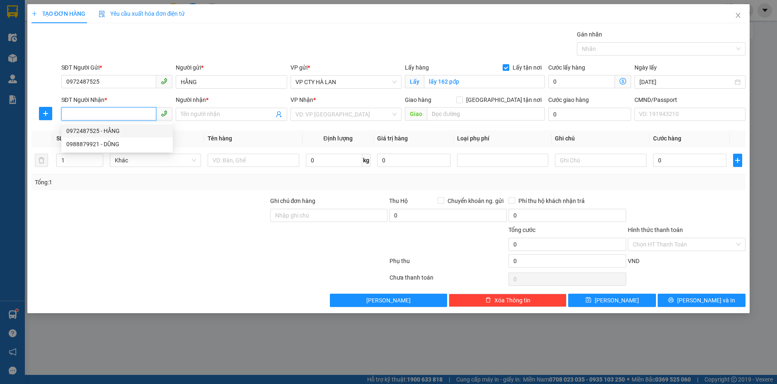
paste input "0988879921"
type input "0988879921"
click at [116, 131] on div "0988879921 - DŨNG" at bounding box center [116, 130] width 101 height 9
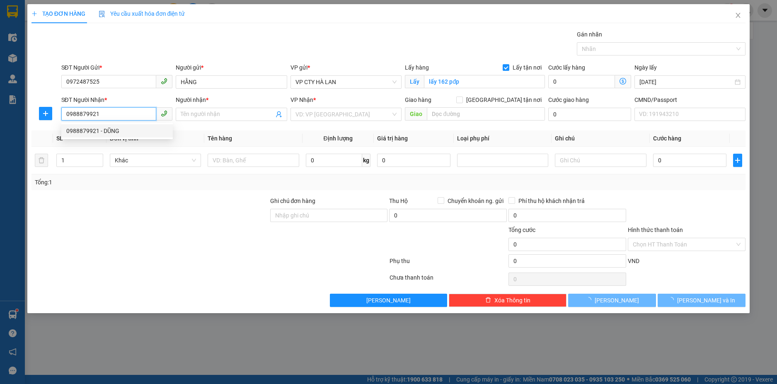
type input "DŨNG"
checkbox input "true"
type input "(cần ngáng+dây) Tòa D Chung cư Báo Nhân Dân [PERSON_NAME], Chung cư Báo Nhân dâ…"
type input "70.000"
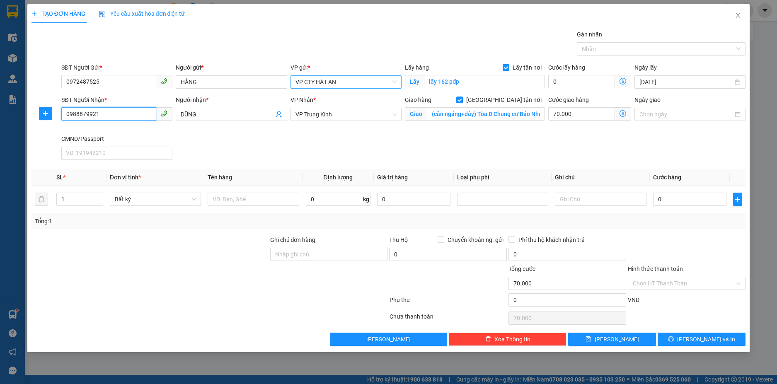
click at [355, 83] on span "VP CTY HÀ LAN" at bounding box center [345, 82] width 101 height 12
type input "0988879921"
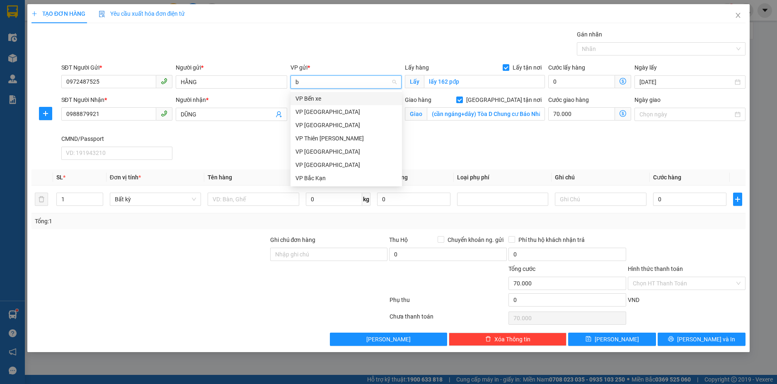
scroll to position [0, 0]
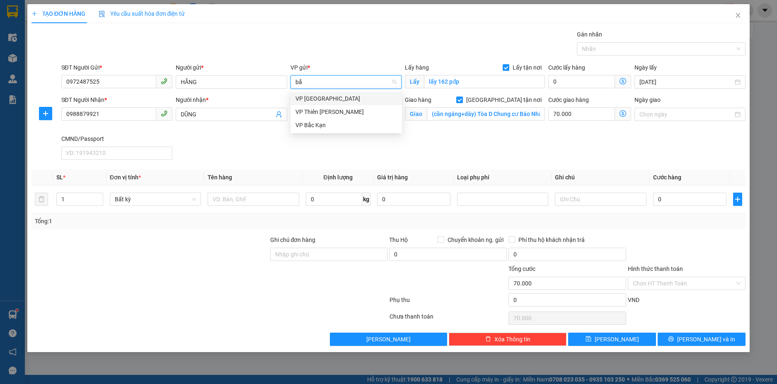
type input "bắc"
click at [319, 99] on div "VP [GEOGRAPHIC_DATA]" at bounding box center [345, 98] width 101 height 9
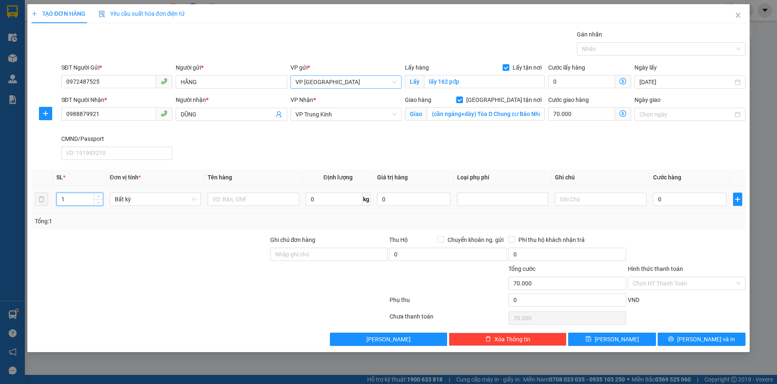
click at [82, 202] on input "1" at bounding box center [80, 199] width 46 height 12
type input "1"
type input "13"
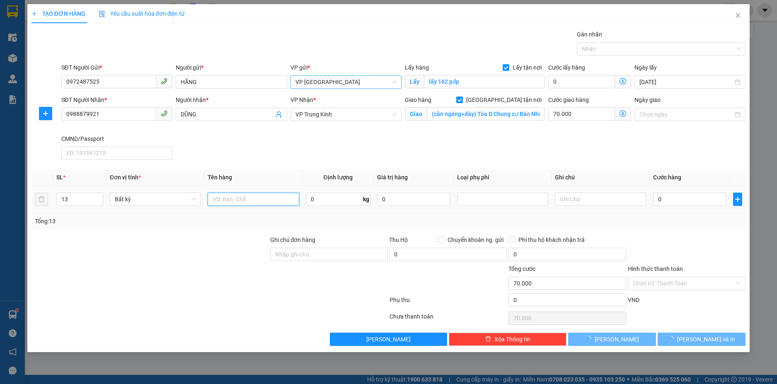
click at [257, 197] on input "text" at bounding box center [253, 199] width 91 height 13
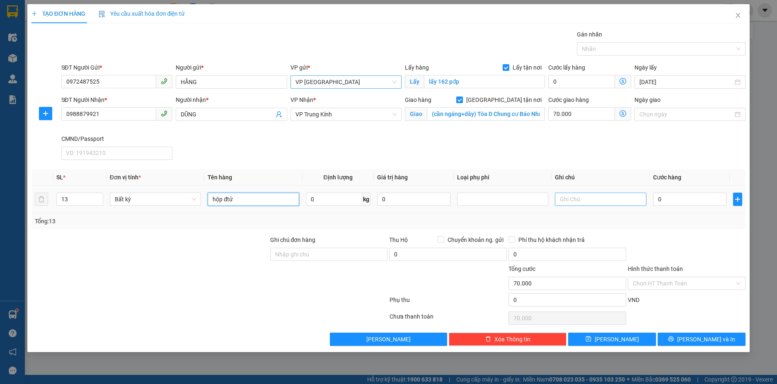
type input "hộp đtử"
click at [592, 201] on input "text" at bounding box center [600, 199] width 91 height 13
type input "15*13"
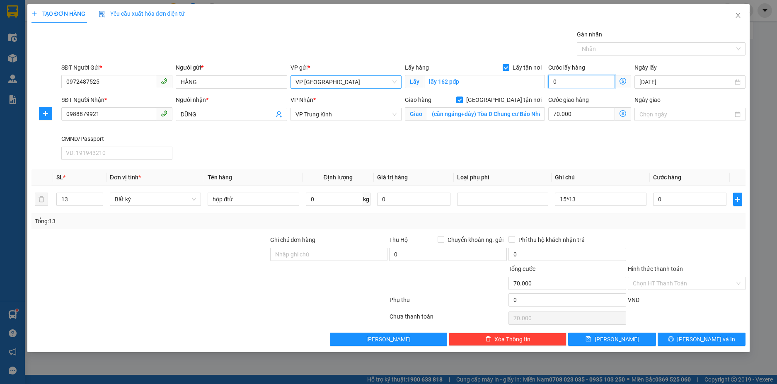
click at [583, 79] on input "0" at bounding box center [581, 81] width 66 height 13
type input "70.005"
type input "5"
type input "70.050"
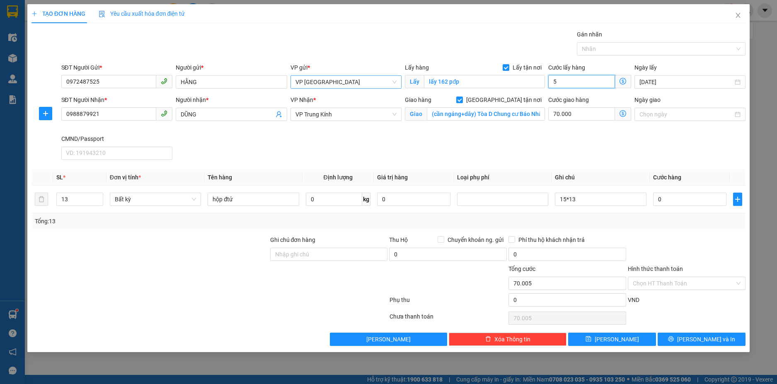
type input "70.050"
type input "50"
type input "120.000"
type input "50.000"
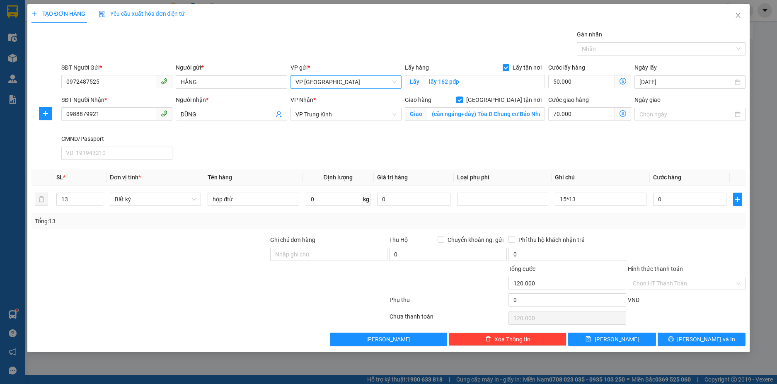
click at [577, 132] on div "Cước giao hàng 70.000" at bounding box center [589, 114] width 86 height 39
click at [683, 203] on input "0" at bounding box center [689, 199] width 73 height 13
type input "4"
type input "120.004"
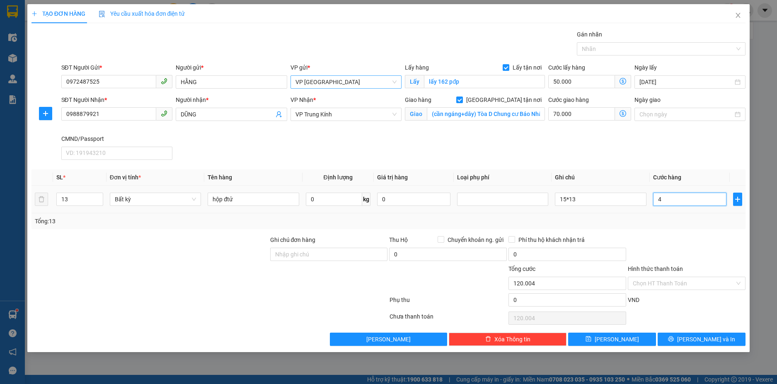
type input "45"
type input "120.045"
type input "455"
type input "120.455"
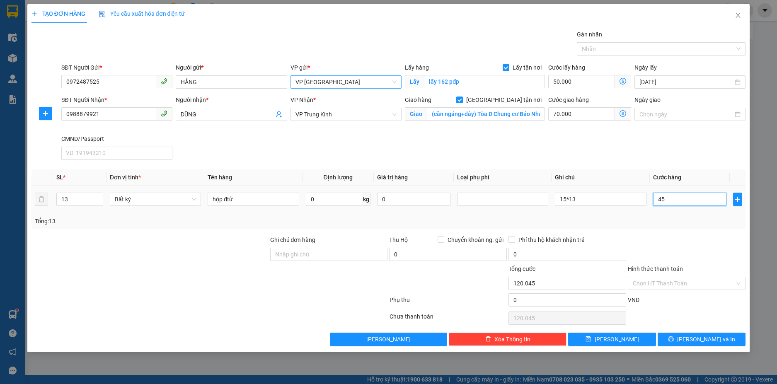
type input "120.455"
type input "455.000"
type input "575.000"
click at [696, 236] on div at bounding box center [686, 249] width 119 height 29
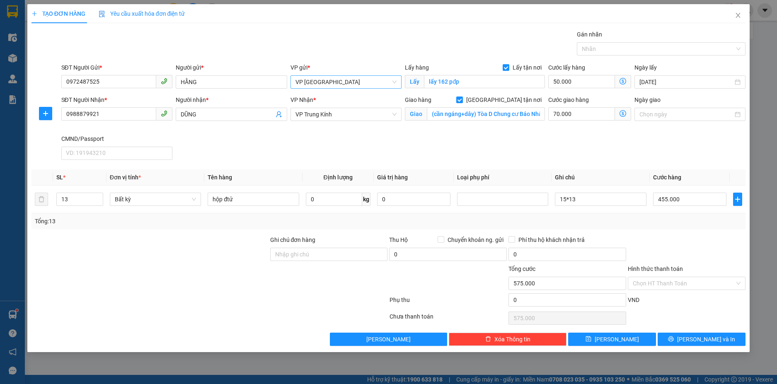
click at [623, 111] on icon "dollar-circle" at bounding box center [622, 113] width 7 height 7
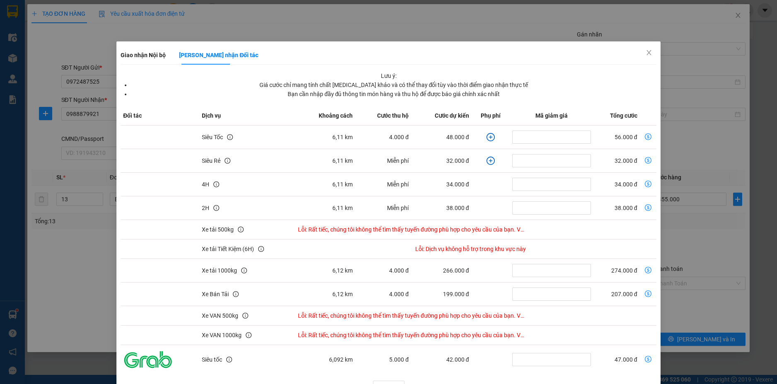
scroll to position [24, 0]
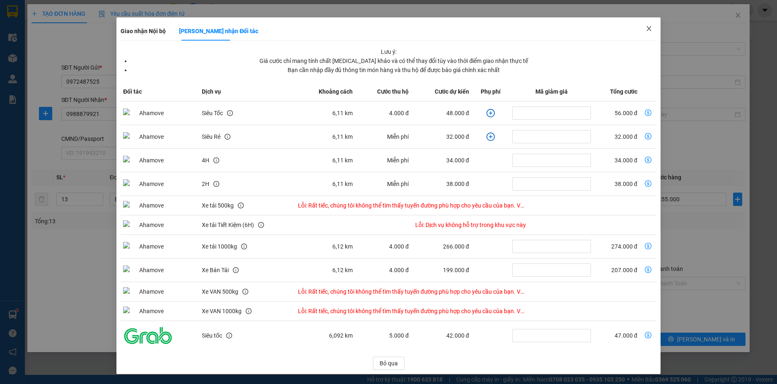
click at [645, 30] on icon "close" at bounding box center [648, 28] width 7 height 7
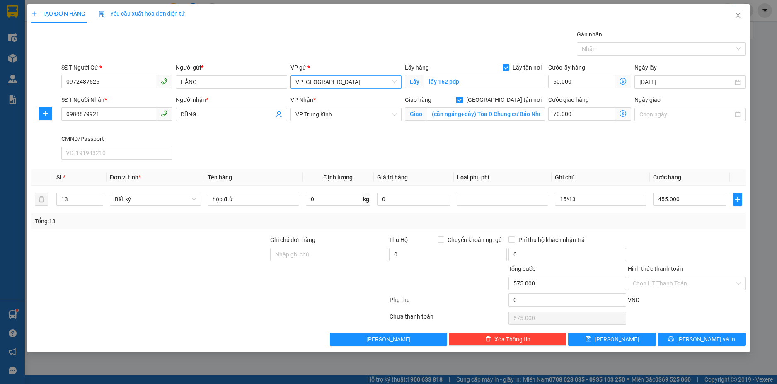
scroll to position [0, 0]
click at [609, 140] on div "SĐT Người Nhận * 0988879921 Người nhận * DŨNG VP Nhận * VP Trung Kính Giao hàng…" at bounding box center [404, 129] width 688 height 68
click at [622, 113] on icon "dollar-circle" at bounding box center [622, 113] width 7 height 7
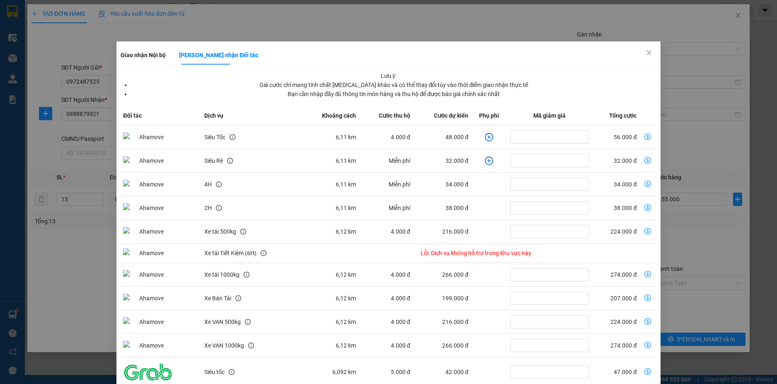
scroll to position [36, 0]
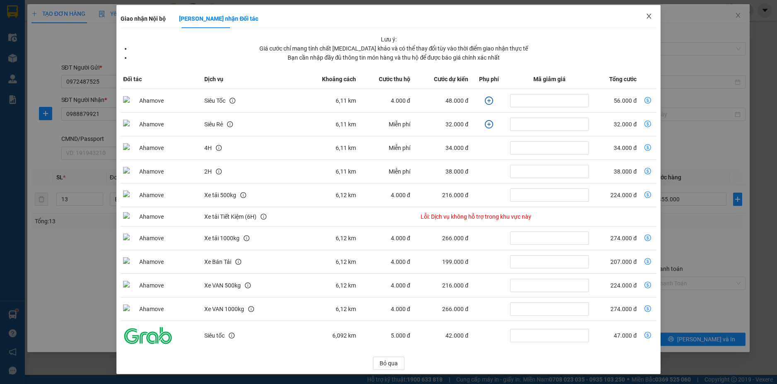
click at [645, 16] on icon "close" at bounding box center [648, 16] width 7 height 7
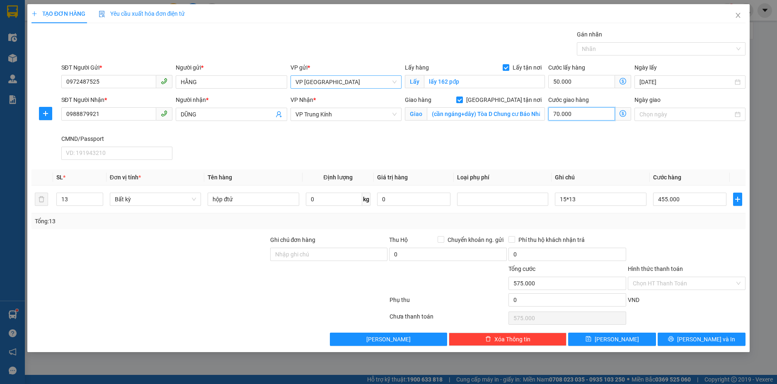
click at [594, 114] on input "70.000" at bounding box center [581, 113] width 66 height 13
type input "505.003"
type input "0"
type input "505.000"
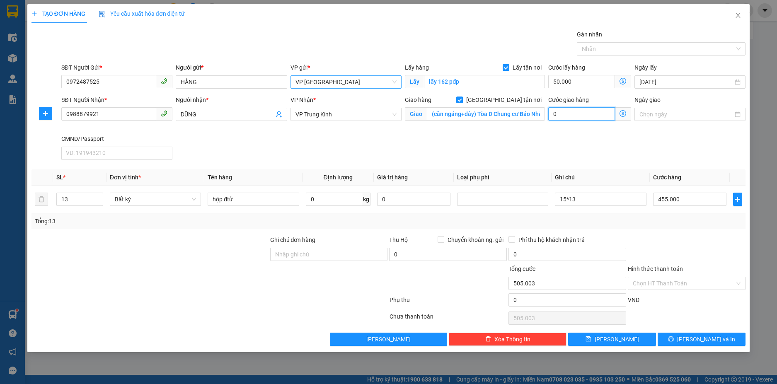
type input "505.000"
type input "0"
type input "505.002"
type input "23"
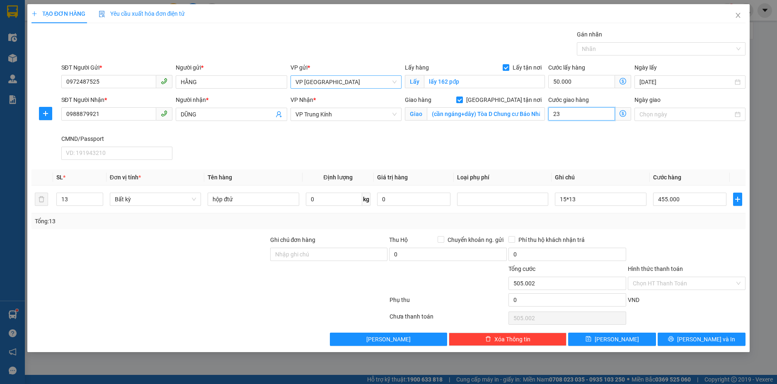
type input "505.023"
type input "505.230"
type input "230"
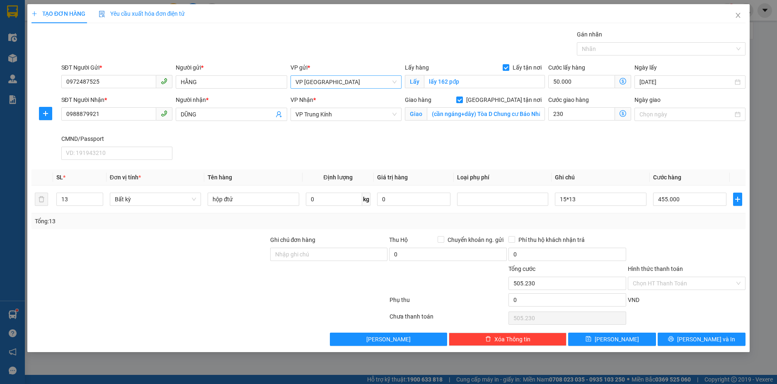
type input "735.000"
type input "230.000"
click at [585, 153] on div "SĐT Người Nhận * 0988879921 Người nhận * DŨNG VP Nhận * VP Trung Kính Giao hàng…" at bounding box center [404, 129] width 688 height 68
click at [508, 67] on input "Lấy tận nơi" at bounding box center [505, 67] width 6 height 6
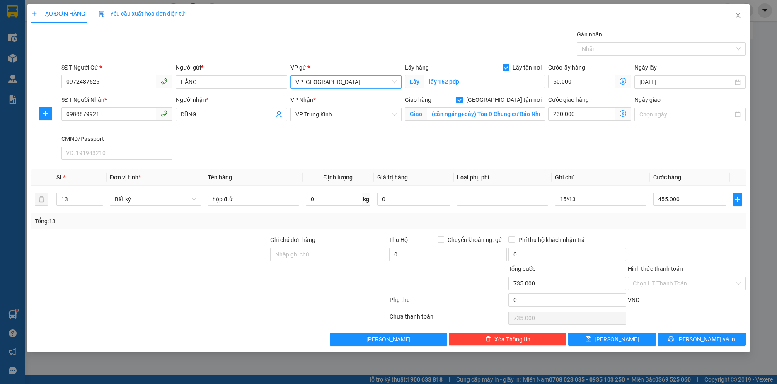
checkbox input "false"
click at [673, 339] on icon "printer" at bounding box center [671, 339] width 6 height 6
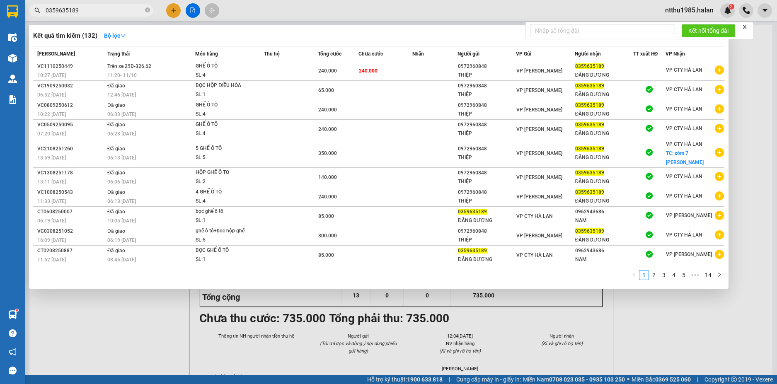
click at [94, 13] on input "0359635189" at bounding box center [95, 10] width 98 height 9
click at [742, 101] on div at bounding box center [388, 192] width 777 height 384
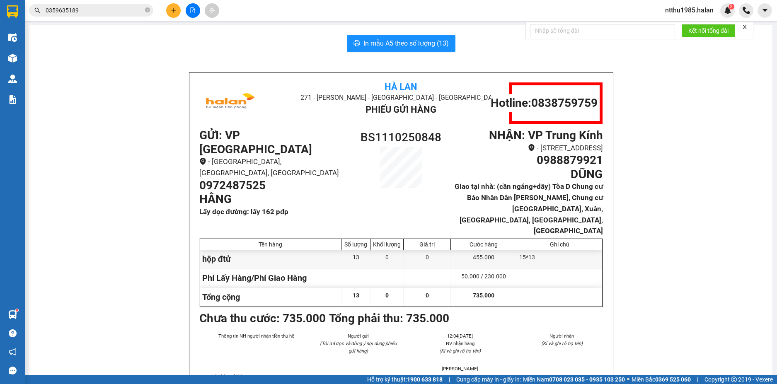
click at [101, 11] on input "0359635189" at bounding box center [95, 10] width 98 height 9
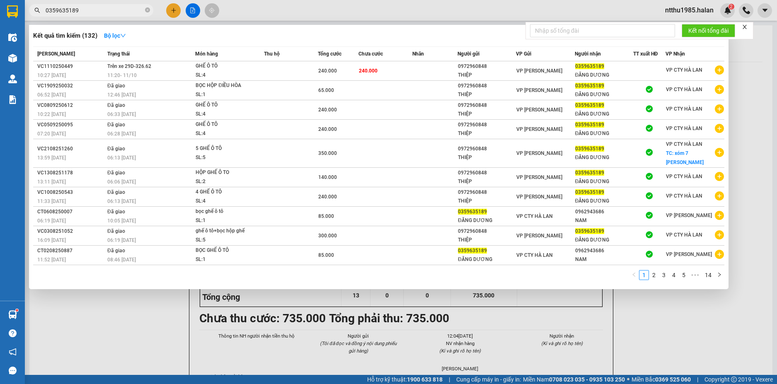
click at [101, 11] on input "0359635189" at bounding box center [95, 10] width 98 height 9
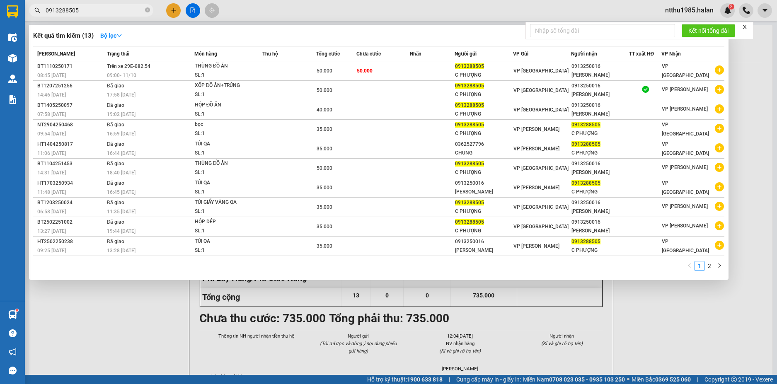
click at [94, 10] on input "0913288505" at bounding box center [95, 10] width 98 height 9
click at [97, 11] on input "0913288505" at bounding box center [95, 10] width 98 height 9
click at [81, 10] on input "0913288505" at bounding box center [95, 10] width 98 height 9
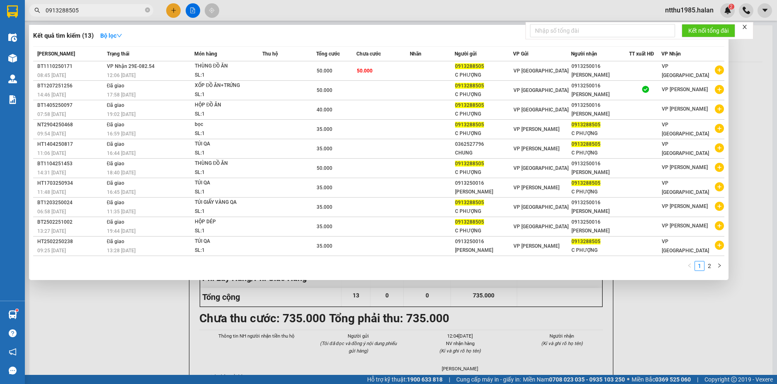
click at [87, 10] on input "0913288505" at bounding box center [95, 10] width 98 height 9
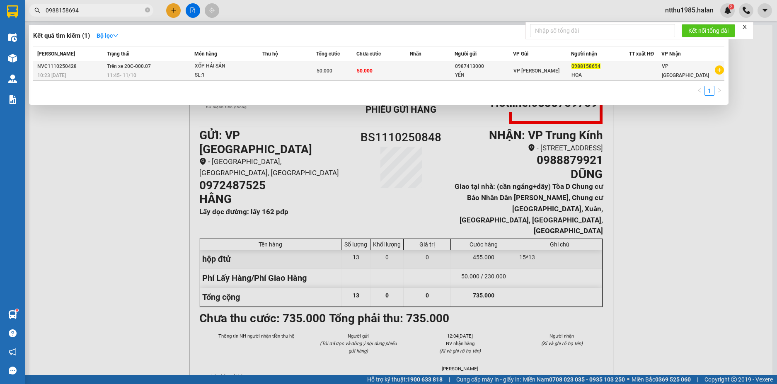
type input "0988158694"
click at [494, 68] on div "0987413000" at bounding box center [483, 66] width 57 height 9
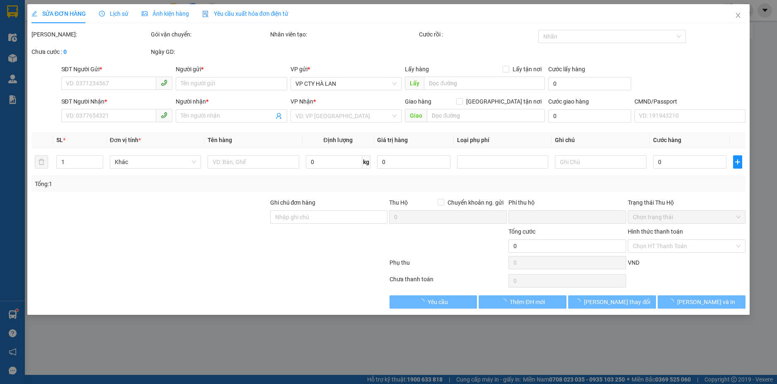
type input "0987413000"
type input "YẾN"
type input "0988158694"
type input "HOA"
type input "0"
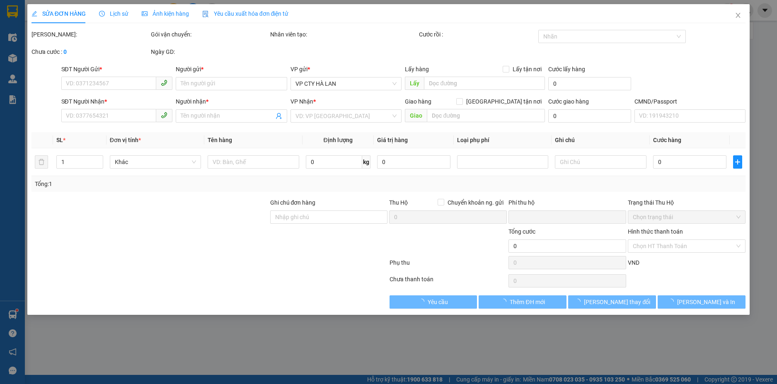
type input "50.000"
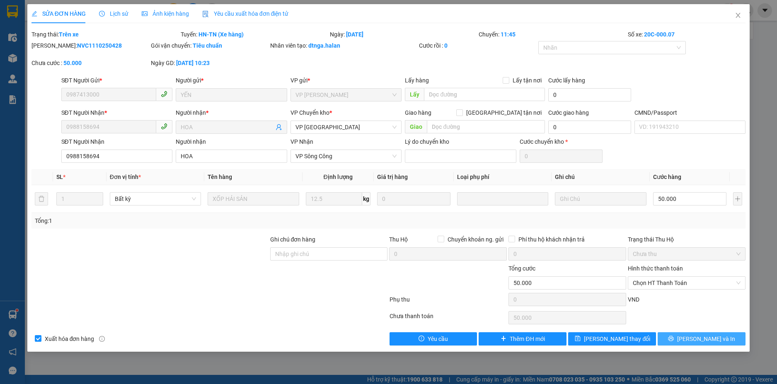
click at [695, 340] on span "[PERSON_NAME] và In" at bounding box center [706, 338] width 58 height 9
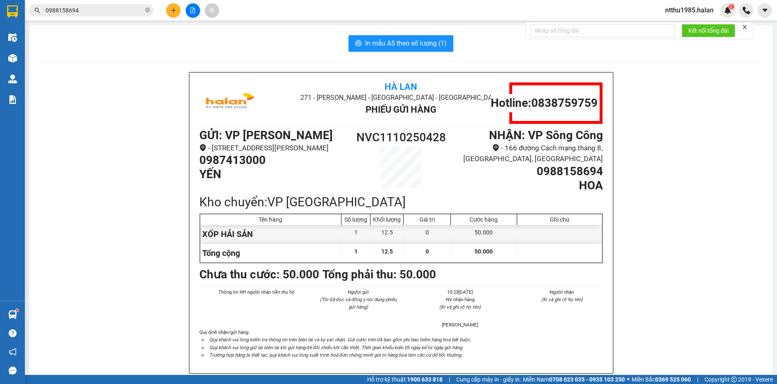
drag, startPoint x: 239, startPoint y: 51, endPoint x: 252, endPoint y: 57, distance: 14.7
click at [239, 51] on div "In mẫu A5 theo số lượng (1)" at bounding box center [400, 43] width 723 height 17
click at [150, 118] on div "Hà Lan 271 - Dương Tự Minh - Phường Tân Long - Thái Nguyên Phiếu Gửi Hàng Hotli…" at bounding box center [400, 233] width 723 height 322
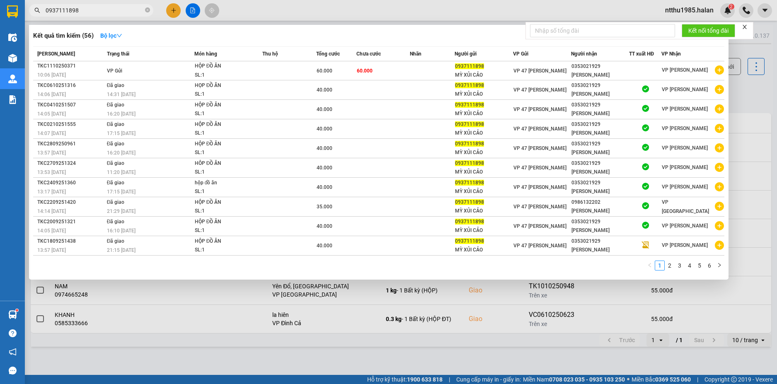
click at [732, 87] on div at bounding box center [388, 192] width 777 height 384
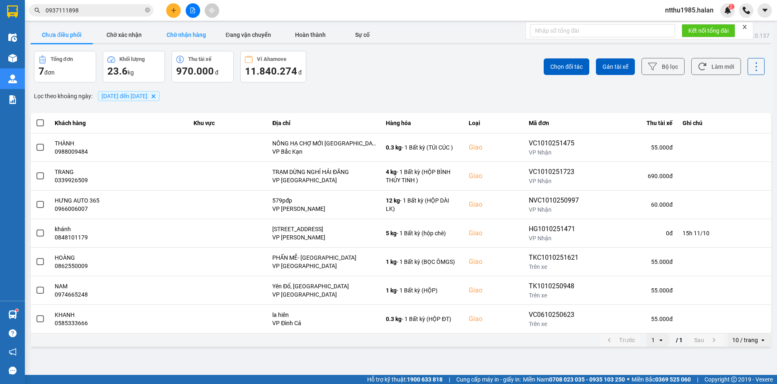
click at [187, 36] on button "Chờ nhận hàng" at bounding box center [186, 35] width 62 height 17
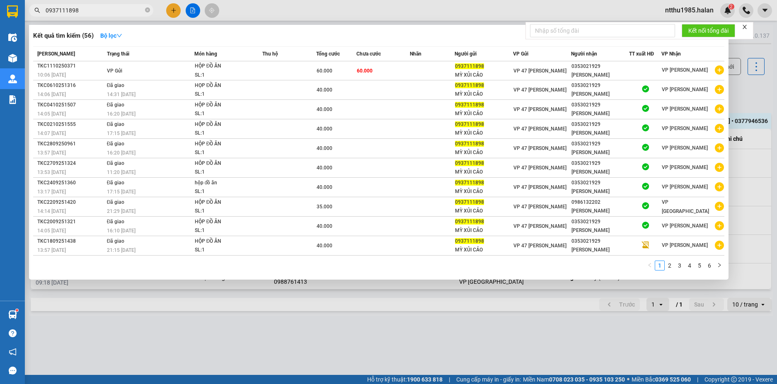
click at [98, 12] on input "0937111898" at bounding box center [95, 10] width 98 height 9
click at [92, 12] on input "0937111898" at bounding box center [95, 10] width 98 height 9
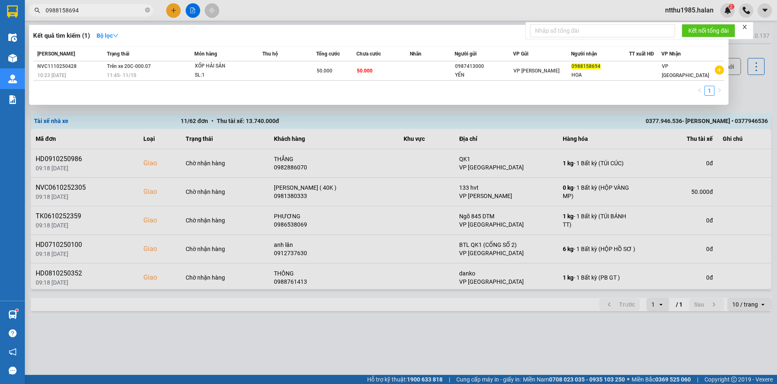
drag, startPoint x: 740, startPoint y: 83, endPoint x: 396, endPoint y: 83, distance: 344.6
click at [736, 83] on div at bounding box center [388, 192] width 777 height 384
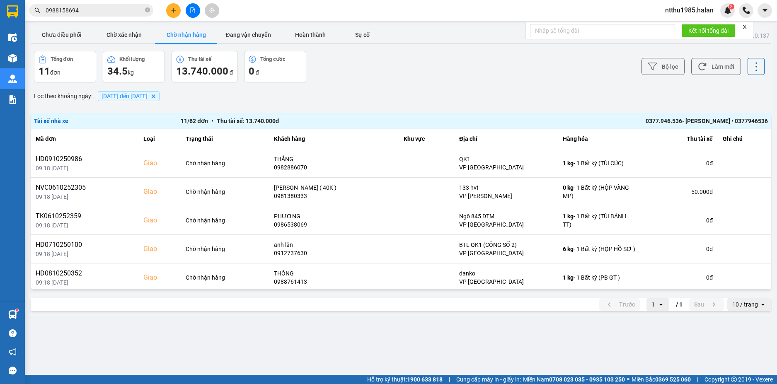
click at [97, 14] on input "0988158694" at bounding box center [95, 10] width 98 height 9
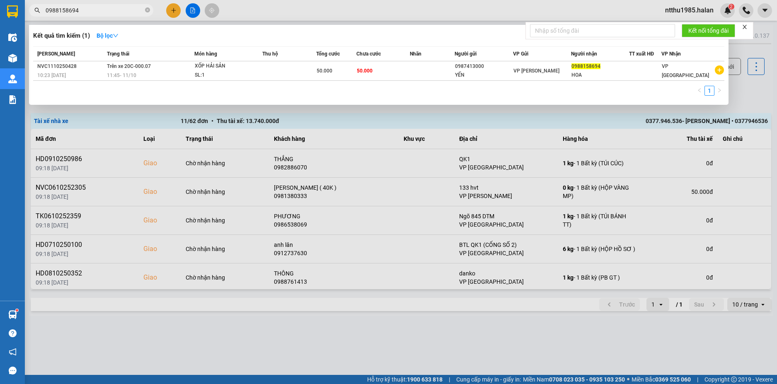
click at [97, 14] on input "0988158694" at bounding box center [95, 10] width 98 height 9
type input "0985515502"
drag, startPoint x: 0, startPoint y: 0, endPoint x: 87, endPoint y: 9, distance: 87.5
click at [87, 9] on input "0985515502" at bounding box center [95, 10] width 98 height 9
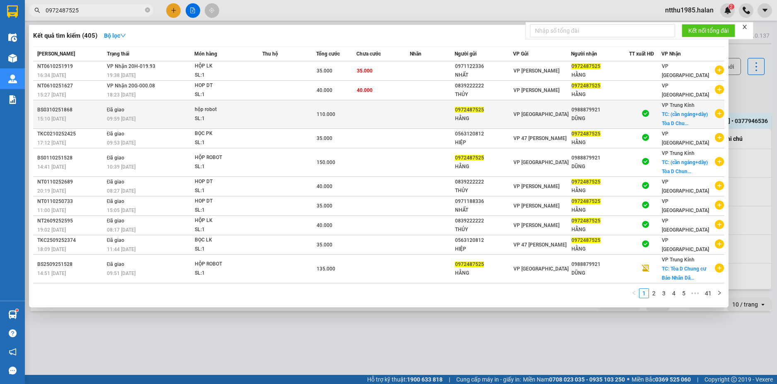
type input "0972487525"
click at [609, 116] on div "DŨNG" at bounding box center [599, 118] width 57 height 9
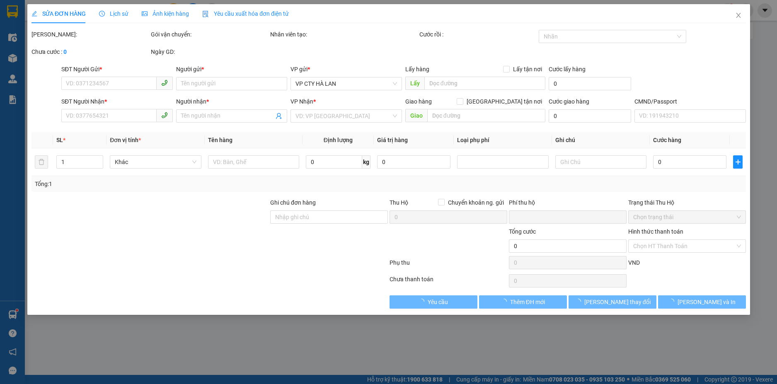
type input "0972487525"
type input "HẰNG"
type input "0988879921"
type input "DŨNG"
checkbox input "true"
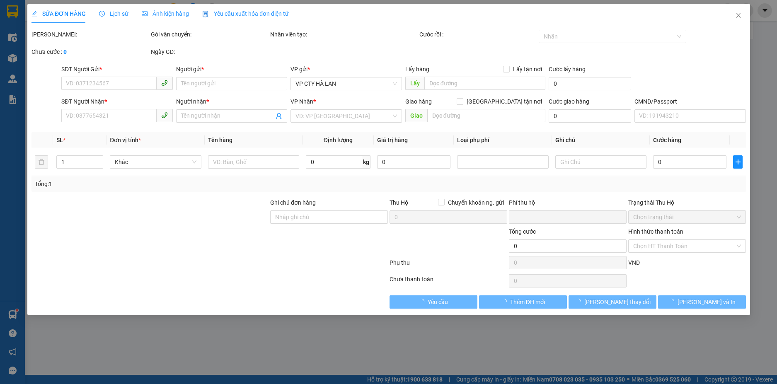
type input "(cần ngáng+dây) Tòa D Chung cư Báo Nhân Dân [PERSON_NAME], Chung cư Báo Nhân dâ…"
type input "70.000"
type input "0"
type input "110.000"
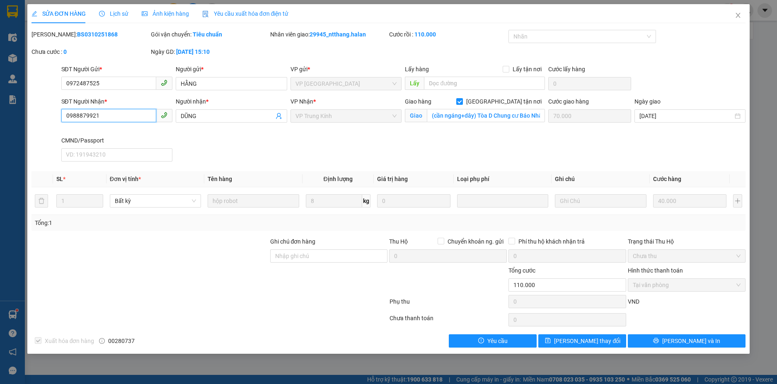
drag, startPoint x: 78, startPoint y: 115, endPoint x: 58, endPoint y: 116, distance: 20.7
click at [58, 116] on div "SĐT Người Nhận * 0988879921 0988879921 Người nhận * DŨNG VP Nhận * VP Trung Kín…" at bounding box center [389, 131] width 716 height 68
click at [528, 118] on input "(cần ngáng+dây) Tòa D Chung cư Báo Nhân Dân [PERSON_NAME], Chung cư Báo Nhân dâ…" at bounding box center [486, 115] width 118 height 13
click at [531, 116] on input "(cần ngáng+dây) Tòa D Chung cư Báo Nhân Dân [PERSON_NAME], Chung cư Báo Nhân dâ…" at bounding box center [486, 115] width 118 height 13
click at [737, 14] on icon "close" at bounding box center [737, 15] width 7 height 7
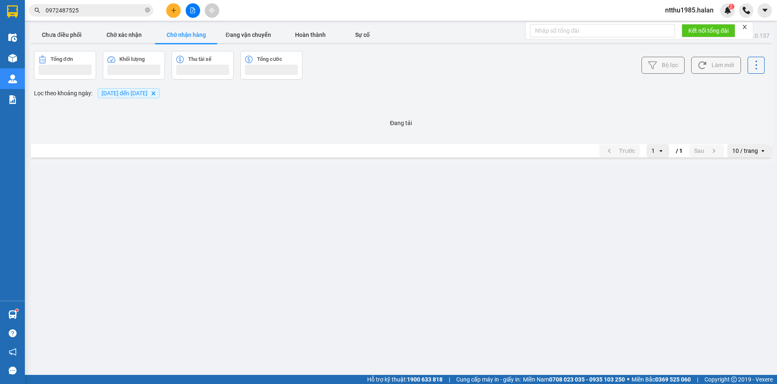
click at [99, 12] on input "0972487525" at bounding box center [95, 10] width 98 height 9
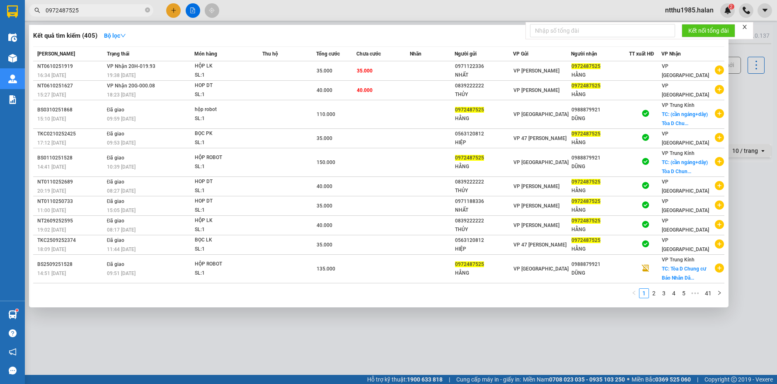
click at [99, 12] on input "0972487525" at bounding box center [95, 10] width 98 height 9
paste input "38598755"
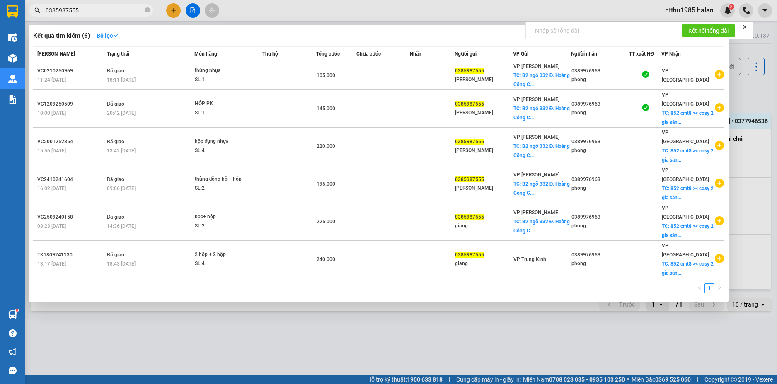
click at [750, 87] on div at bounding box center [388, 192] width 777 height 384
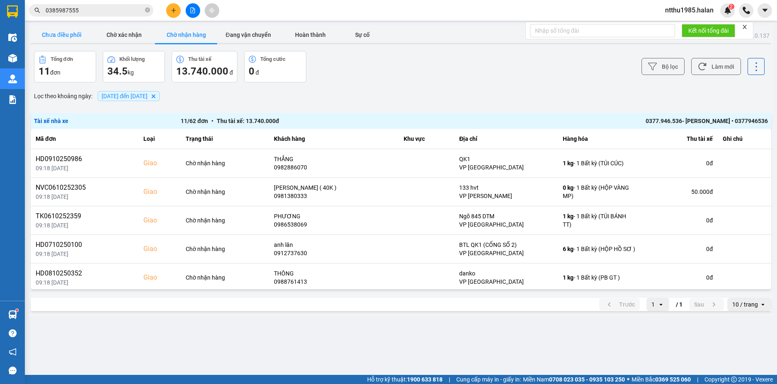
click at [60, 34] on button "Chưa điều phối" at bounding box center [62, 35] width 62 height 17
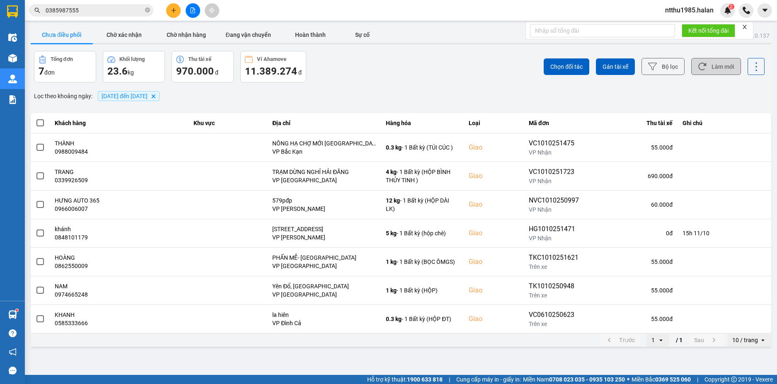
click at [708, 71] on button "Làm mới" at bounding box center [716, 66] width 50 height 17
click at [100, 10] on input "0385987555" at bounding box center [95, 10] width 98 height 9
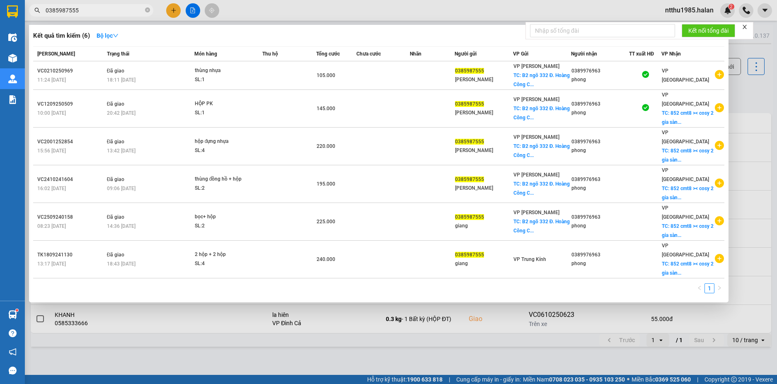
click at [100, 10] on input "0385987555" at bounding box center [95, 10] width 98 height 9
paste input "97248752"
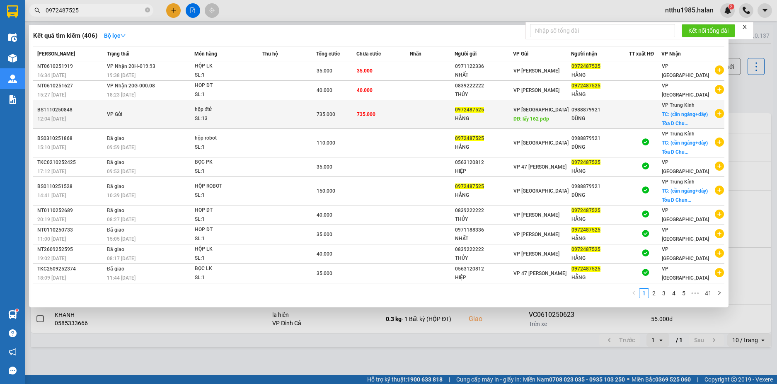
type input "0972487525"
click at [508, 117] on div "HẰNG" at bounding box center [483, 118] width 57 height 9
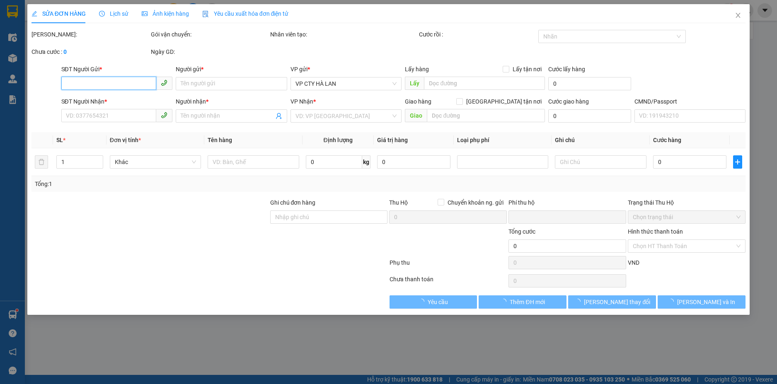
type input "0972487525"
type input "HẰNG"
type input "lấy 162 pđp"
type input "50.000"
type input "0988879921"
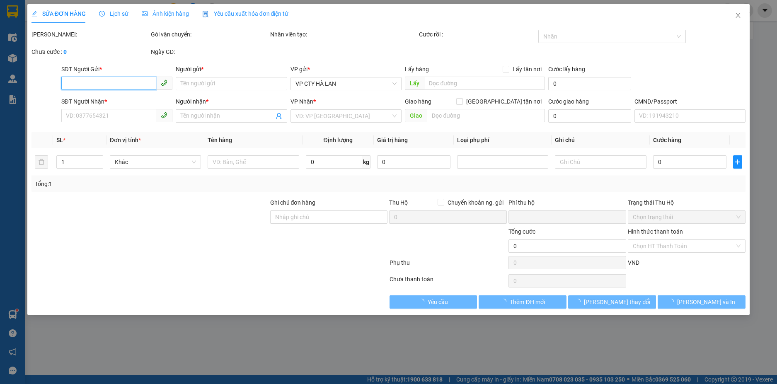
type input "DŨNG"
checkbox input "true"
type input "(cần ngáng+dây) Tòa D Chung cư Báo Nhân Dân [PERSON_NAME], Chung cư Báo Nhân dâ…"
type input "0"
type input "735.000"
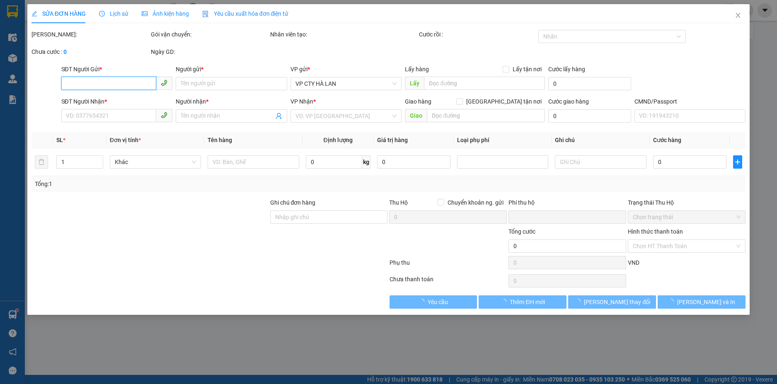
type input "735.000"
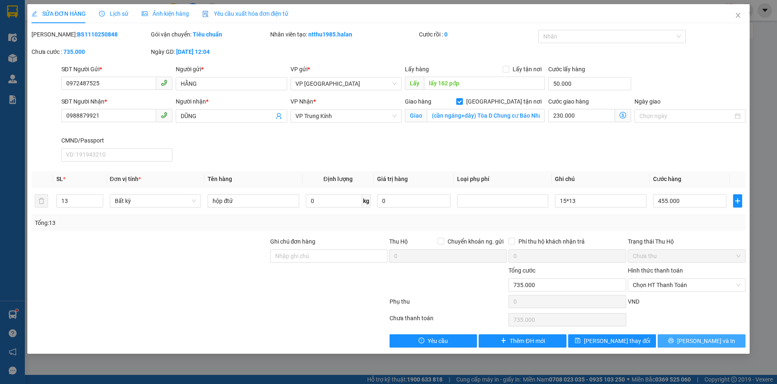
click at [699, 341] on span "[PERSON_NAME] và In" at bounding box center [706, 340] width 58 height 9
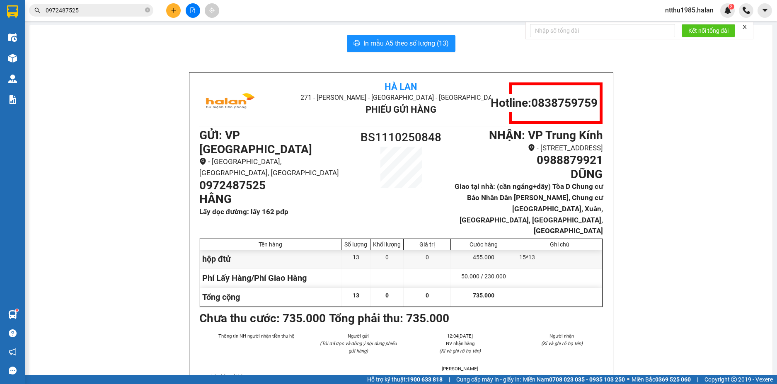
drag, startPoint x: 164, startPoint y: 198, endPoint x: 171, endPoint y: 196, distance: 7.3
click at [164, 198] on div "Hà Lan 271 - Dương Tự Minh - Phường Tân Long - Thái Nguyên Phiếu Gửi Hàng Hotli…" at bounding box center [400, 255] width 723 height 366
click at [122, 254] on div "Hà Lan 271 - Dương Tự Minh - Phường Tân Long - Thái Nguyên Phiếu Gửi Hàng Hotli…" at bounding box center [400, 255] width 723 height 366
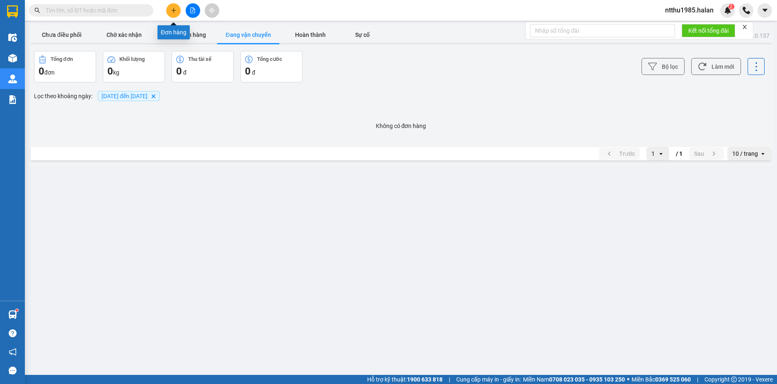
click at [176, 12] on icon "plus" at bounding box center [174, 10] width 6 height 6
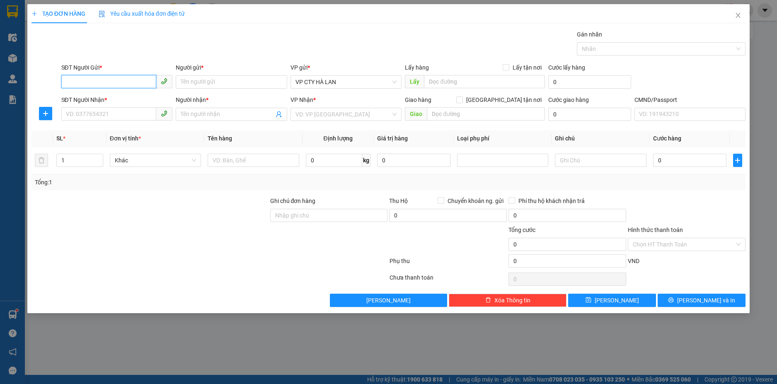
click at [100, 84] on input "SĐT Người Gửi *" at bounding box center [108, 81] width 95 height 13
type input "0385987555"
click at [112, 97] on div "0385987555 - [GEOGRAPHIC_DATA]" at bounding box center [116, 98] width 101 height 9
type input "[PERSON_NAME]"
checkbox input "true"
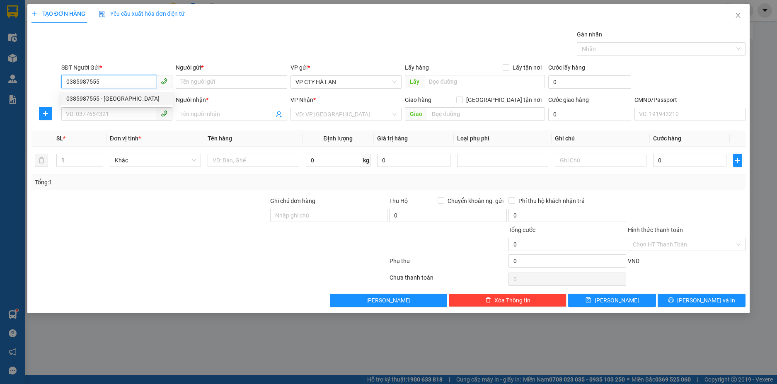
type input "B2 ngõ 332 Đ. [GEOGRAPHIC_DATA], [GEOGRAPHIC_DATA], [GEOGRAPHIC_DATA], [GEOGRAP…"
type input "65.000"
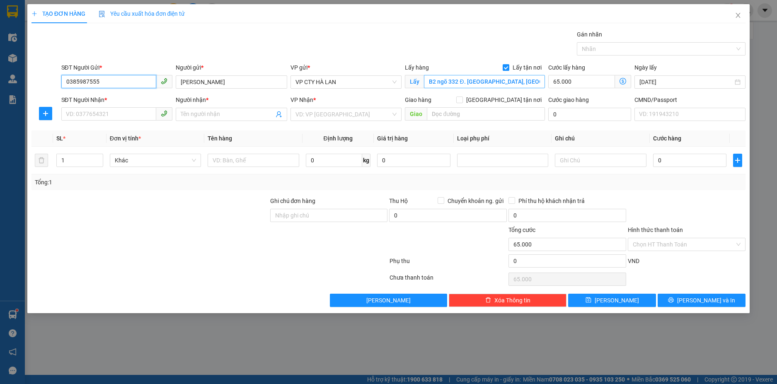
type input "0385987555"
click at [463, 81] on input "B2 ngõ 332 Đ. [GEOGRAPHIC_DATA], [GEOGRAPHIC_DATA], [GEOGRAPHIC_DATA], [GEOGRAP…" at bounding box center [484, 81] width 121 height 13
click at [458, 82] on input "B2 ngõ 332 Đ. [GEOGRAPHIC_DATA], [GEOGRAPHIC_DATA], [GEOGRAPHIC_DATA], [GEOGRAP…" at bounding box center [484, 81] width 121 height 13
drag, startPoint x: 438, startPoint y: 82, endPoint x: 549, endPoint y: 80, distance: 110.6
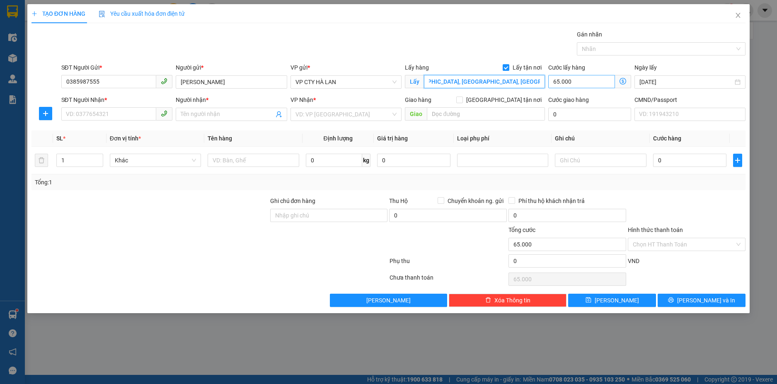
click at [549, 80] on div "SĐT Người Gửi * 0385987555 Người gửi * [PERSON_NAME] VP gửi * VP CTY HÀ LAN Lấy…" at bounding box center [404, 77] width 688 height 29
paste input "ngõ 332 Đ. Hoàng Công Chất"
type input "B2 nngõ 332 Đ. Hoàng Công Chất"
click at [533, 142] on th "Loại phụ phí" at bounding box center [503, 138] width 98 height 16
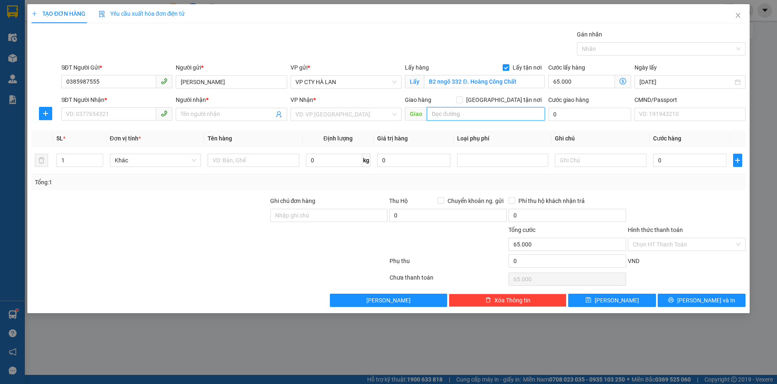
click at [473, 110] on input "text" at bounding box center [486, 113] width 118 height 13
click at [110, 108] on input "SĐT Người Nhận *" at bounding box center [108, 113] width 95 height 13
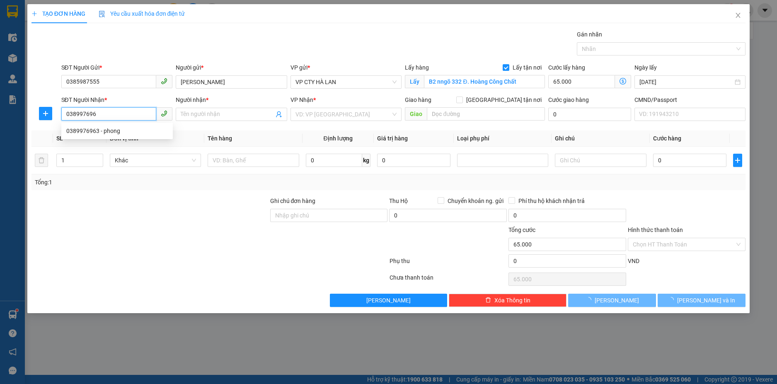
type input "0389976963"
click at [109, 132] on div "0389976963 - phong" at bounding box center [116, 130] width 101 height 9
type input "phong"
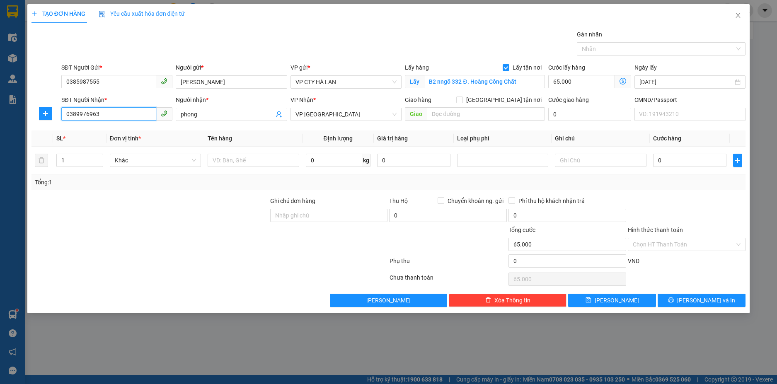
type input "0389976963"
click at [452, 84] on input "B2 nngõ 332 Đ. Hoàng Công Chất" at bounding box center [484, 81] width 121 height 13
drag, startPoint x: 437, startPoint y: 82, endPoint x: 560, endPoint y: 78, distance: 123.9
click at [560, 78] on div "SĐT Người Gửi * 0385987555 Người gửi * [PERSON_NAME] VP gửi * VP CTY [GEOGRAPHI…" at bounding box center [404, 77] width 688 height 29
paste input "gõ 332 Đ. Hoàng Công Chất, [GEOGRAPHIC_DATA], [GEOGRAPHIC_DATA], [GEOGRAPHIC_DA…"
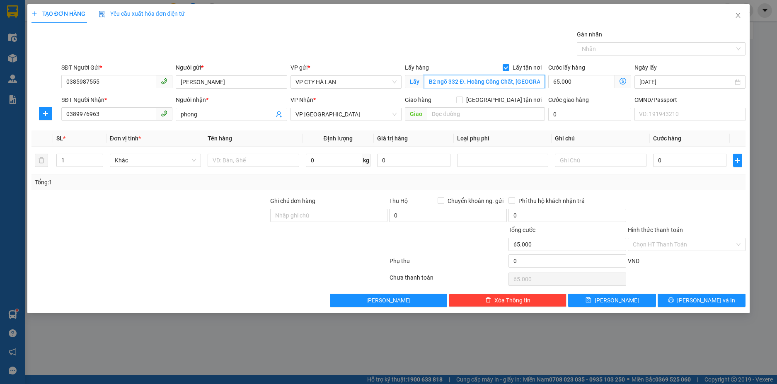
scroll to position [0, 95]
type input "B2 ngõ 332 Đ. Hoàng Công Chất, [GEOGRAPHIC_DATA], [GEOGRAPHIC_DATA], [GEOGRAPHI…"
click at [71, 160] on input "1" at bounding box center [80, 160] width 46 height 12
type input "2"
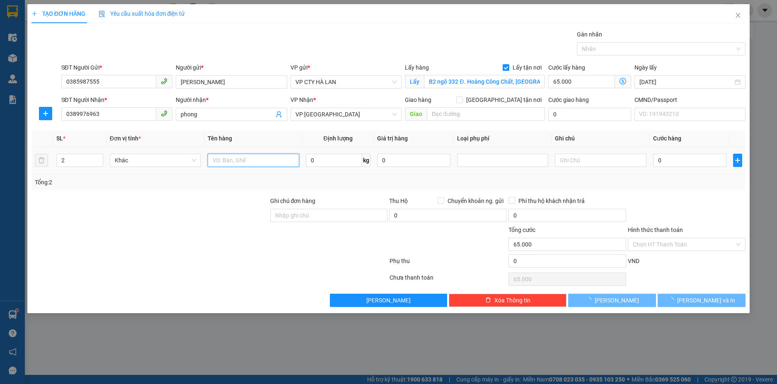
click at [238, 163] on input "text" at bounding box center [253, 160] width 91 height 13
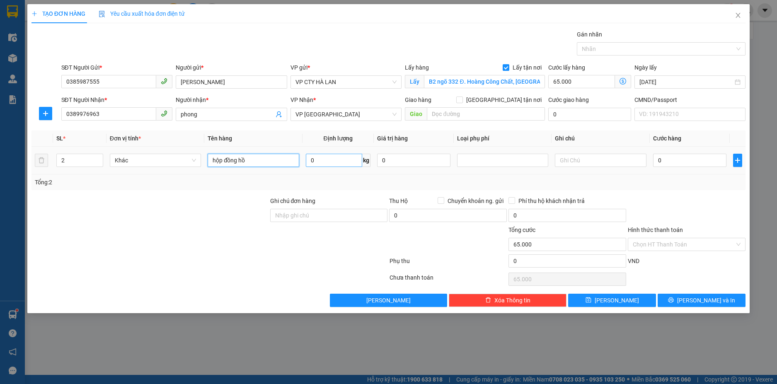
type input "hộp đồng hồ"
click at [339, 164] on input "0" at bounding box center [334, 160] width 56 height 13
click at [333, 176] on div "Tổng: 2" at bounding box center [388, 182] width 714 height 16
click at [591, 163] on input "text" at bounding box center [600, 160] width 91 height 13
type input "1+6"
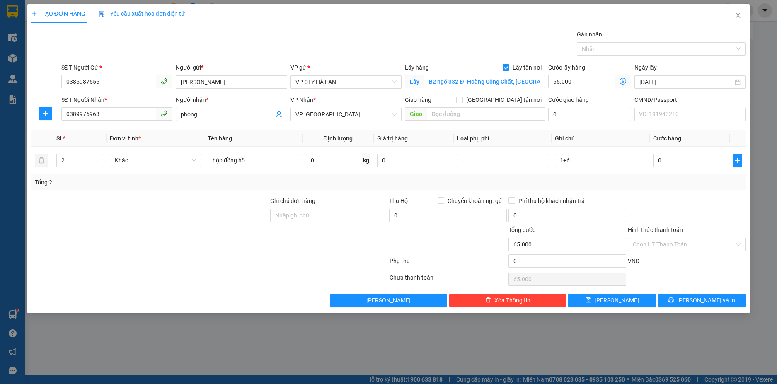
click at [654, 184] on div "Tổng: 2" at bounding box center [388, 182] width 707 height 9
click at [362, 85] on span "VP CTY HÀ LAN" at bounding box center [345, 82] width 101 height 12
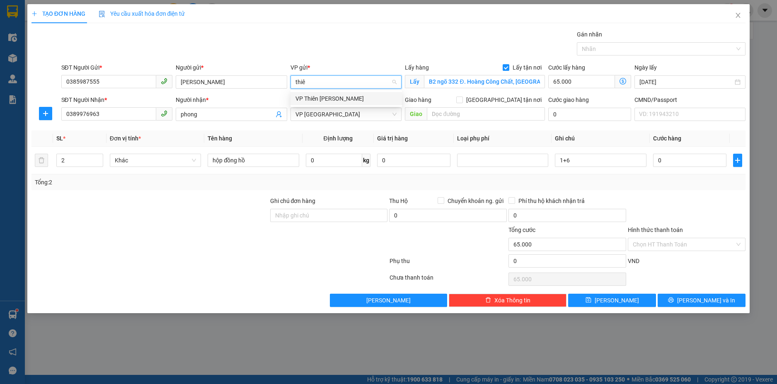
type input "thiên"
click at [358, 98] on div "VP Thiên [PERSON_NAME]" at bounding box center [345, 98] width 101 height 9
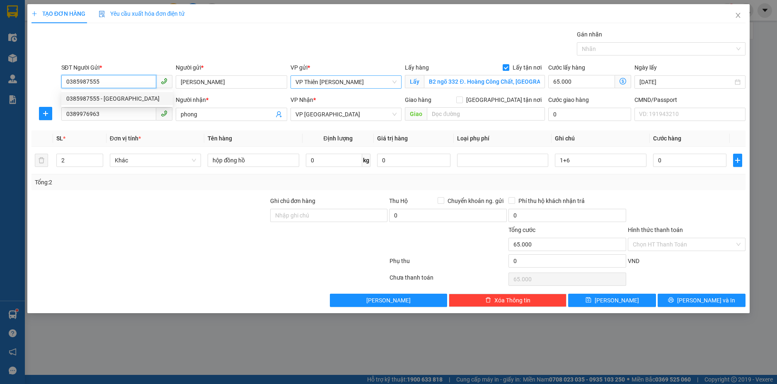
drag, startPoint x: 100, startPoint y: 80, endPoint x: 65, endPoint y: 84, distance: 35.1
click at [65, 84] on input "0385987555" at bounding box center [108, 81] width 95 height 13
click at [351, 82] on span "VP Thiên [PERSON_NAME]" at bounding box center [345, 82] width 101 height 12
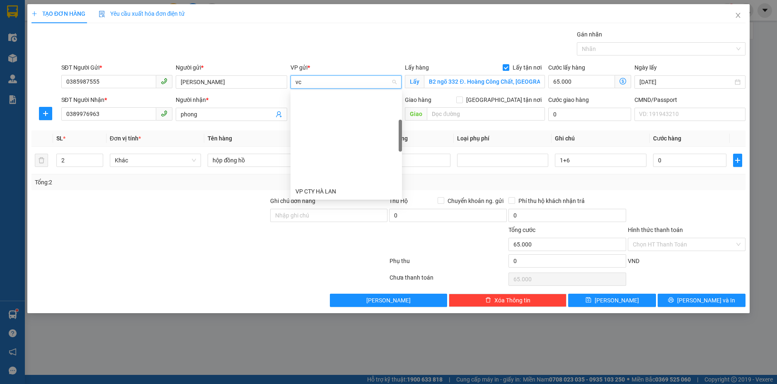
type input "vcc"
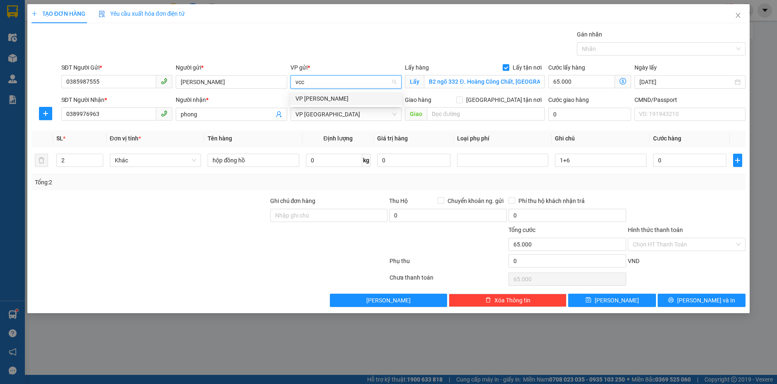
click at [329, 97] on div "VP [PERSON_NAME]" at bounding box center [345, 98] width 101 height 9
click at [624, 79] on icon "dollar-circle" at bounding box center [622, 81] width 7 height 7
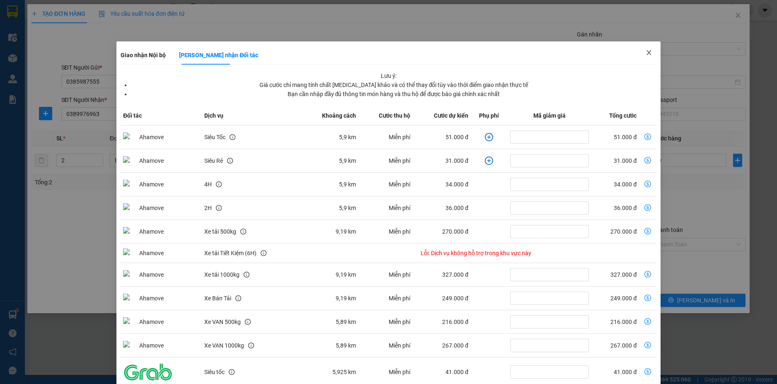
click at [645, 53] on icon "close" at bounding box center [648, 52] width 7 height 7
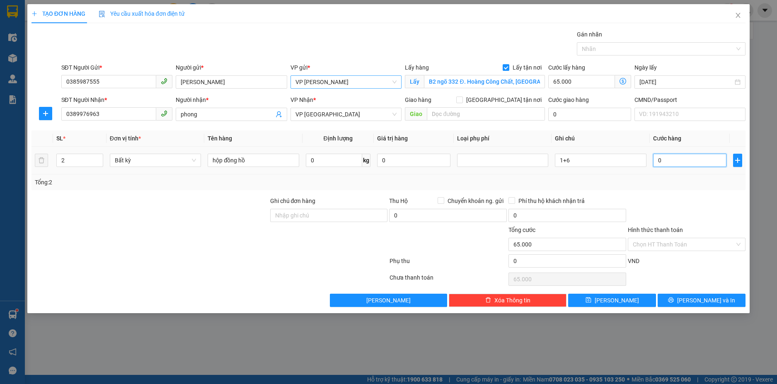
click at [680, 162] on input "0" at bounding box center [689, 160] width 73 height 13
type input "6"
type input "65.006"
type input "65"
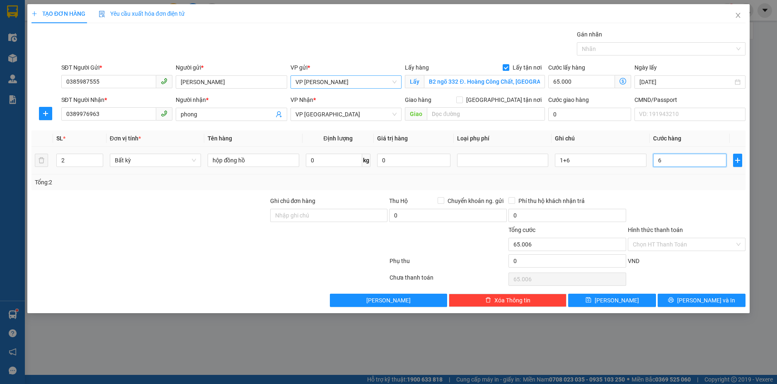
type input "65.065"
type input "65.000"
type input "130.000"
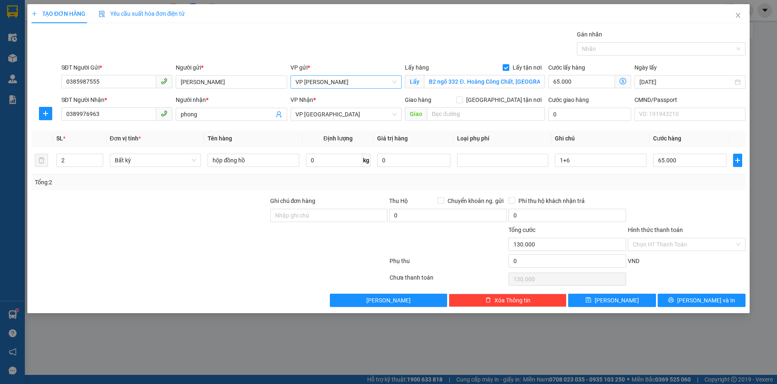
click at [678, 184] on div "Tổng: 2" at bounding box center [388, 182] width 707 height 9
click at [326, 214] on input "Ghi chú đơn hàng" at bounding box center [329, 215] width 118 height 13
type input "lấy hàng cho phong thái nguyên"
click at [694, 301] on button "[PERSON_NAME] và In" at bounding box center [701, 300] width 88 height 13
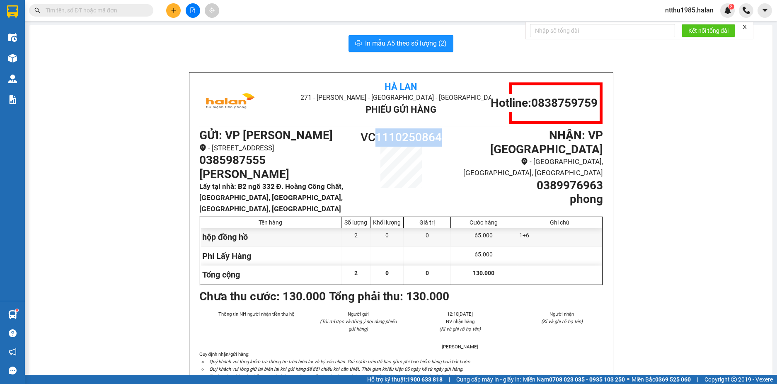
drag, startPoint x: 375, startPoint y: 137, endPoint x: 445, endPoint y: 135, distance: 70.0
click at [445, 135] on h1 "VC1110250864" at bounding box center [400, 137] width 101 height 18
copy h1 "1110250864"
click at [64, 5] on span at bounding box center [91, 10] width 124 height 12
click at [63, 6] on input "text" at bounding box center [95, 10] width 98 height 9
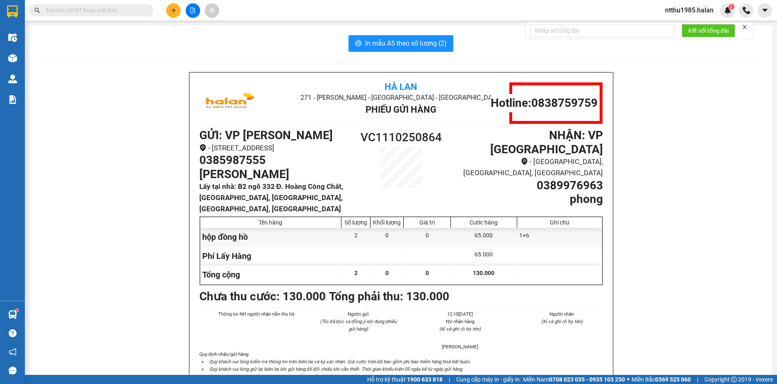
paste input "1110250864"
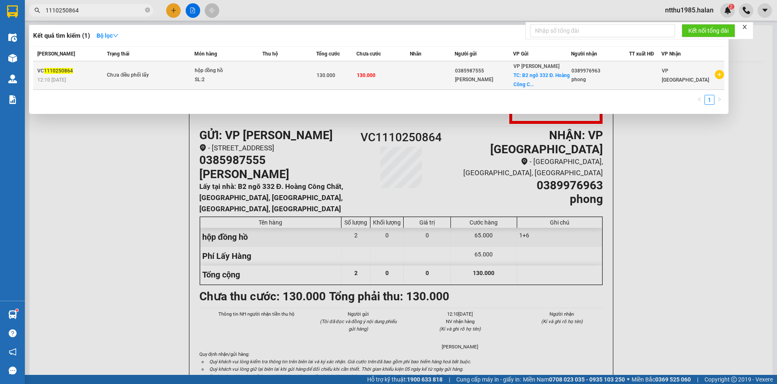
type input "1110250864"
click at [452, 78] on td at bounding box center [432, 75] width 45 height 29
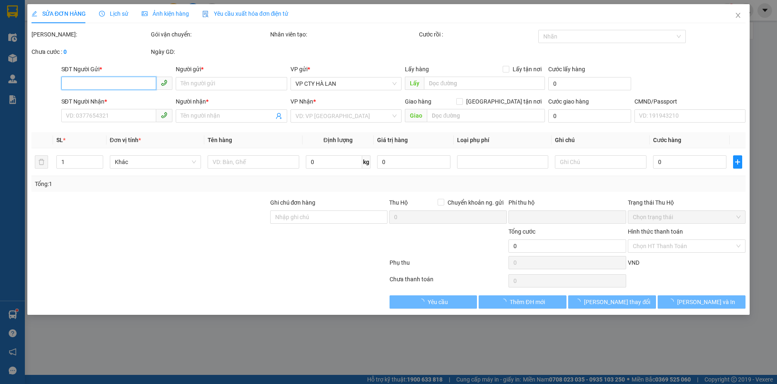
type input "0385987555"
type input "[PERSON_NAME]"
checkbox input "true"
type input "B2 ngõ 332 Đ. Hoàng Công Chất, [GEOGRAPHIC_DATA], [GEOGRAPHIC_DATA], [GEOGRAPHI…"
type input "0389976963"
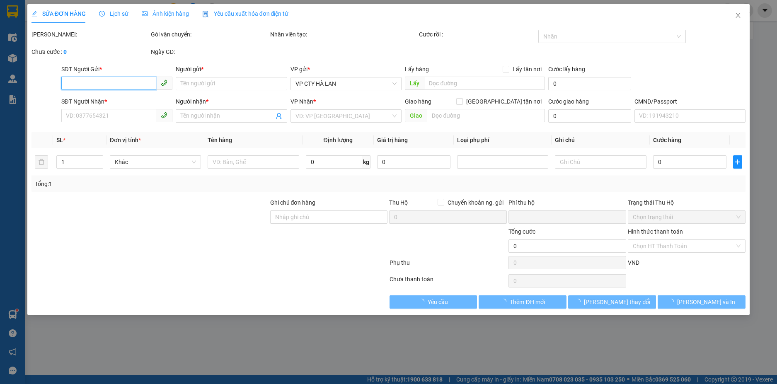
type input "phong"
type input "lấy hàng cho phong thái nguyên"
type input "0"
type input "130.000"
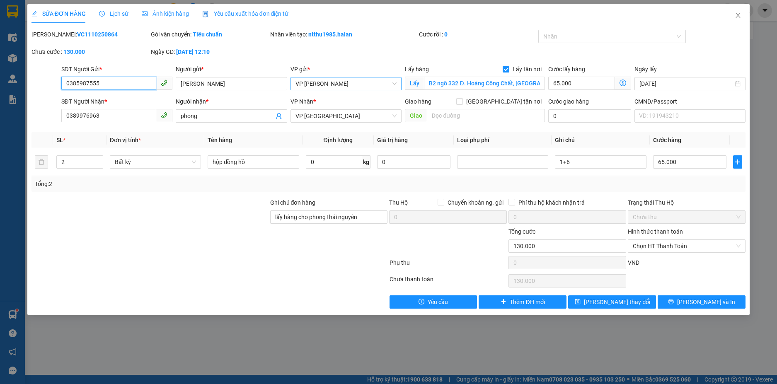
click at [338, 87] on span "VP [PERSON_NAME]" at bounding box center [345, 83] width 101 height 12
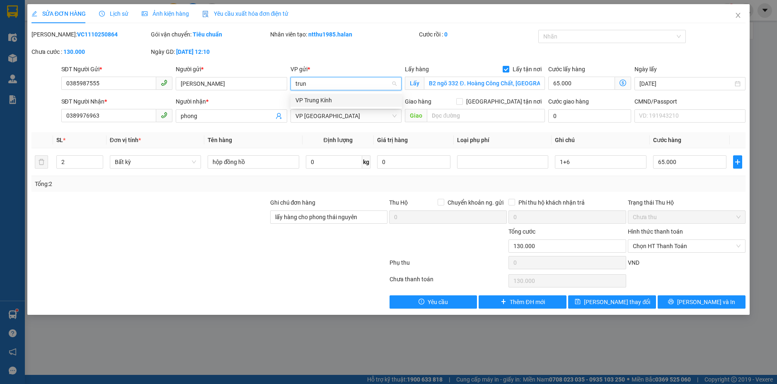
type input "trung"
click at [312, 104] on div "VP Trung Kính" at bounding box center [345, 100] width 101 height 9
click at [622, 82] on icon "dollar-circle" at bounding box center [622, 83] width 7 height 7
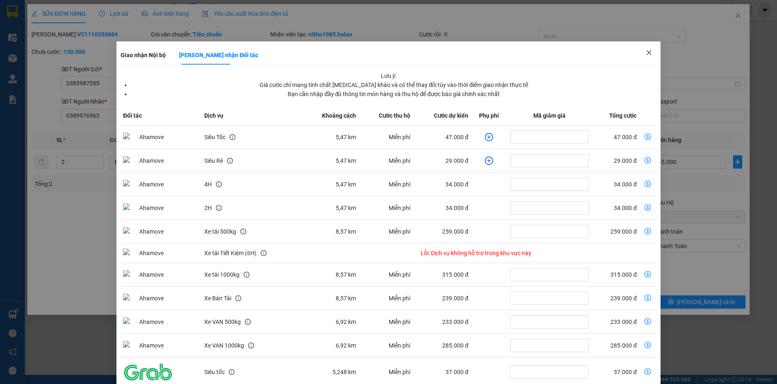
click at [646, 52] on icon "close" at bounding box center [648, 52] width 5 height 5
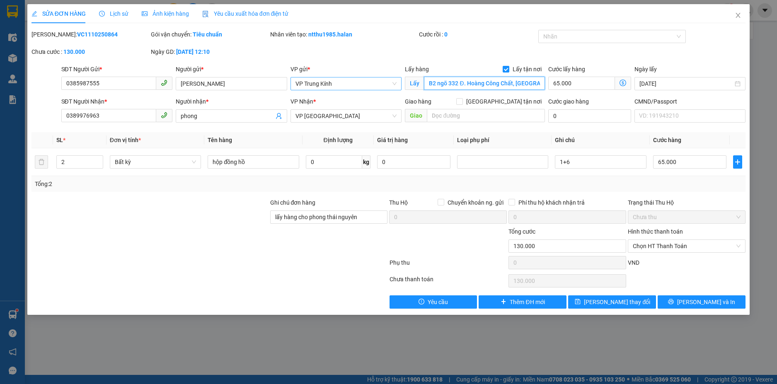
click at [536, 82] on input "B2 ngõ 332 Đ. Hoàng Công Chất, [GEOGRAPHIC_DATA], [GEOGRAPHIC_DATA], [GEOGRAPHI…" at bounding box center [484, 83] width 121 height 13
click at [363, 83] on span "VP Trung Kính" at bounding box center [345, 83] width 101 height 12
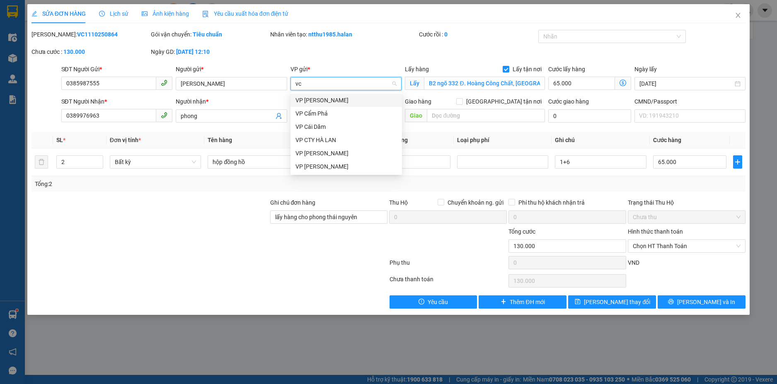
scroll to position [0, 0]
type input "vcc"
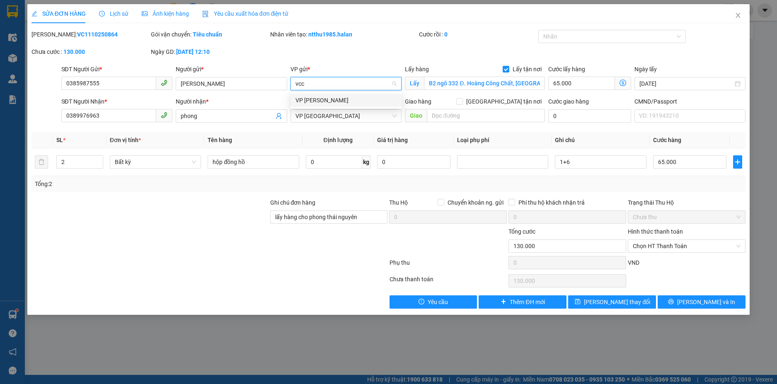
click at [336, 100] on div "VP [PERSON_NAME]" at bounding box center [345, 100] width 101 height 9
click at [622, 81] on icon "dollar-circle" at bounding box center [622, 83] width 7 height 7
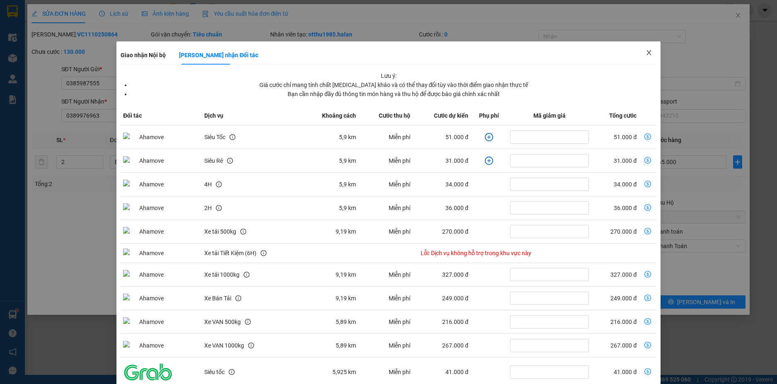
click at [645, 50] on icon "close" at bounding box center [648, 52] width 7 height 7
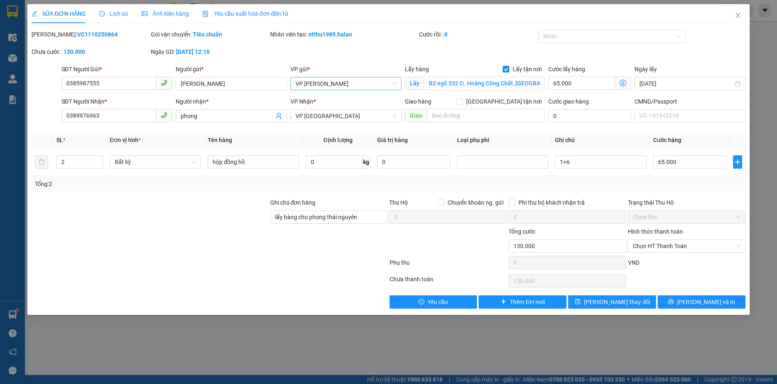
click at [348, 84] on span "VP [PERSON_NAME]" at bounding box center [345, 83] width 101 height 12
type input "trung"
drag, startPoint x: 329, startPoint y: 101, endPoint x: 560, endPoint y: 76, distance: 232.4
click at [330, 101] on div "VP Trung Kính" at bounding box center [345, 100] width 101 height 9
click at [625, 83] on icon "dollar-circle" at bounding box center [622, 83] width 7 height 7
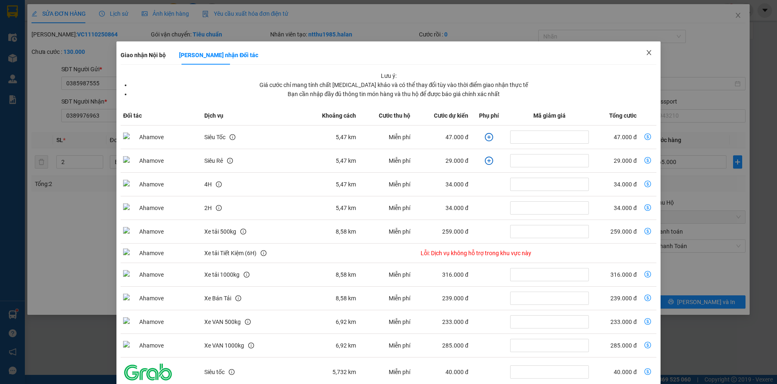
click at [646, 52] on icon "close" at bounding box center [648, 52] width 5 height 5
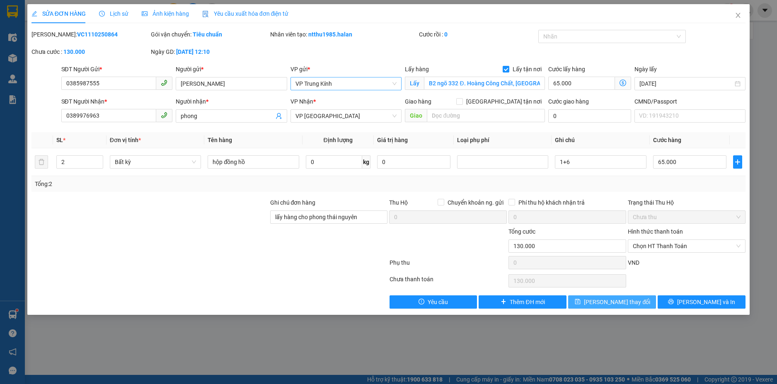
click at [617, 304] on span "[PERSON_NAME] thay đổi" at bounding box center [617, 301] width 66 height 9
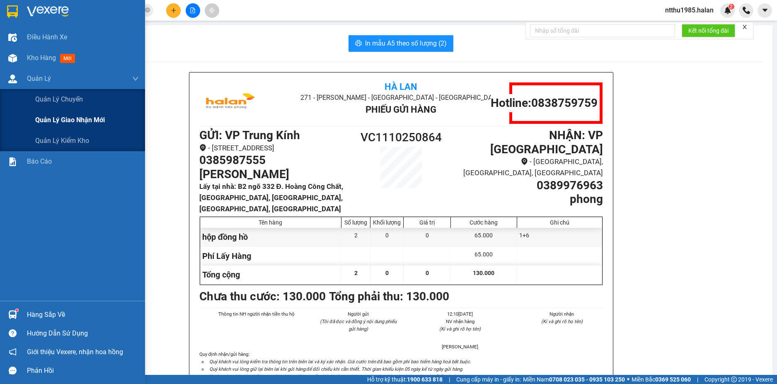
click at [56, 118] on span "Quản lý giao nhận mới" at bounding box center [70, 120] width 70 height 10
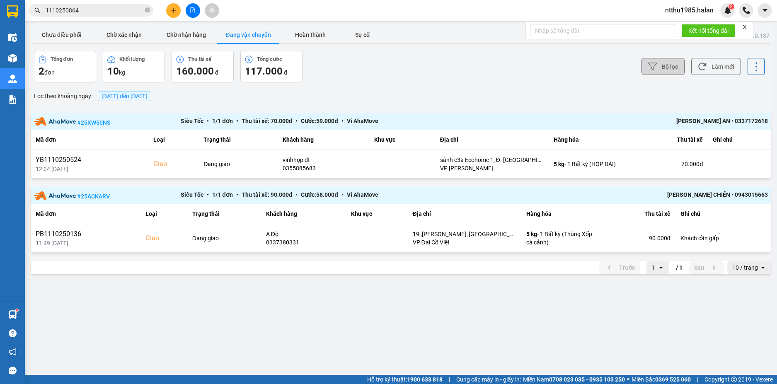
drag, startPoint x: 68, startPoint y: 37, endPoint x: 638, endPoint y: 69, distance: 570.8
click at [70, 36] on button "Chưa điều phối" at bounding box center [62, 35] width 62 height 17
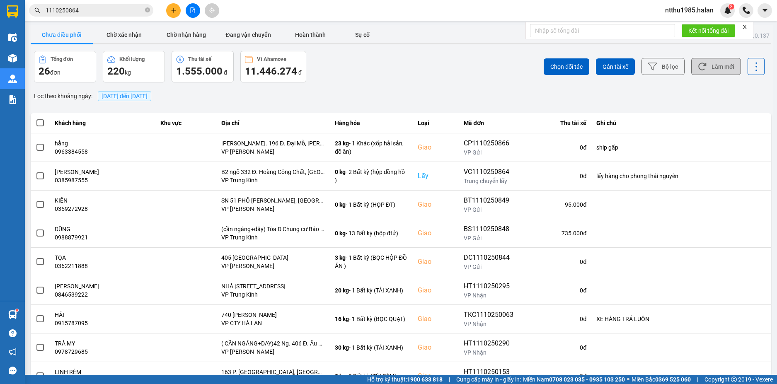
click at [705, 61] on button "Làm mới" at bounding box center [716, 66] width 50 height 17
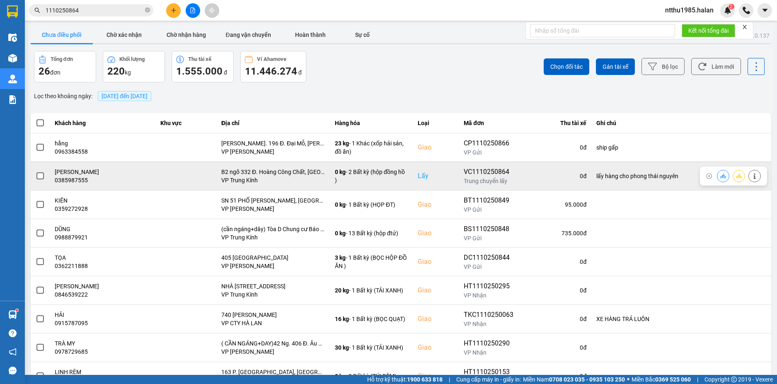
click at [38, 176] on span at bounding box center [39, 175] width 7 height 7
click at [36, 171] on input "checkbox" at bounding box center [36, 171] width 0 height 0
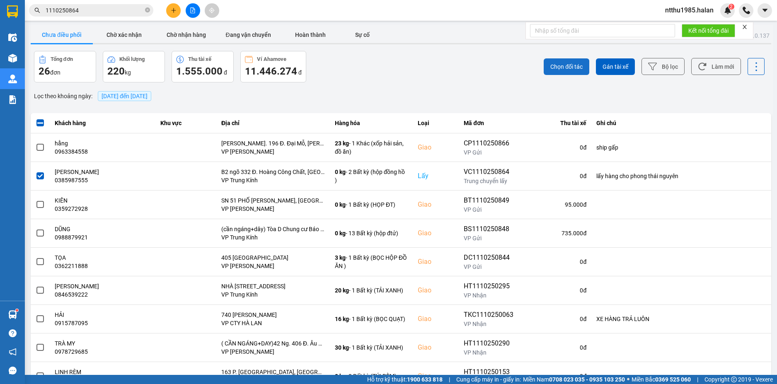
click at [564, 64] on span "Chọn đối tác" at bounding box center [566, 67] width 32 height 8
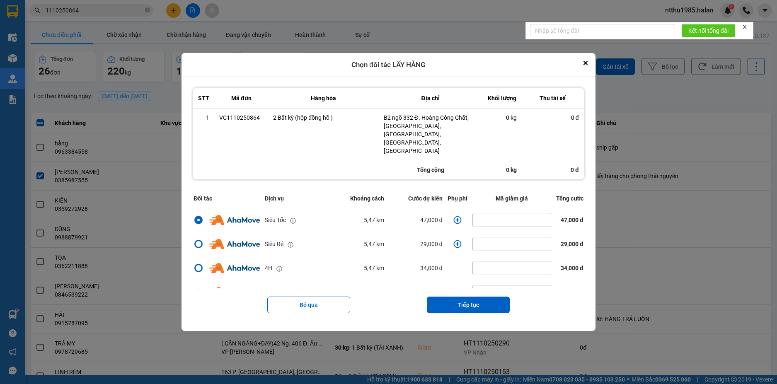
click at [454, 216] on icon "dialog" at bounding box center [457, 220] width 8 height 8
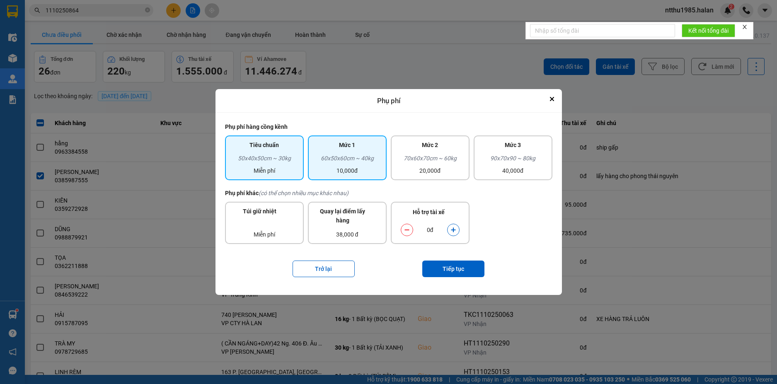
click at [357, 158] on div "60x50x60cm ~ 40kg" at bounding box center [347, 160] width 69 height 12
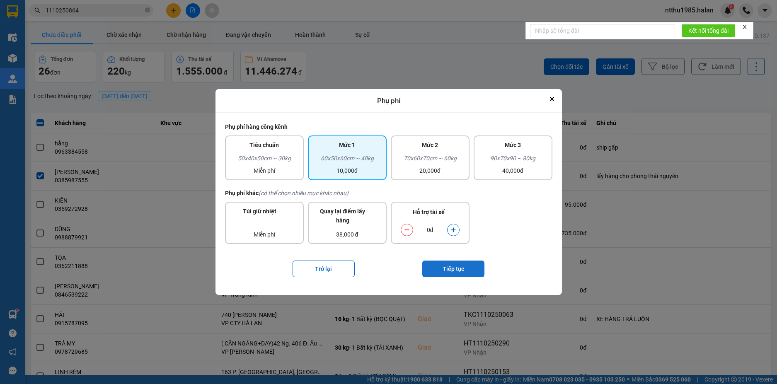
click at [440, 264] on button "Tiếp tục" at bounding box center [453, 269] width 62 height 17
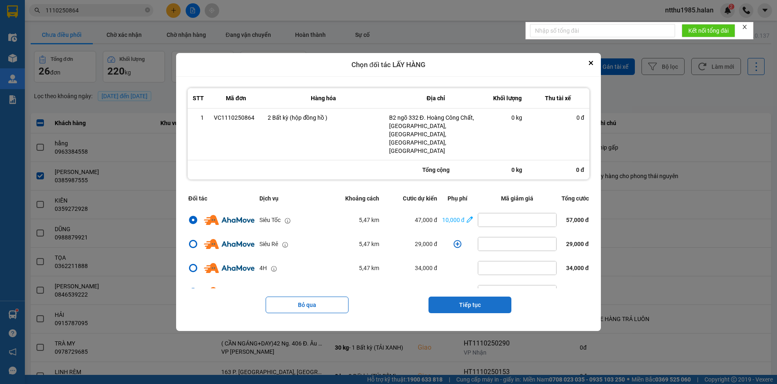
click at [458, 297] on button "Tiếp tục" at bounding box center [469, 305] width 83 height 17
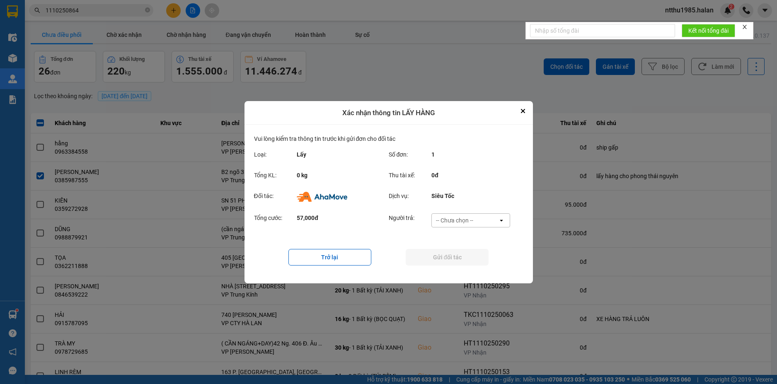
click at [456, 220] on div "-- Chưa chọn --" at bounding box center [454, 220] width 37 height 8
click at [446, 267] on span "Ví Ahamove" at bounding box center [455, 267] width 34 height 8
click at [446, 258] on button "Gửi đối tác" at bounding box center [446, 257] width 83 height 17
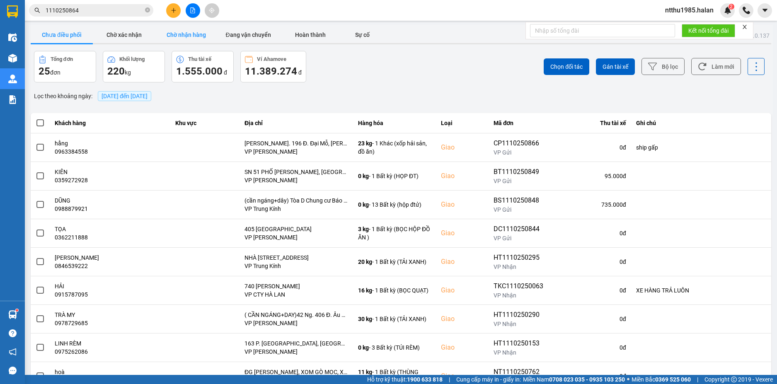
click at [183, 35] on button "Chờ nhận hàng" at bounding box center [186, 35] width 62 height 17
